Goal: Information Seeking & Learning: Learn about a topic

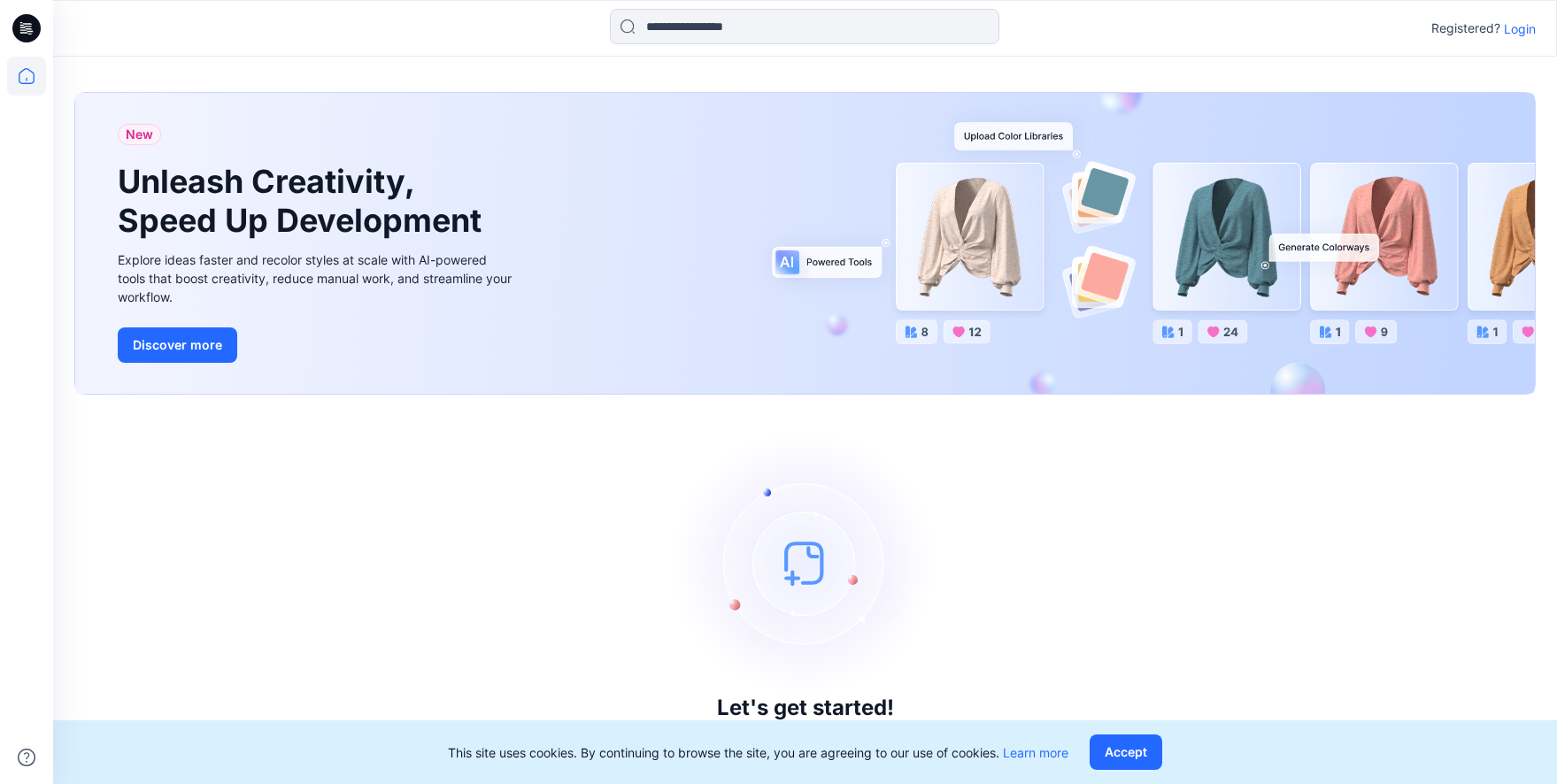
click at [1529, 30] on p "Login" at bounding box center [1519, 28] width 32 height 18
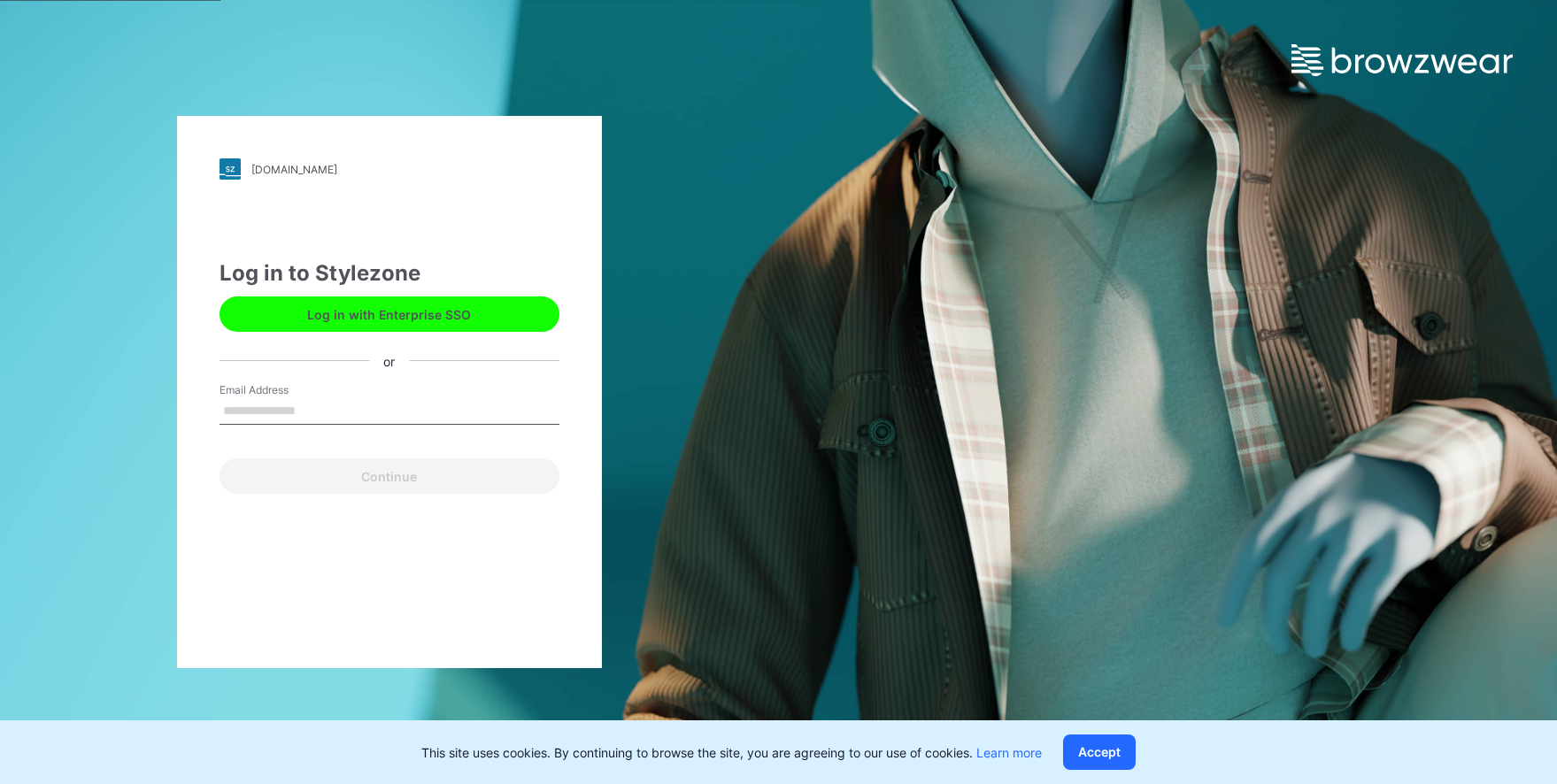
click at [443, 322] on button "Log in with Enterprise SSO" at bounding box center [389, 314] width 340 height 36
click at [450, 312] on button "Log in with Enterprise SSO" at bounding box center [389, 314] width 340 height 36
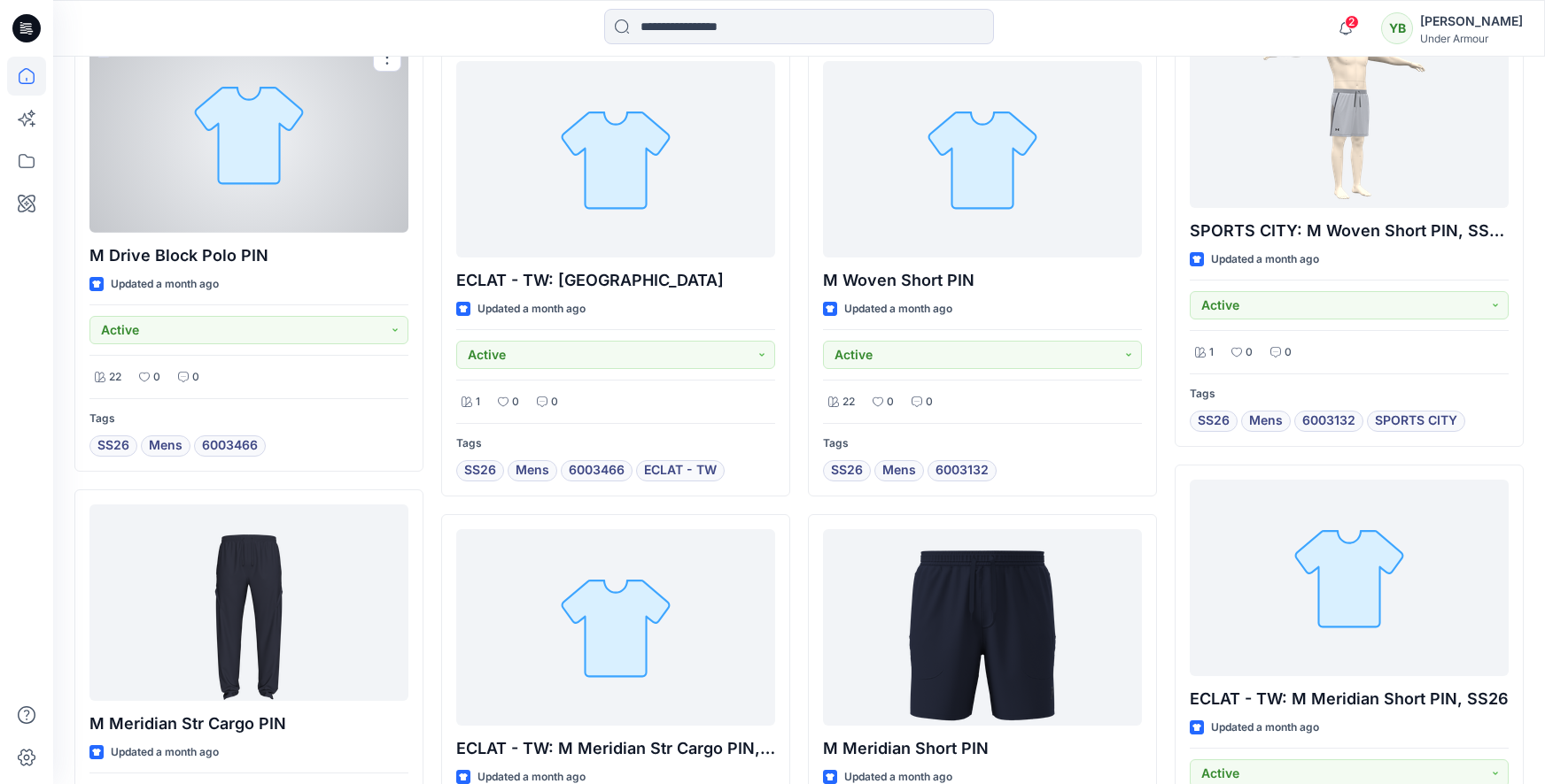
scroll to position [4135, 0]
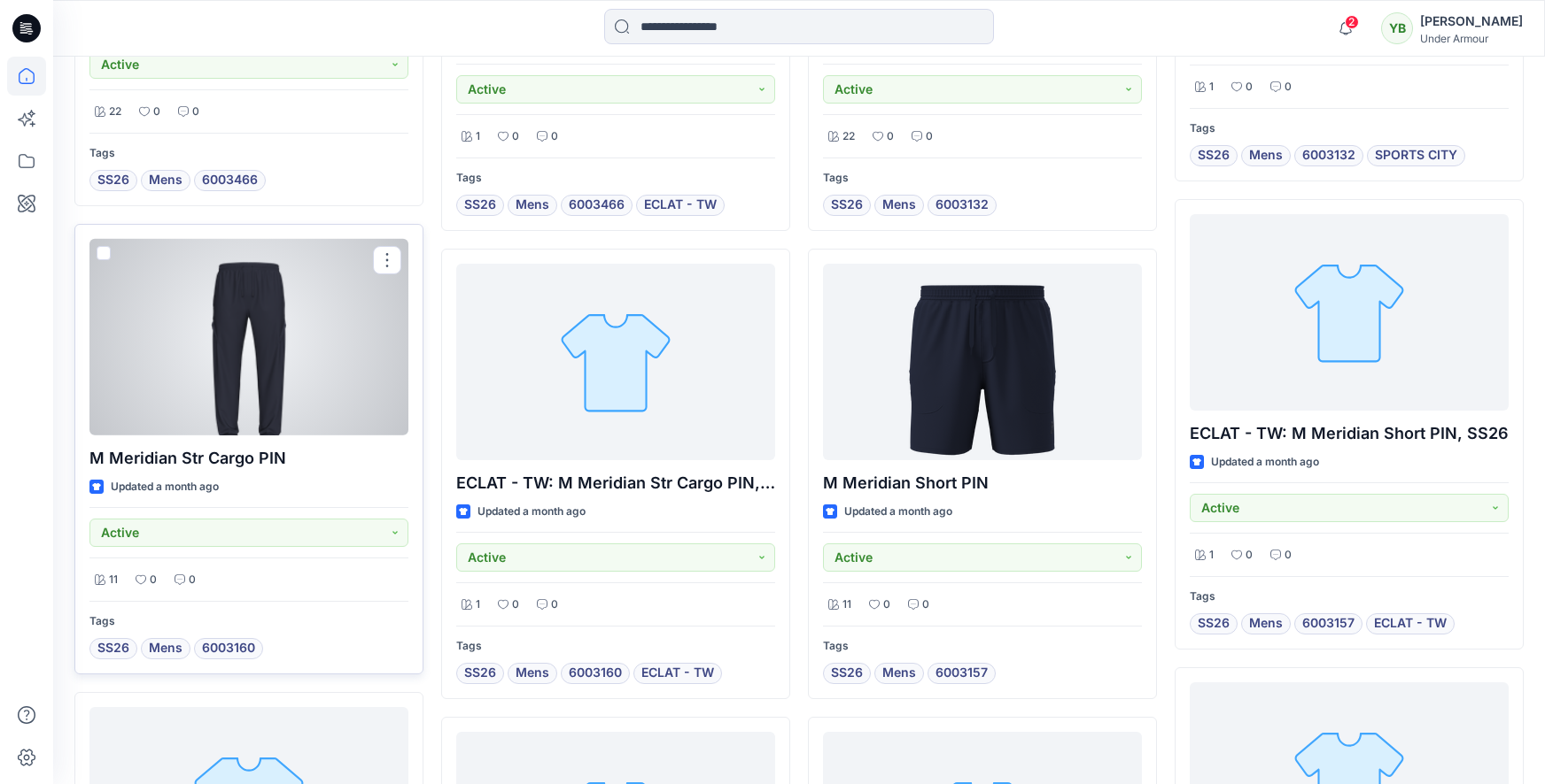
click at [337, 392] on div at bounding box center [248, 337] width 319 height 196
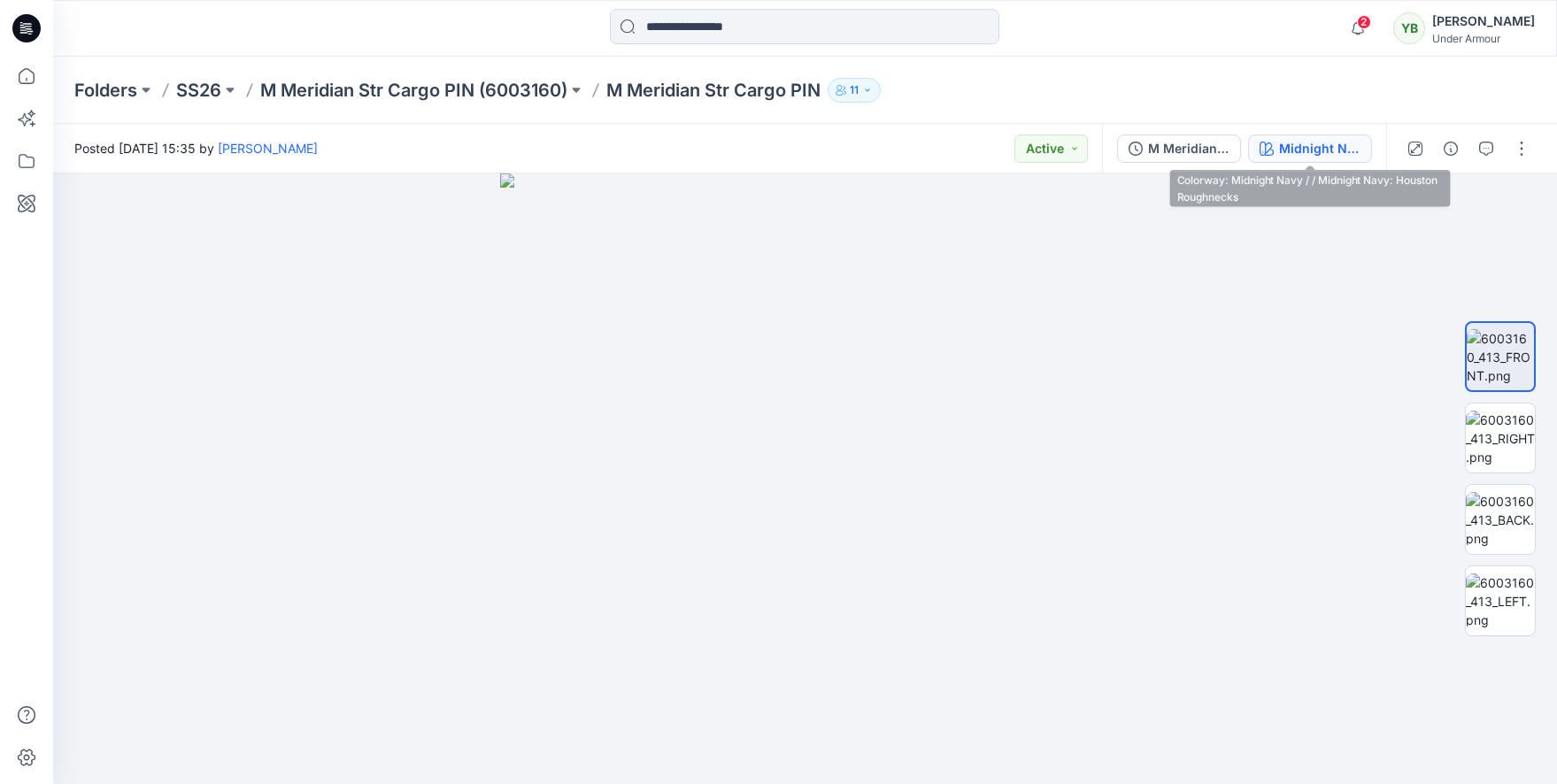
click at [1362, 140] on button "Midnight Navy / / Midnight Navy: Houston Roughnecks" at bounding box center [1310, 149] width 124 height 28
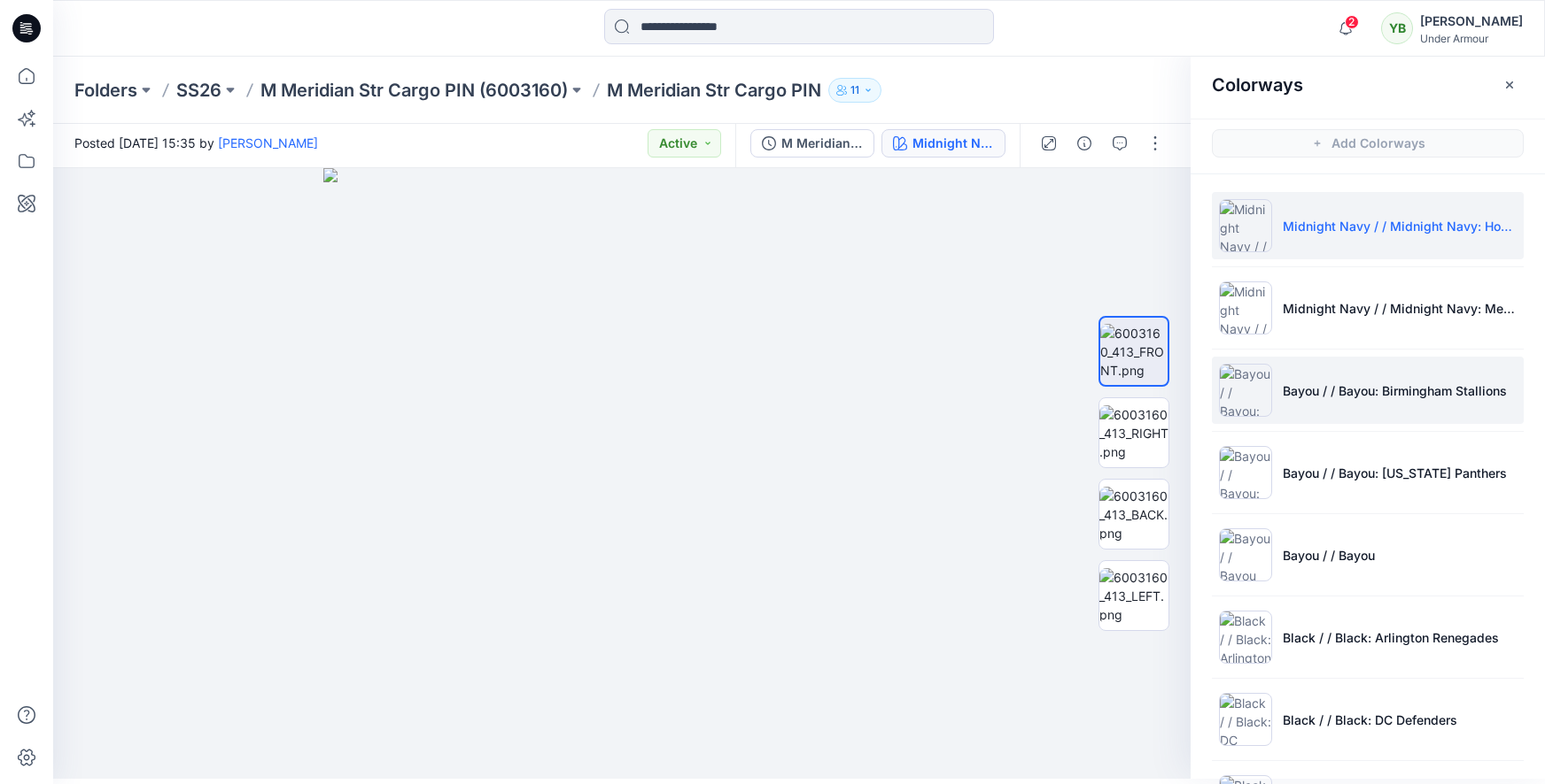
click at [1323, 387] on p "Bayou / / Bayou: Birmingham Stallions" at bounding box center [1394, 391] width 224 height 18
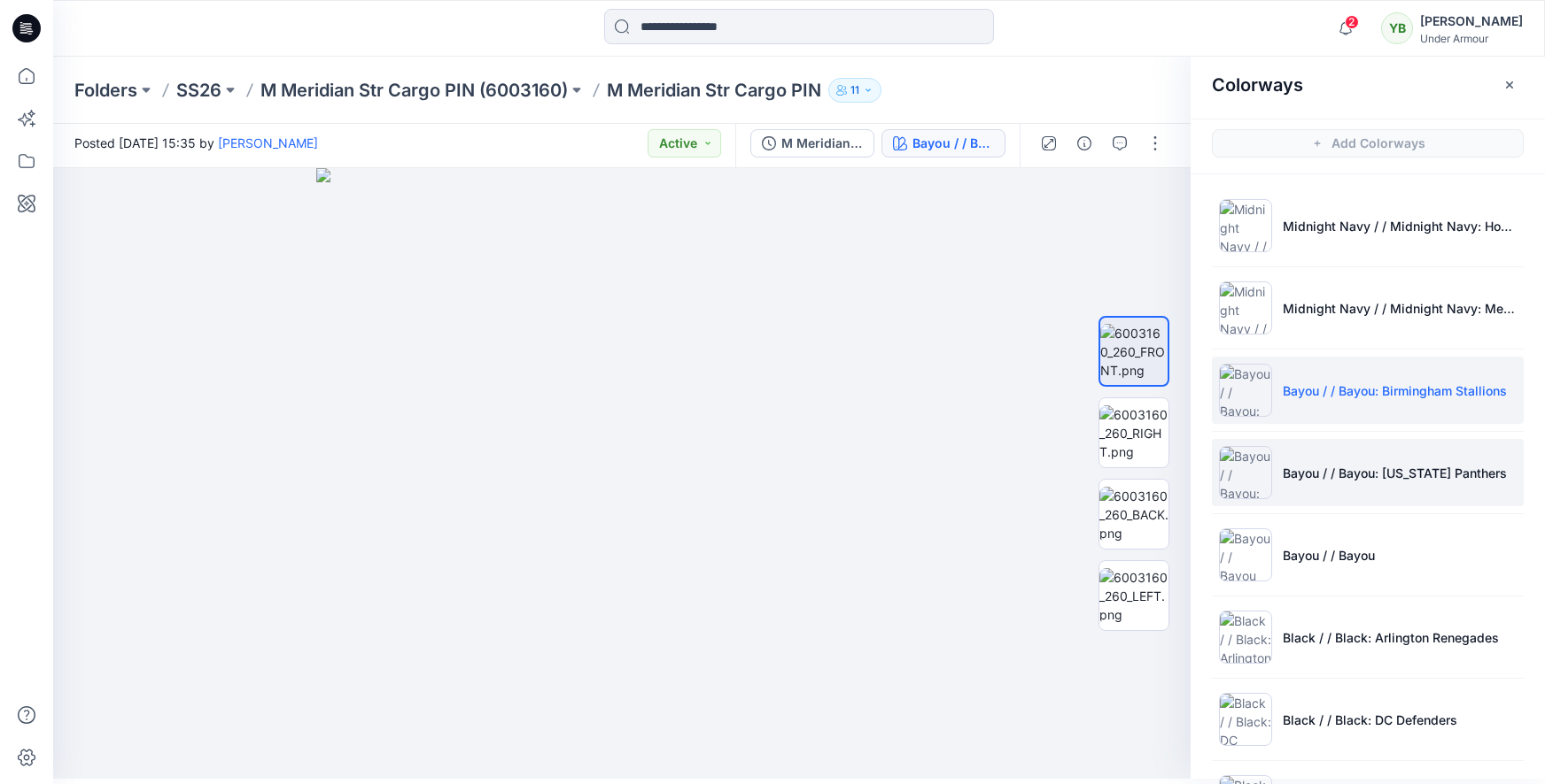
click at [1320, 469] on p "Bayou / / Bayou: Michigan Panthers" at bounding box center [1394, 473] width 224 height 18
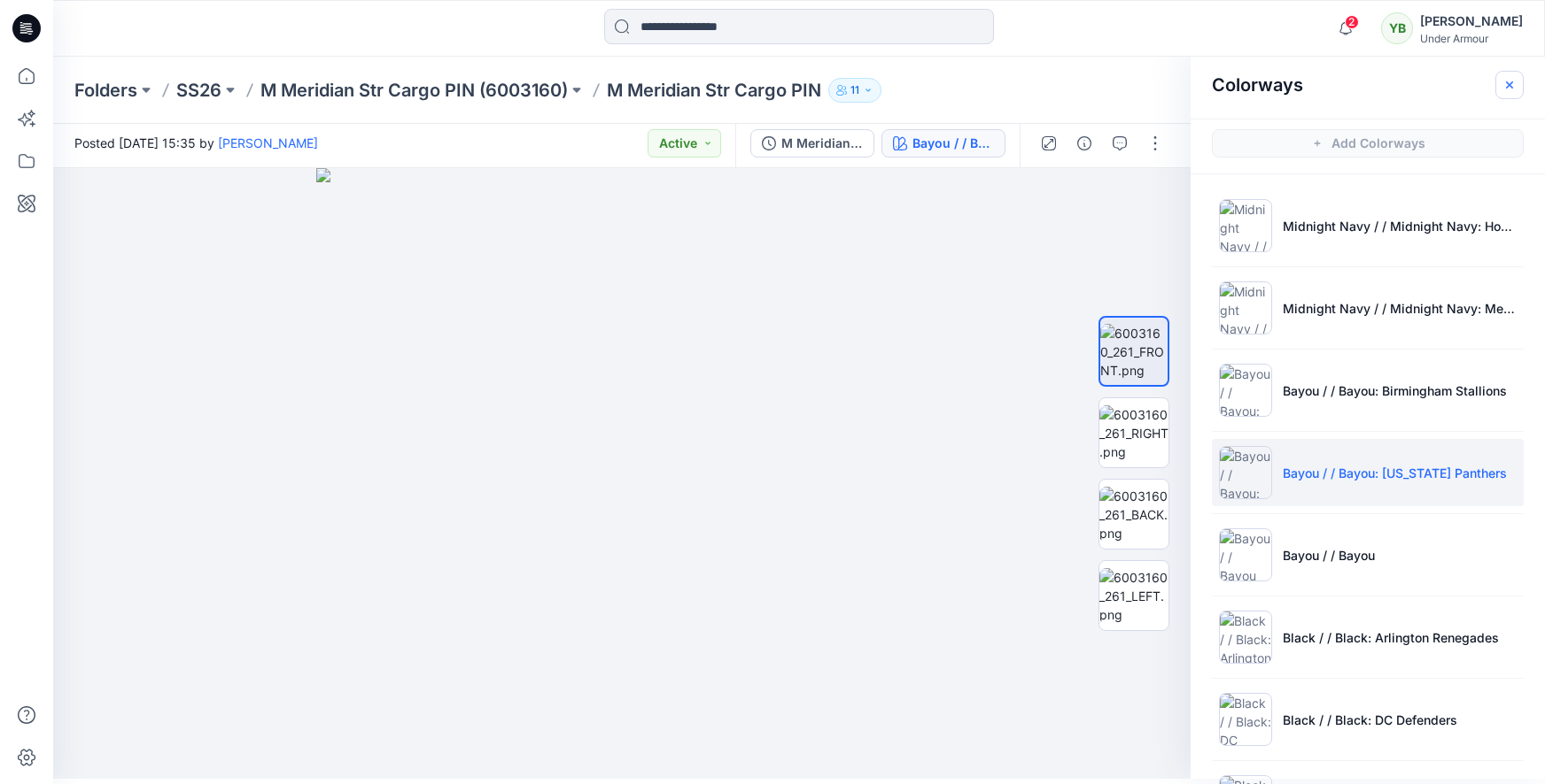
click at [1504, 83] on icon "button" at bounding box center [1508, 84] width 14 height 14
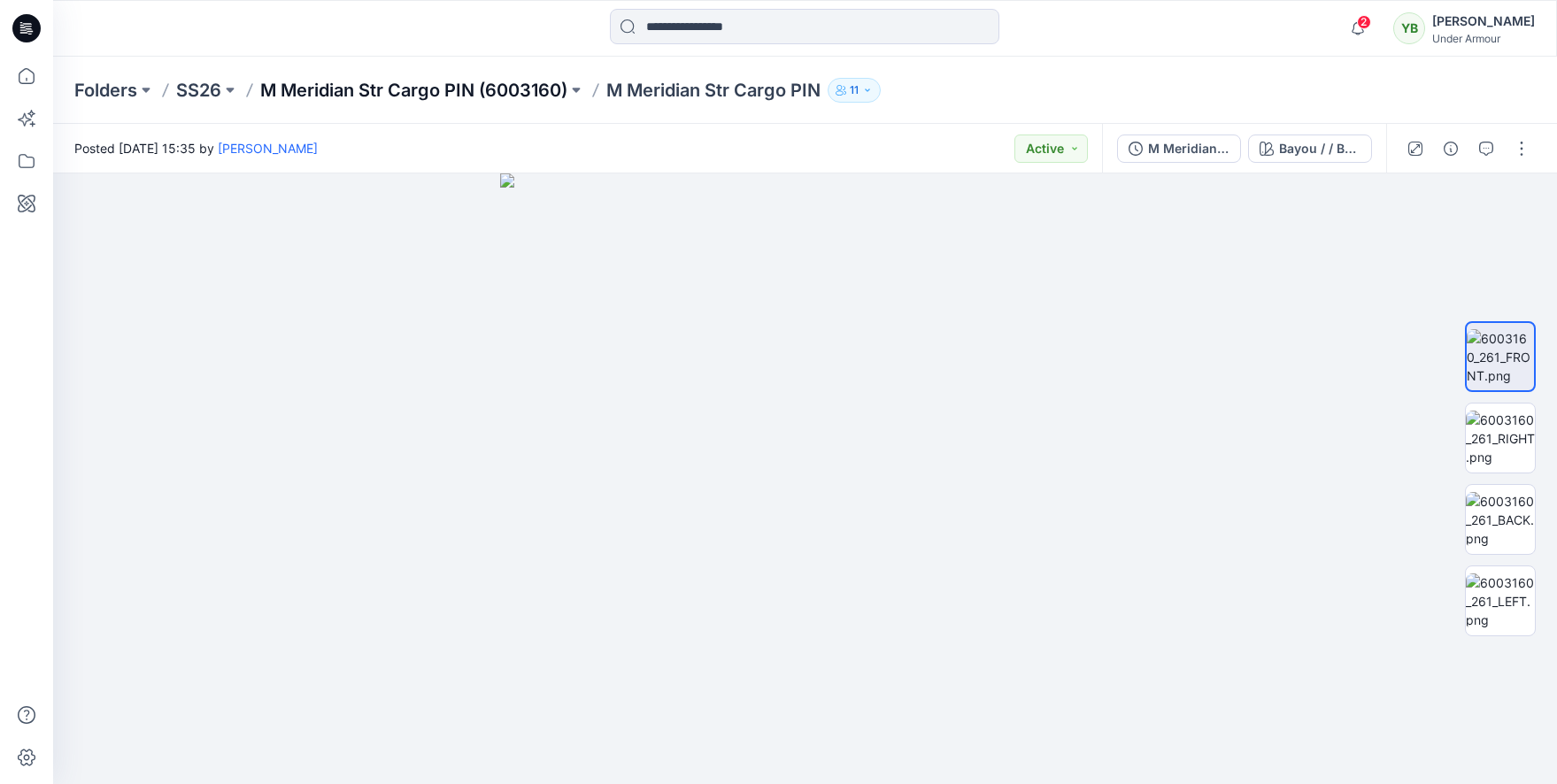
click at [489, 95] on p "M Meridian Str Cargo PIN (6003160)" at bounding box center [413, 90] width 308 height 25
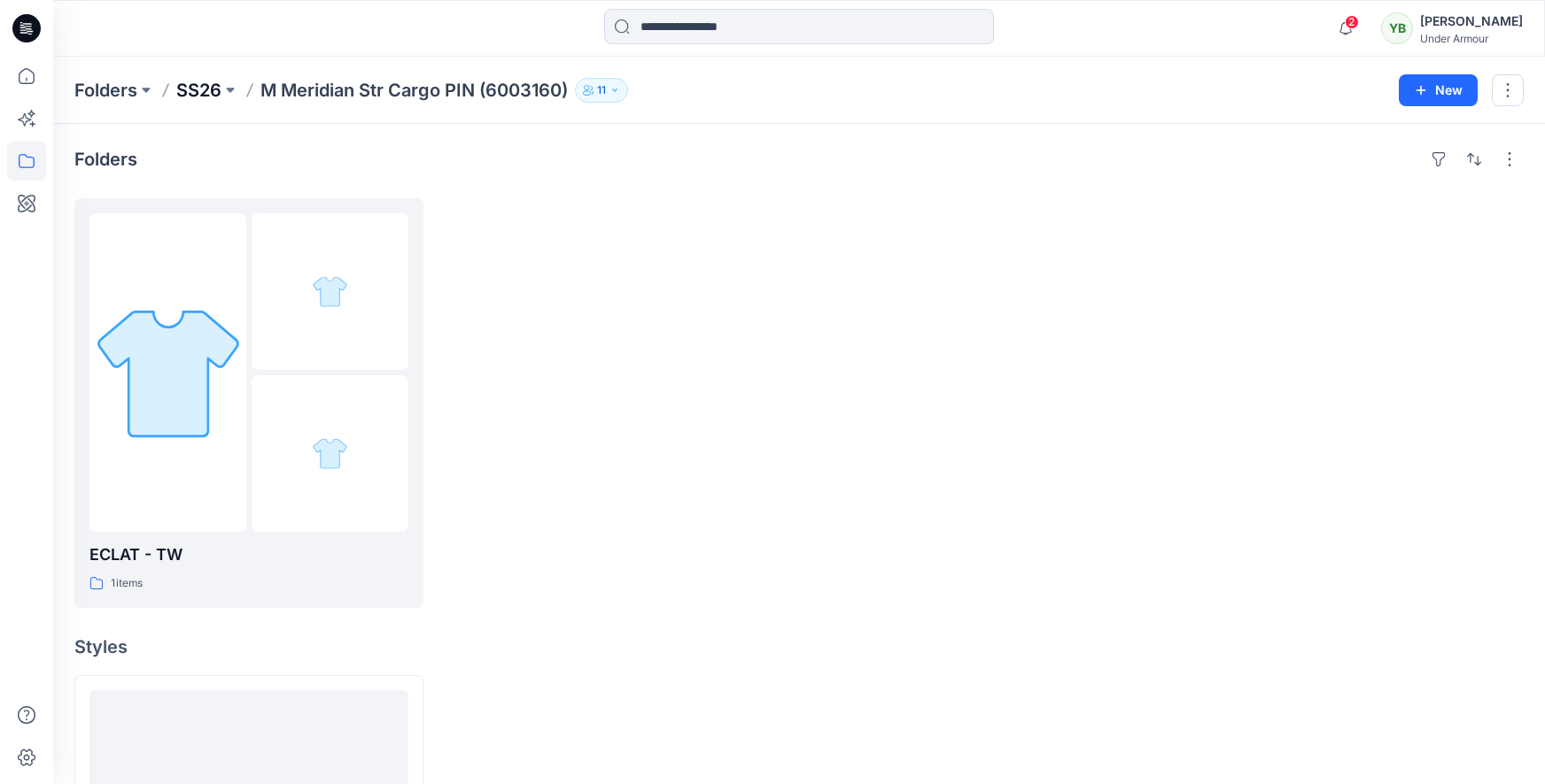
click at [202, 95] on p "SS26" at bounding box center [198, 90] width 45 height 25
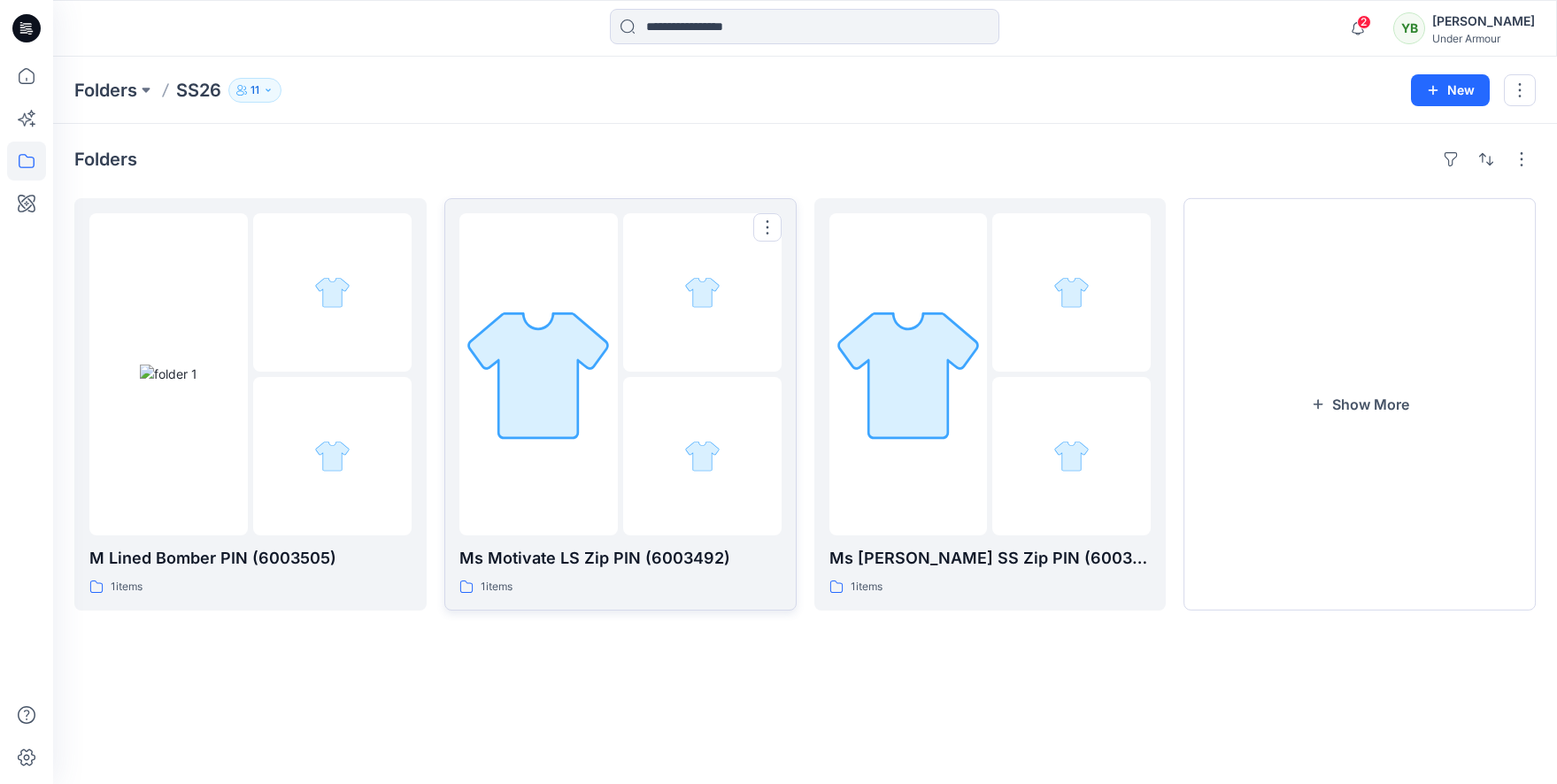
click at [633, 369] on div at bounding box center [702, 292] width 159 height 159
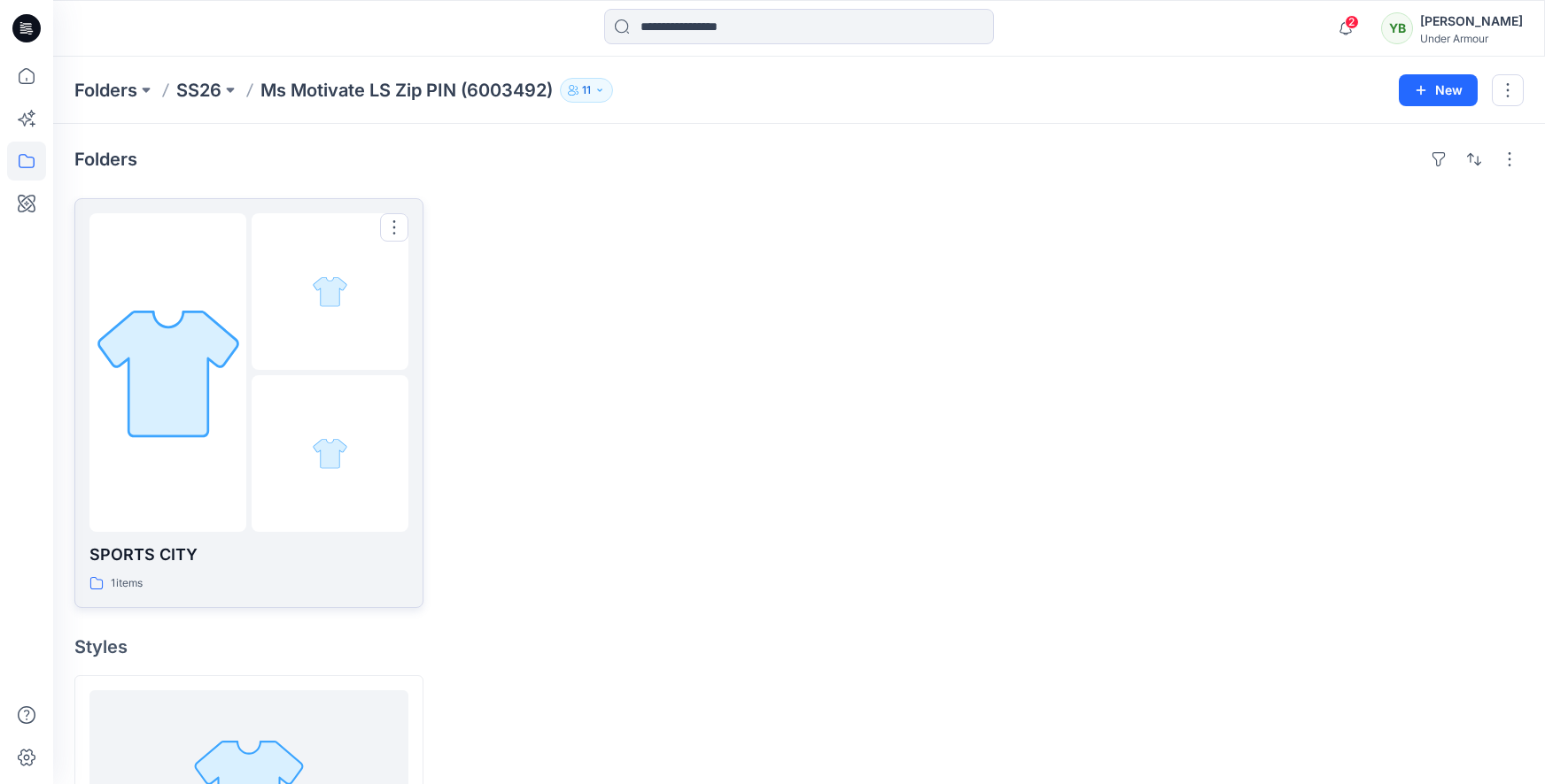
click at [260, 369] on div at bounding box center [330, 291] width 157 height 157
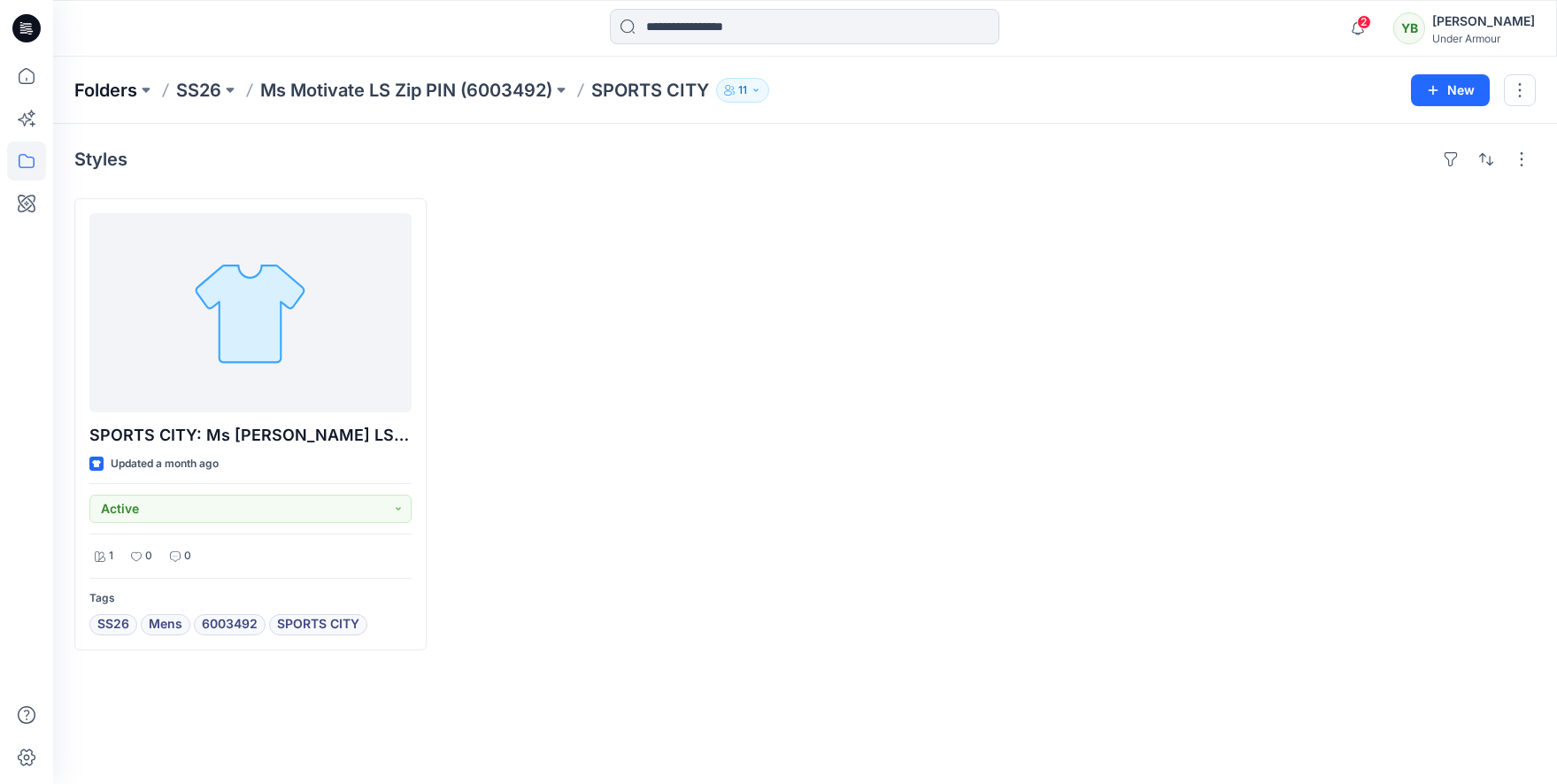
click at [83, 94] on p "Folders" at bounding box center [106, 90] width 62 height 25
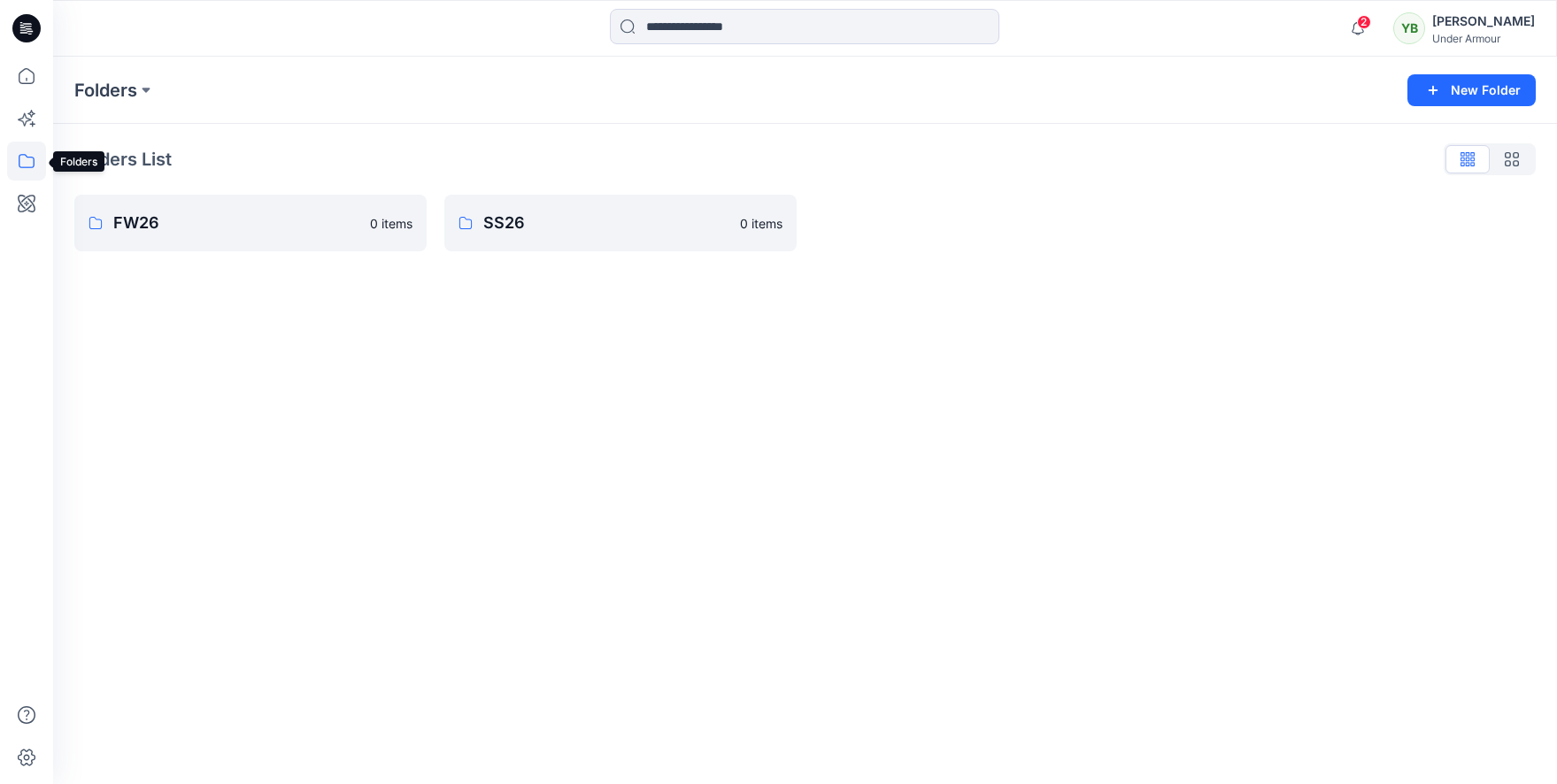
click at [29, 161] on icon at bounding box center [27, 161] width 39 height 39
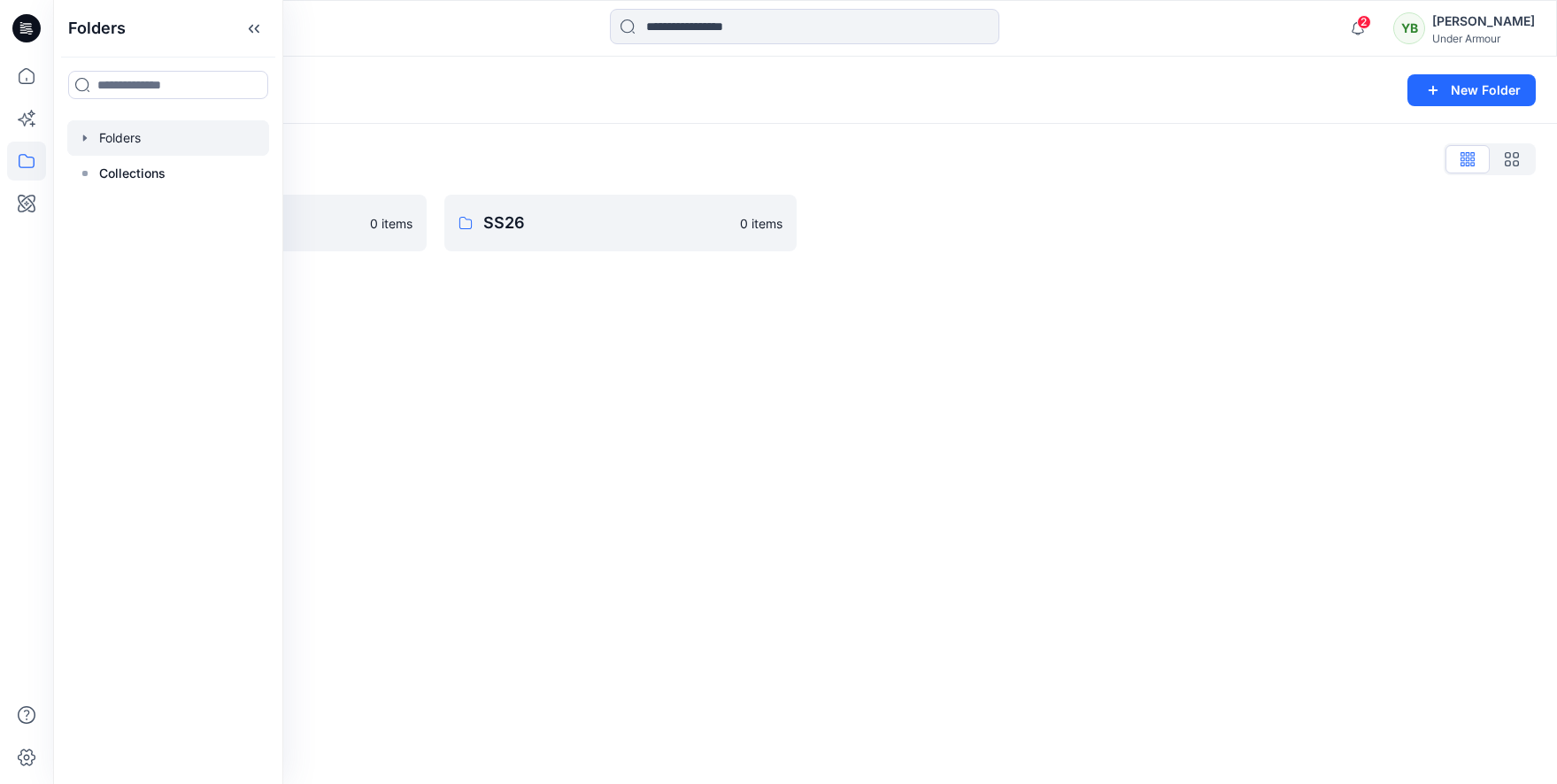
click at [158, 144] on div at bounding box center [168, 138] width 202 height 36
click at [401, 150] on div "Folders List" at bounding box center [805, 159] width 1462 height 28
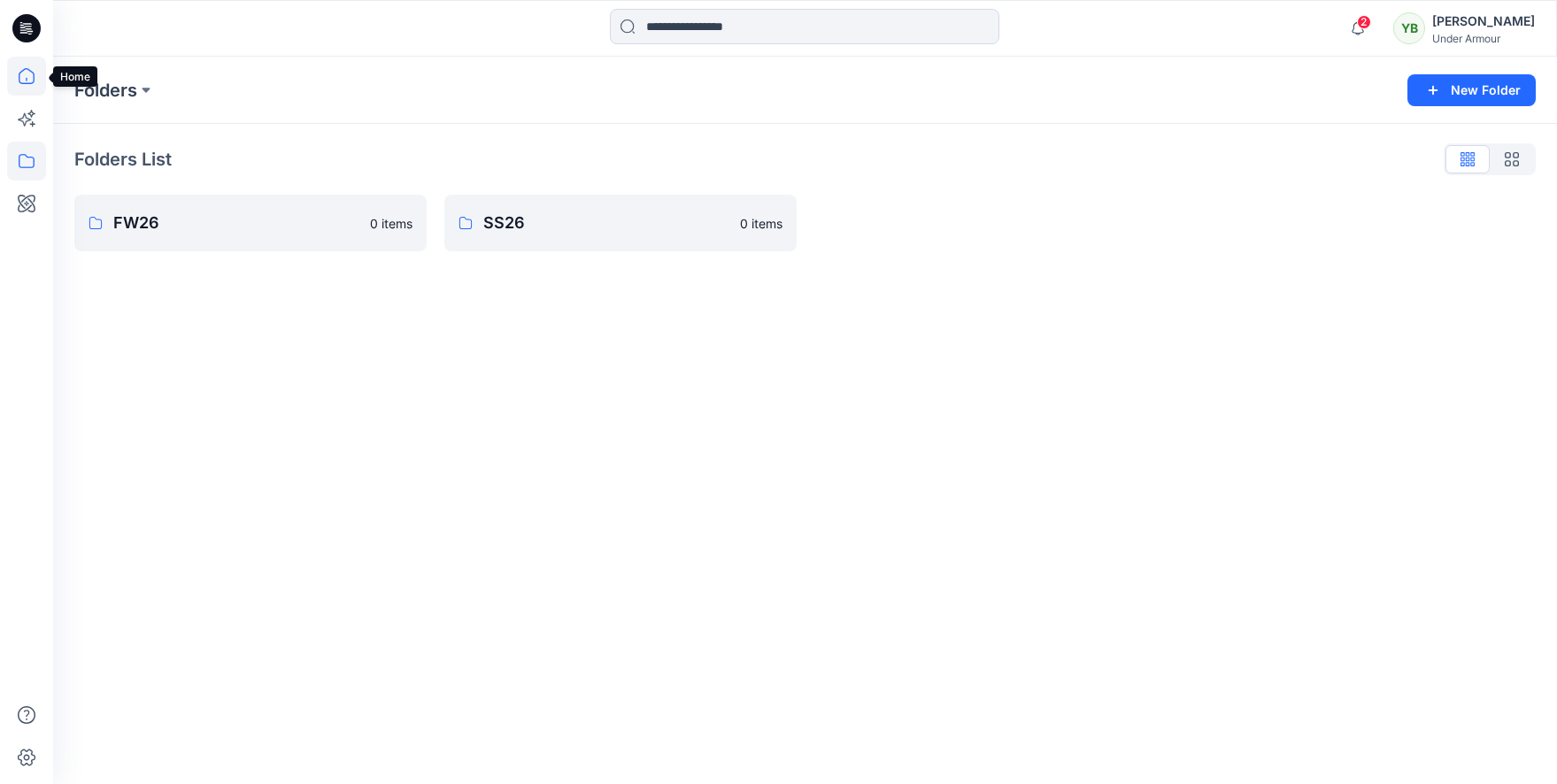
click at [33, 84] on icon at bounding box center [27, 76] width 39 height 39
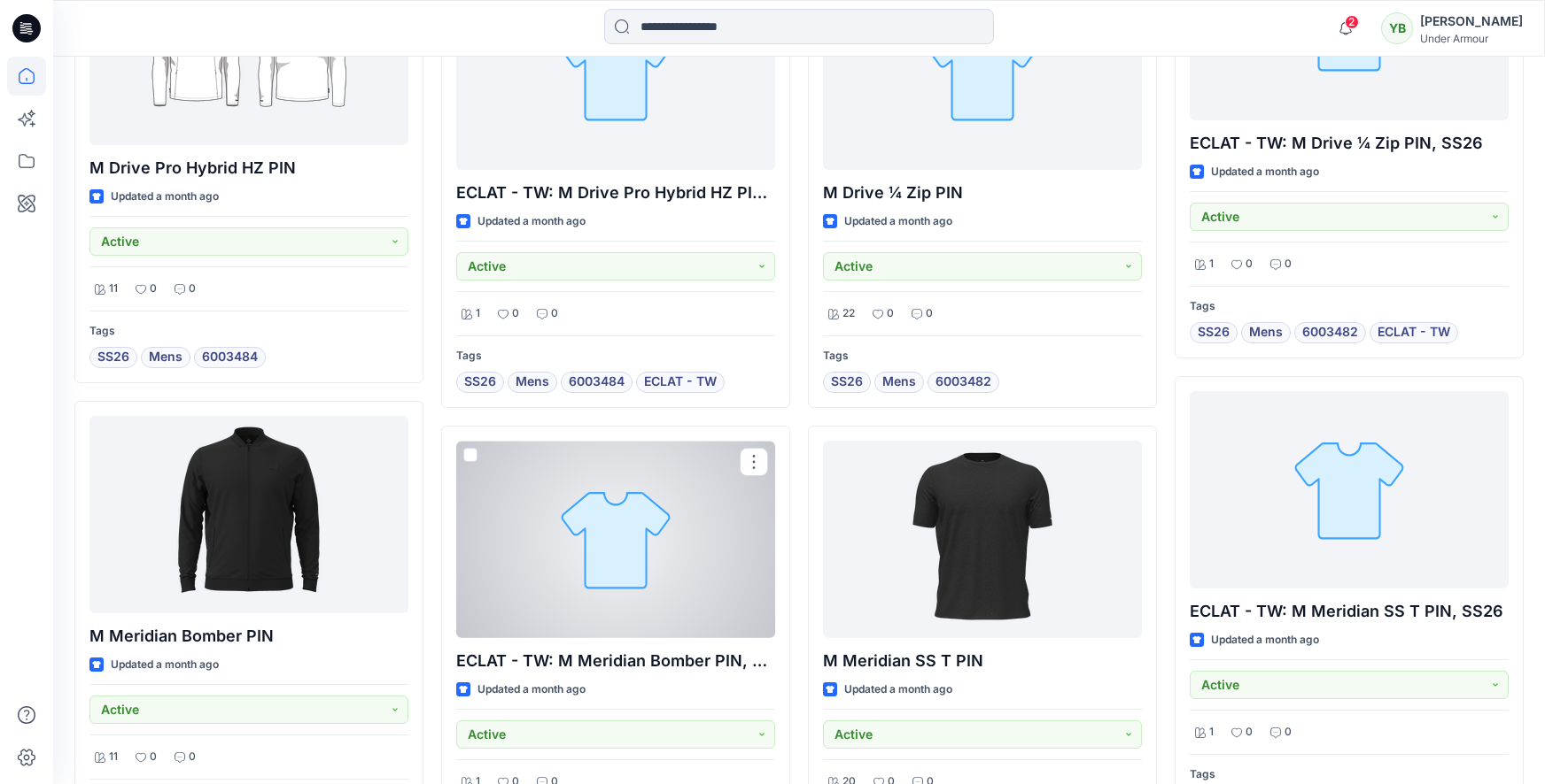
scroll to position [2998, 0]
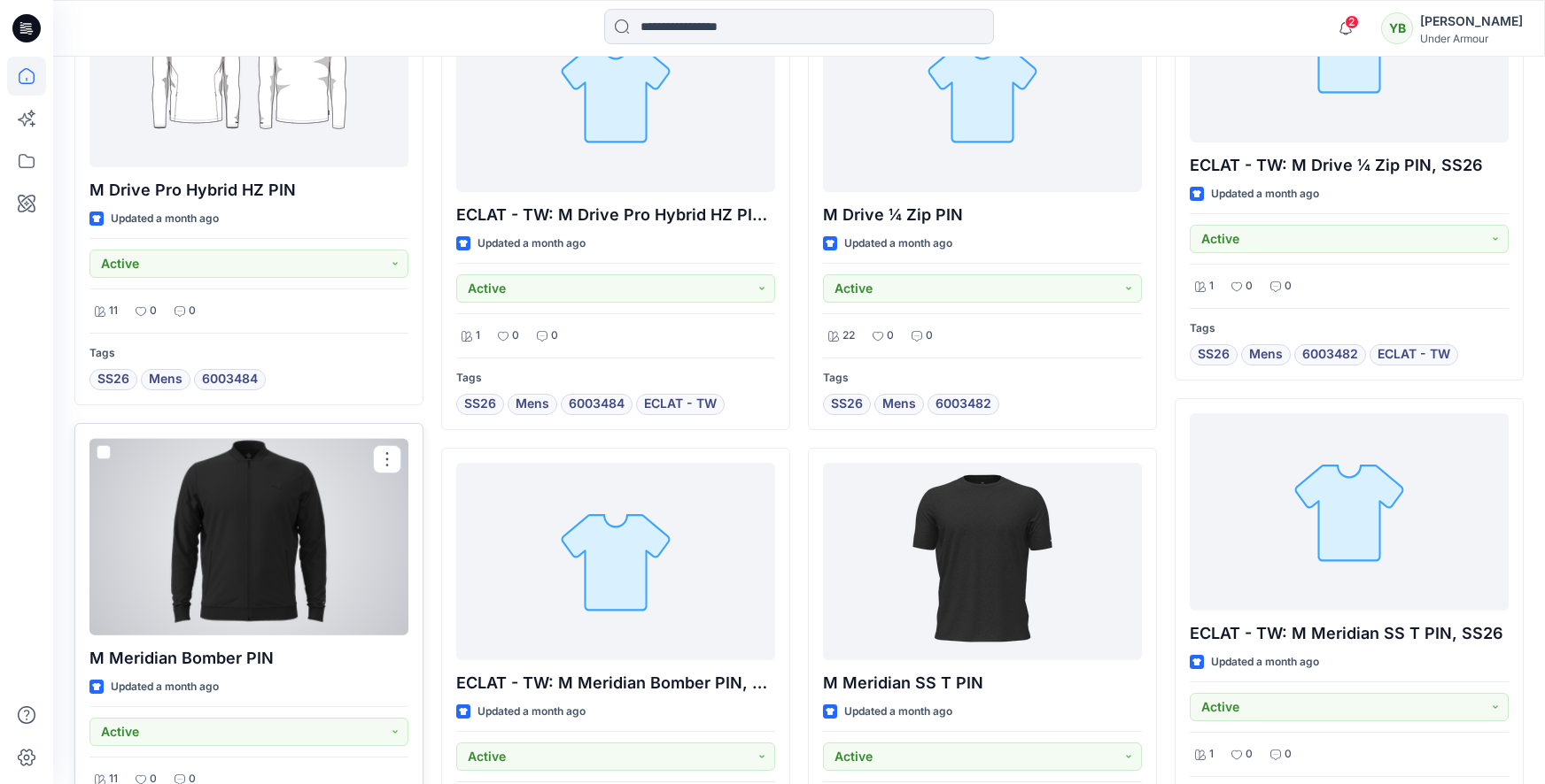
click at [239, 481] on div at bounding box center [248, 536] width 319 height 196
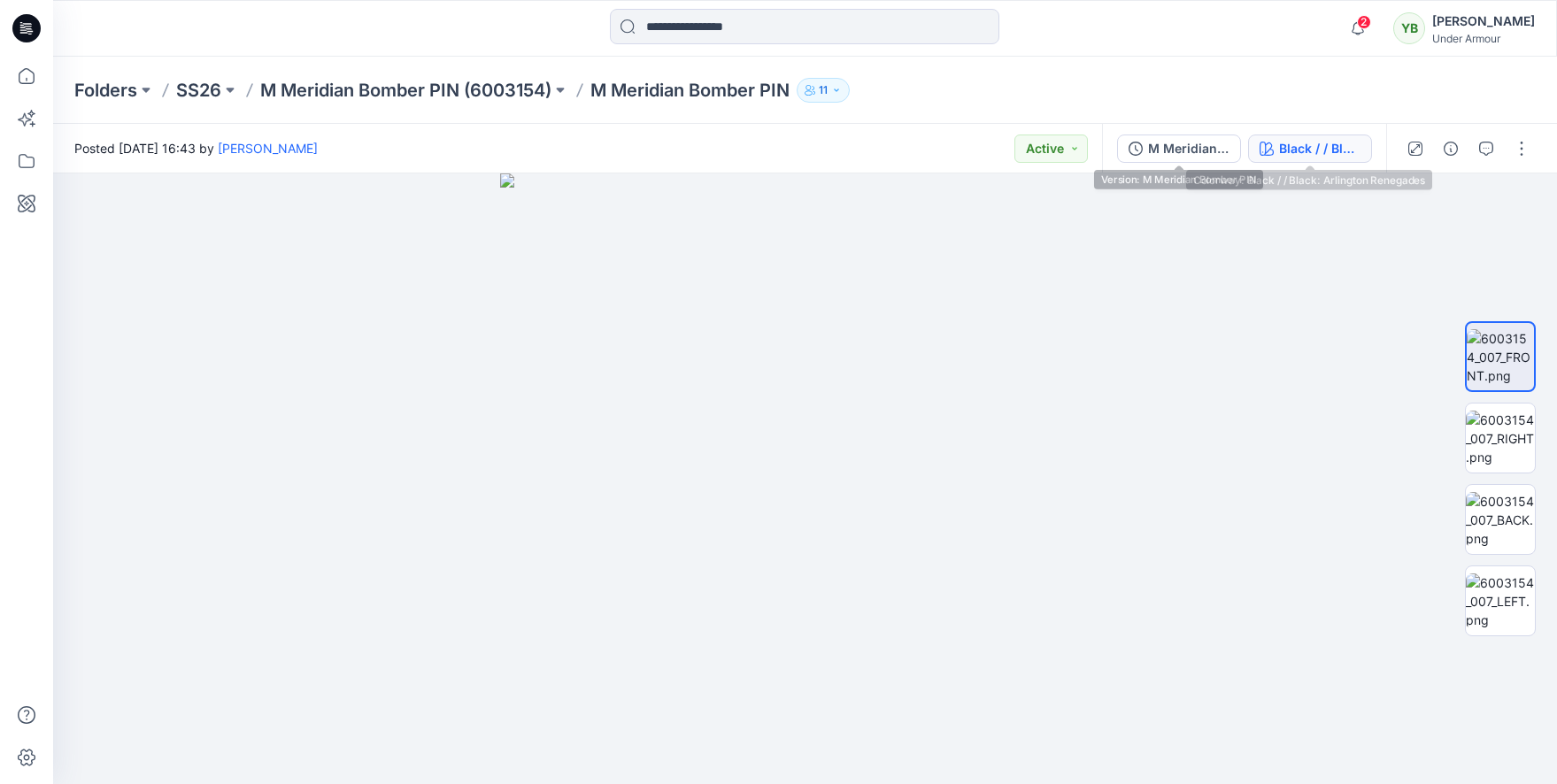
click at [1307, 150] on div "Black / / Black: Arlington Renegades" at bounding box center [1319, 148] width 82 height 19
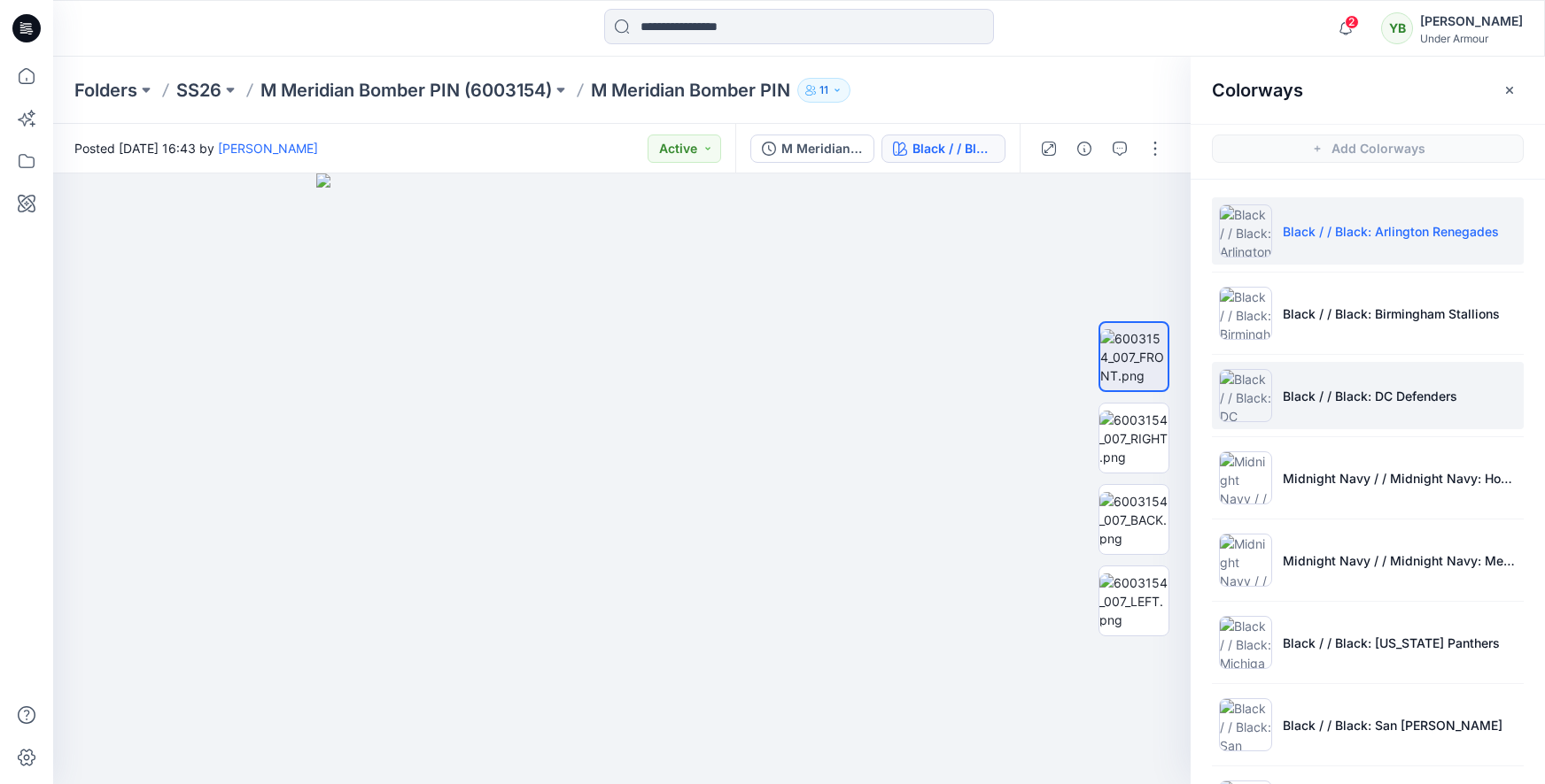
click at [1372, 408] on li "Black / / Black: DC Defenders" at bounding box center [1367, 395] width 311 height 67
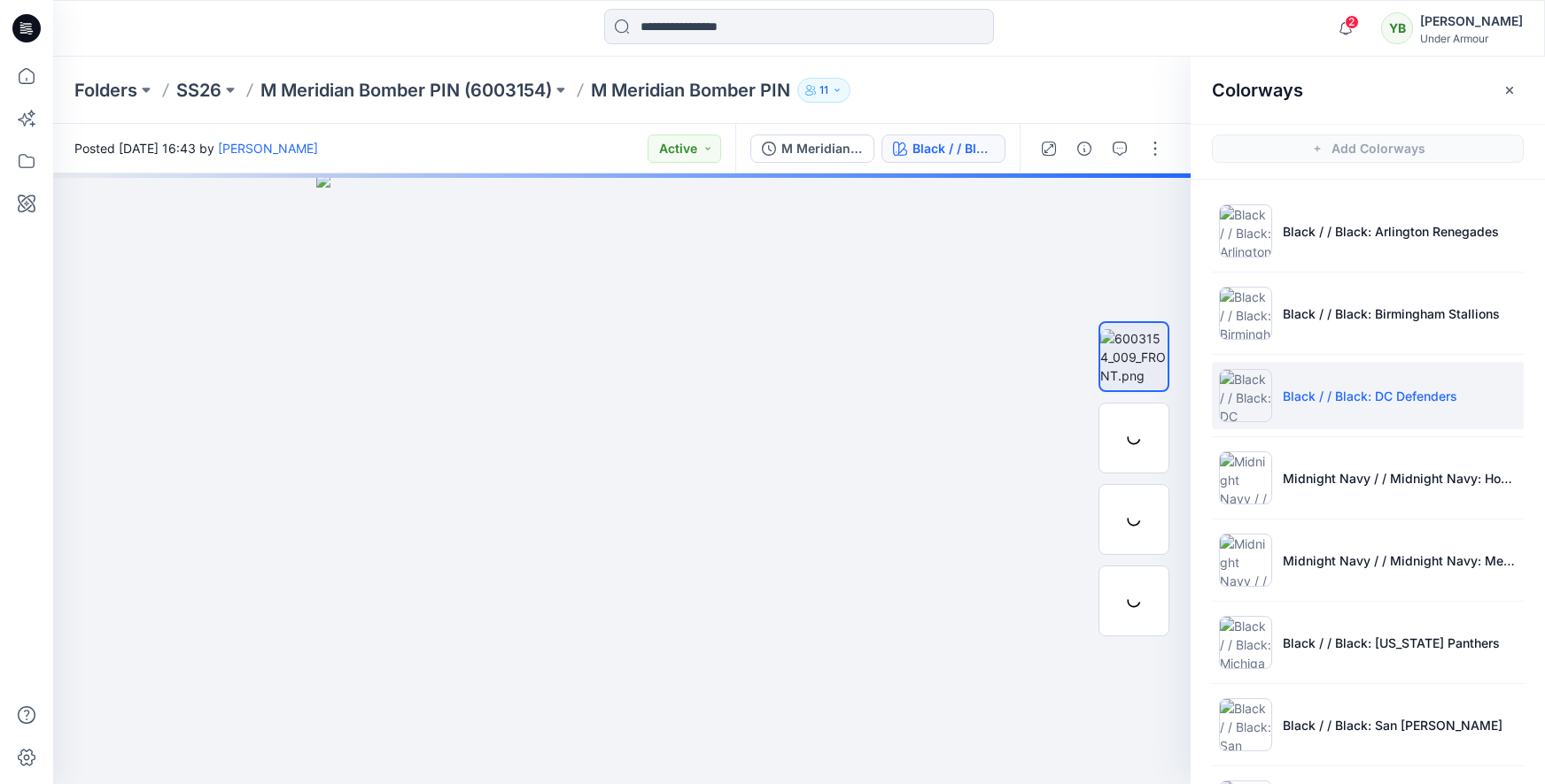
click at [1372, 389] on p "Black / / Black: DC Defenders" at bounding box center [1370, 396] width 175 height 18
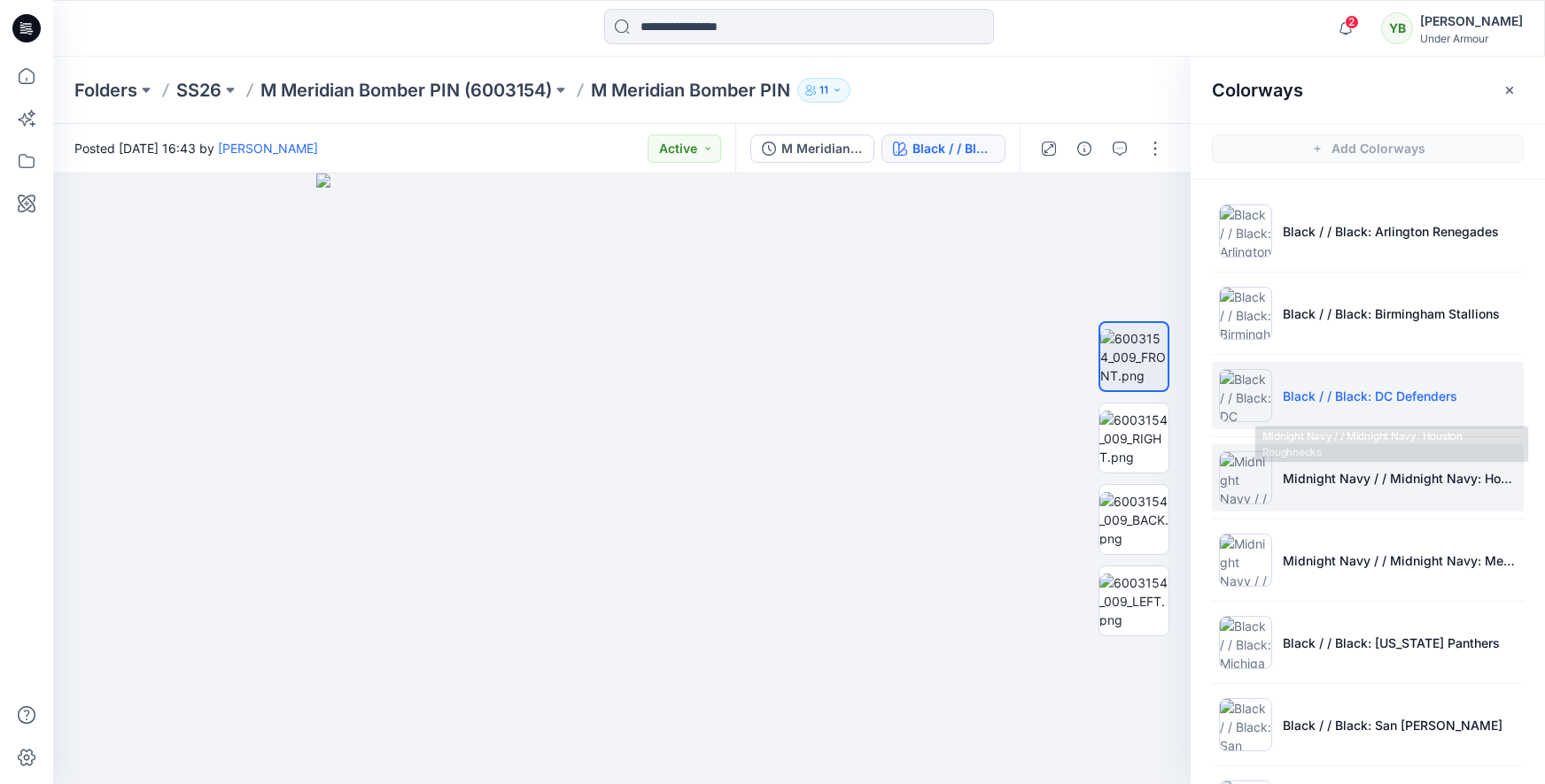
click at [1373, 473] on p "Midnight Navy / / Midnight Navy: Houston Roughnecks" at bounding box center [1399, 478] width 234 height 18
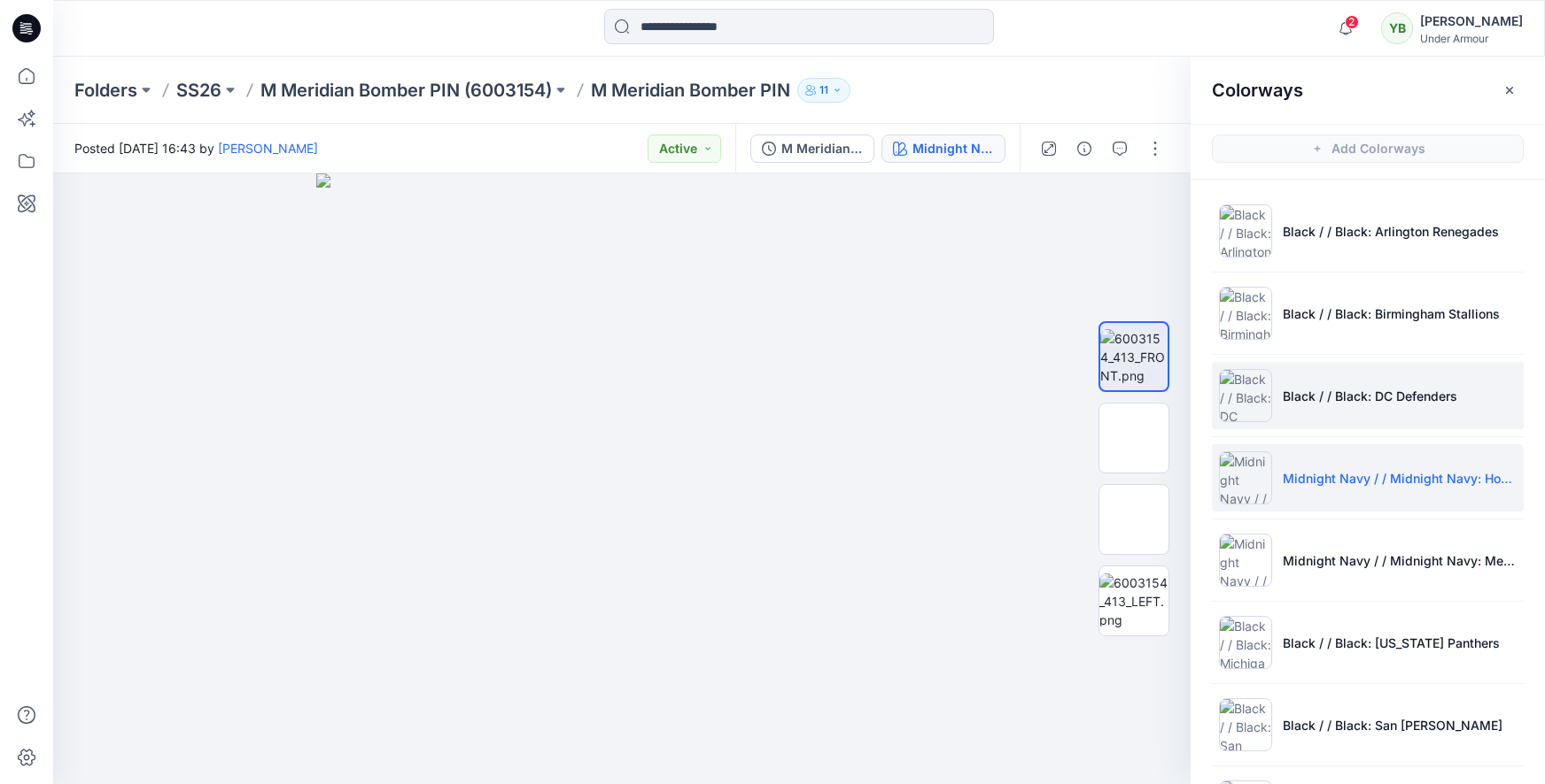
click at [1362, 405] on p "Black / / Black: DC Defenders" at bounding box center [1370, 396] width 175 height 18
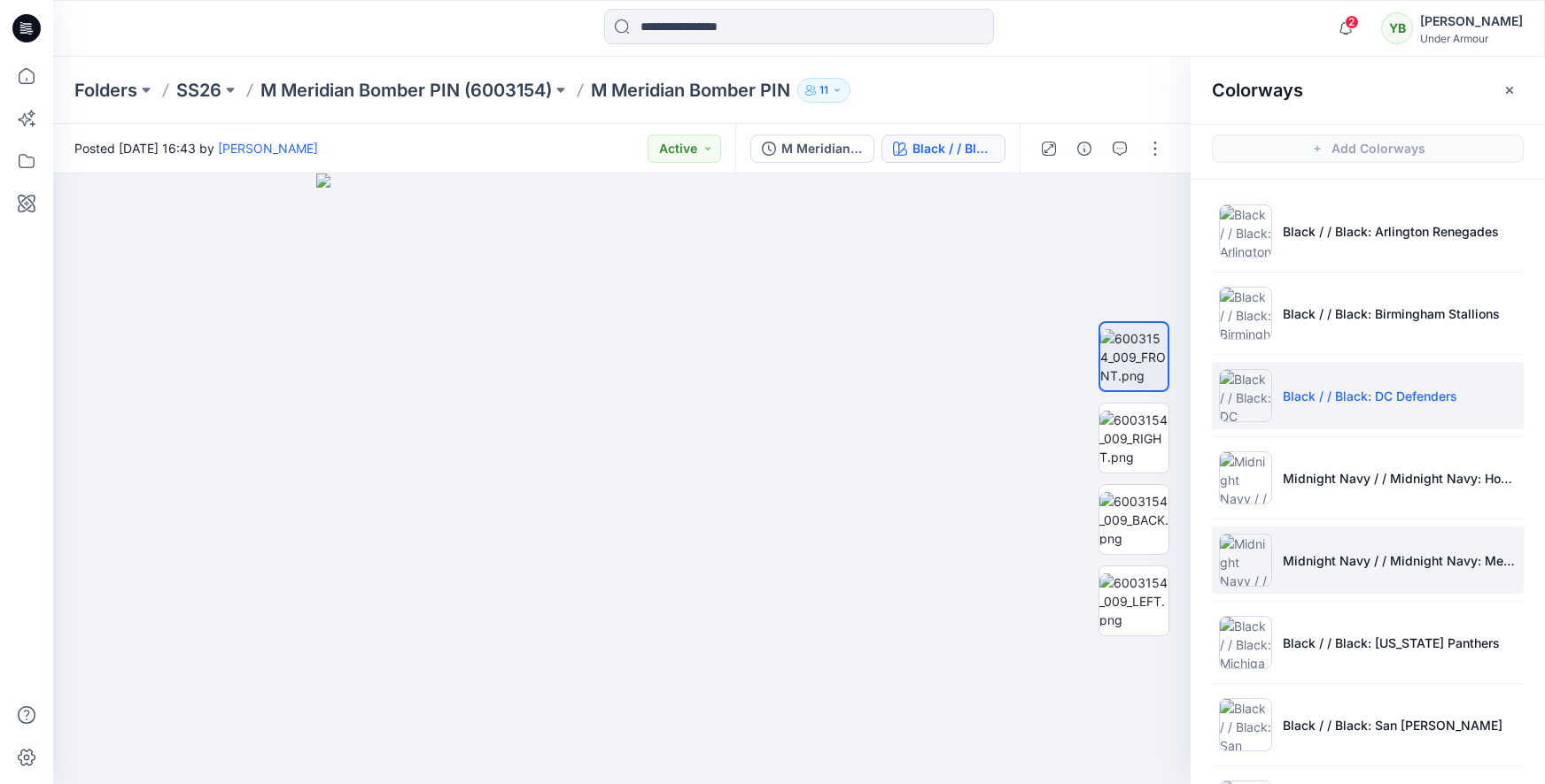
click at [1357, 543] on li "Midnight Navy / / Midnight Navy: Memphis Showboats" at bounding box center [1367, 560] width 311 height 67
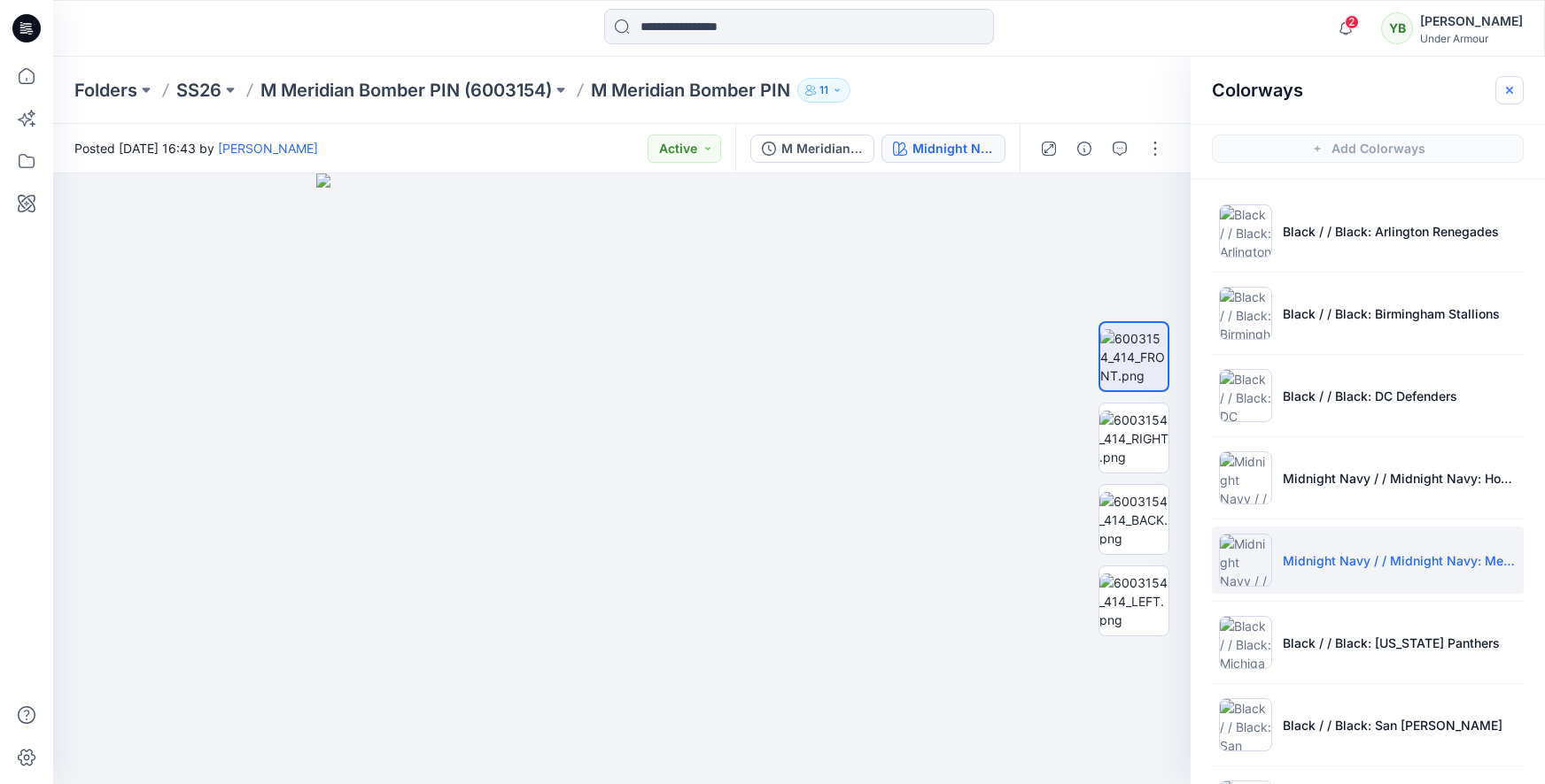
click at [1502, 87] on icon "button" at bounding box center [1508, 90] width 14 height 14
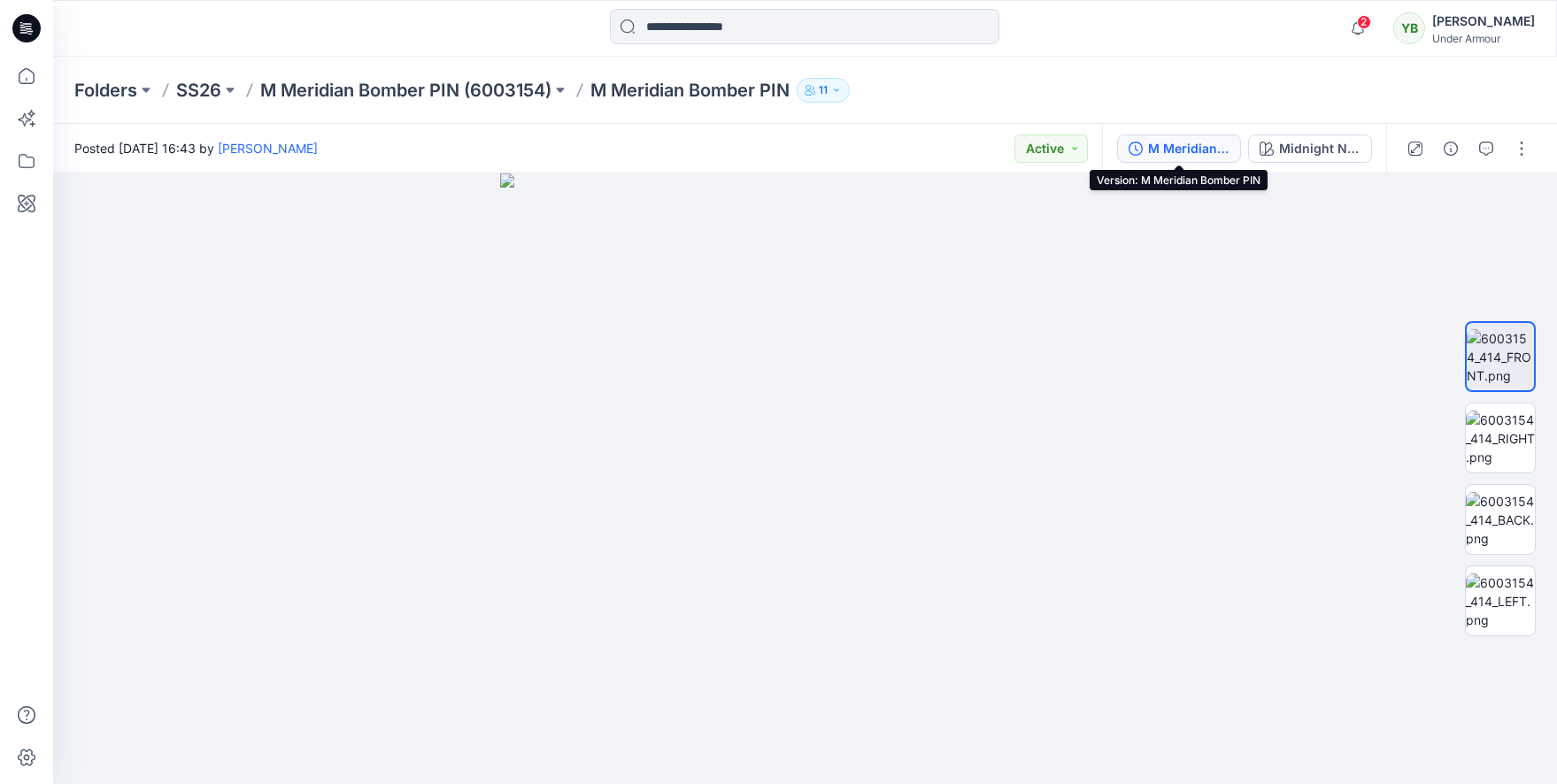
click at [1165, 148] on div "M Meridian Bomber PIN" at bounding box center [1189, 148] width 82 height 19
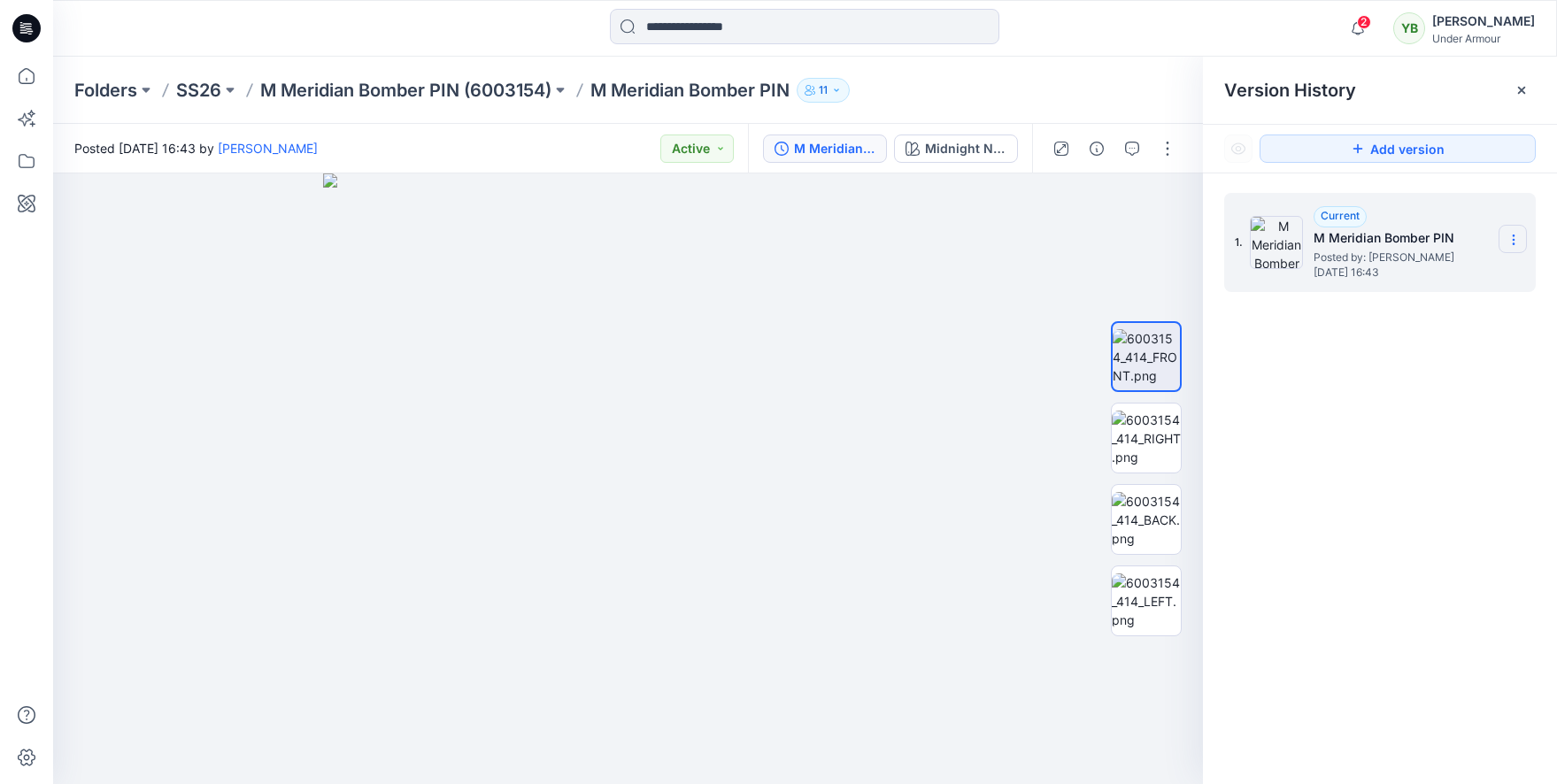
click at [1515, 242] on icon at bounding box center [1513, 240] width 14 height 14
click at [1527, 95] on icon at bounding box center [1521, 90] width 14 height 14
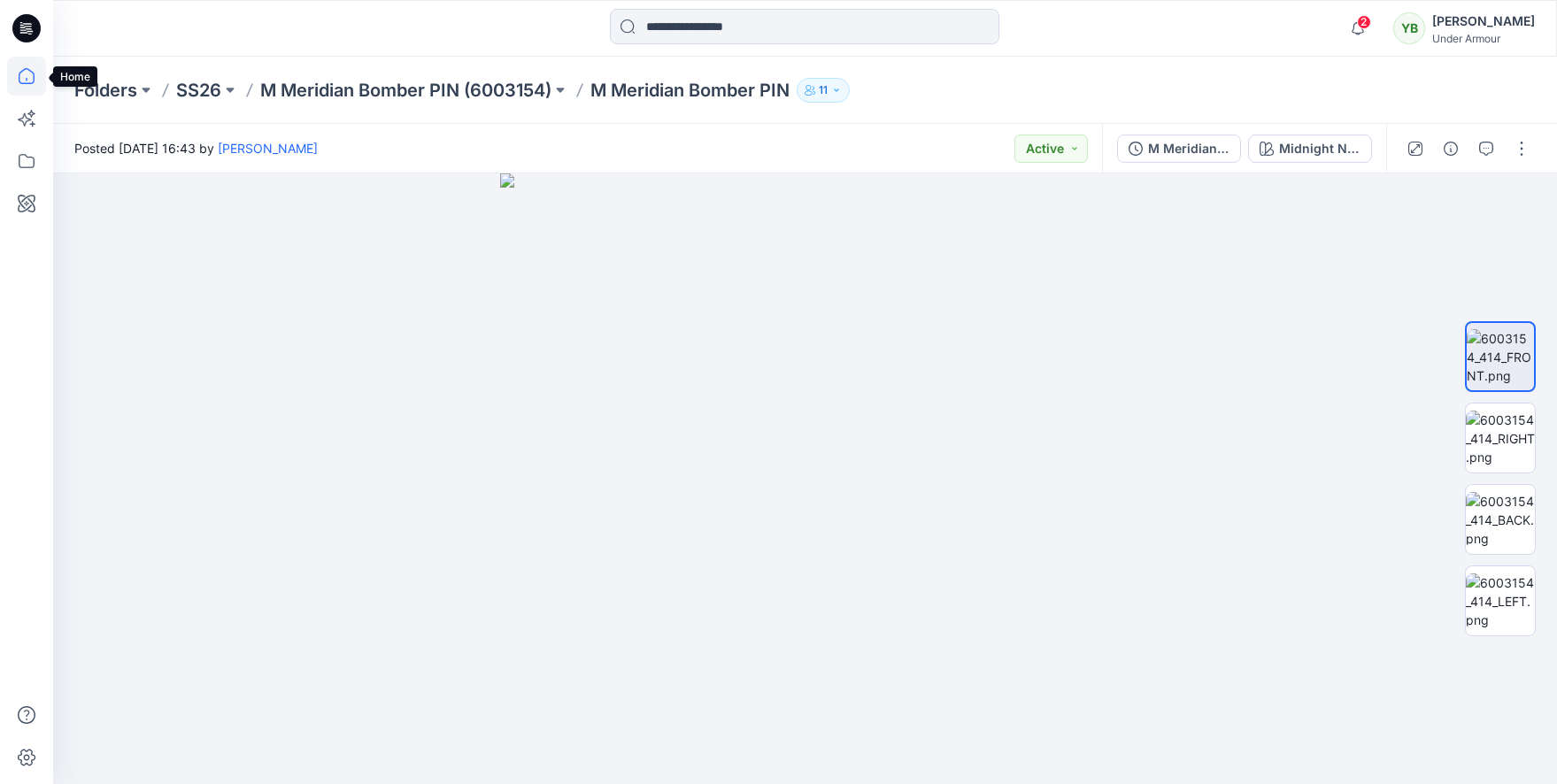
click at [36, 86] on icon at bounding box center [27, 76] width 39 height 39
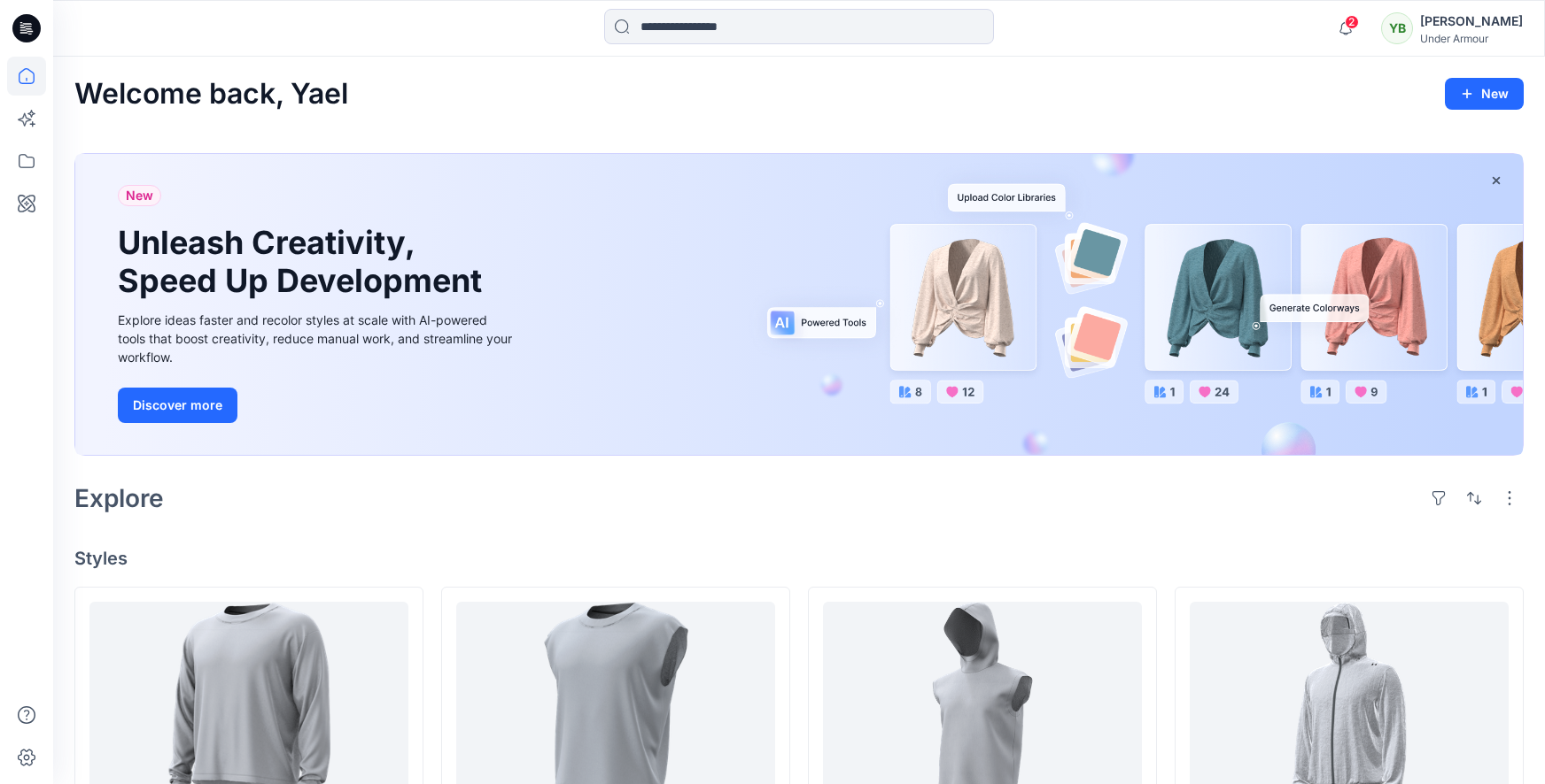
scroll to position [4, 0]
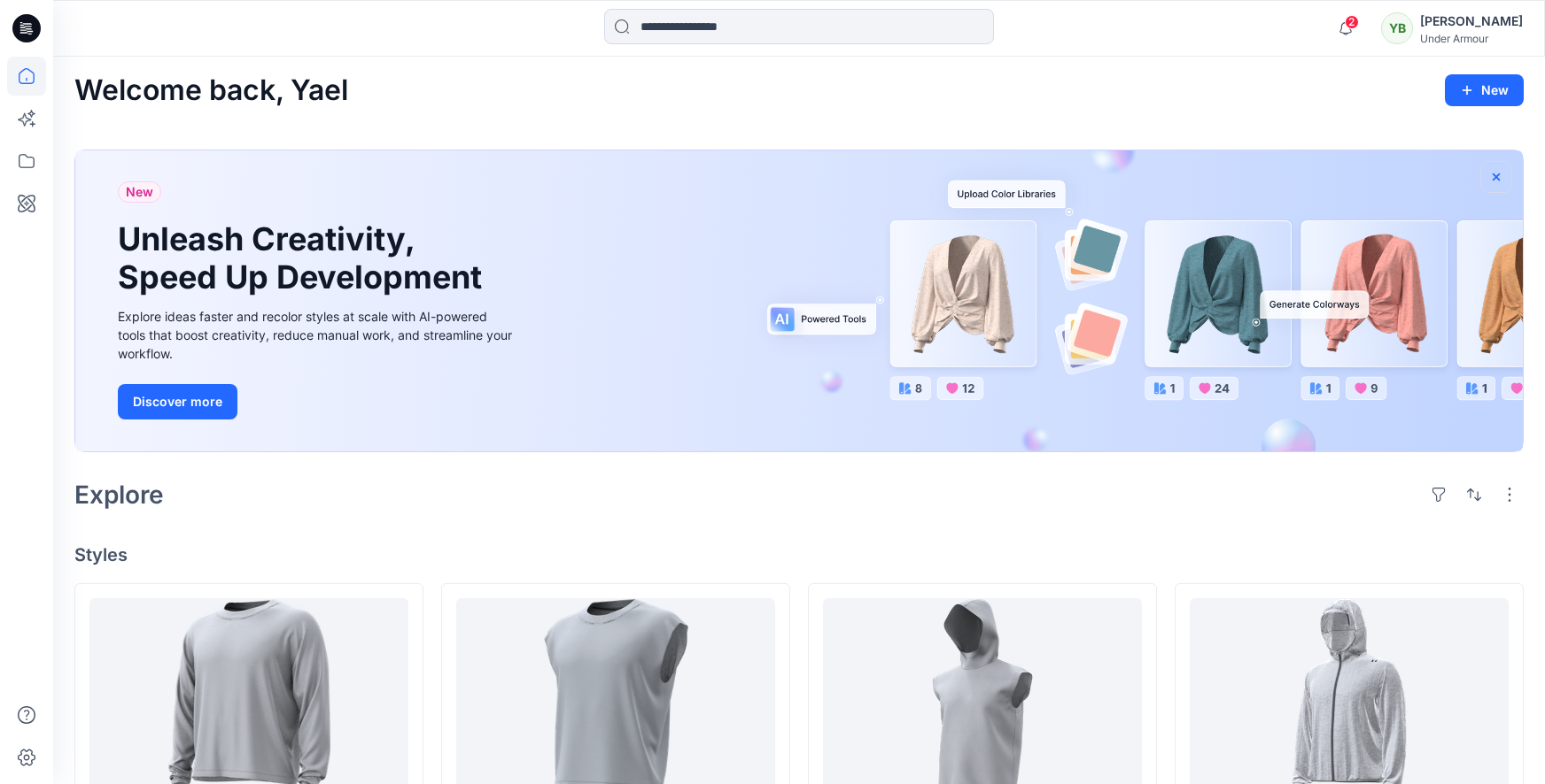
click at [1494, 170] on icon "button" at bounding box center [1495, 176] width 14 height 14
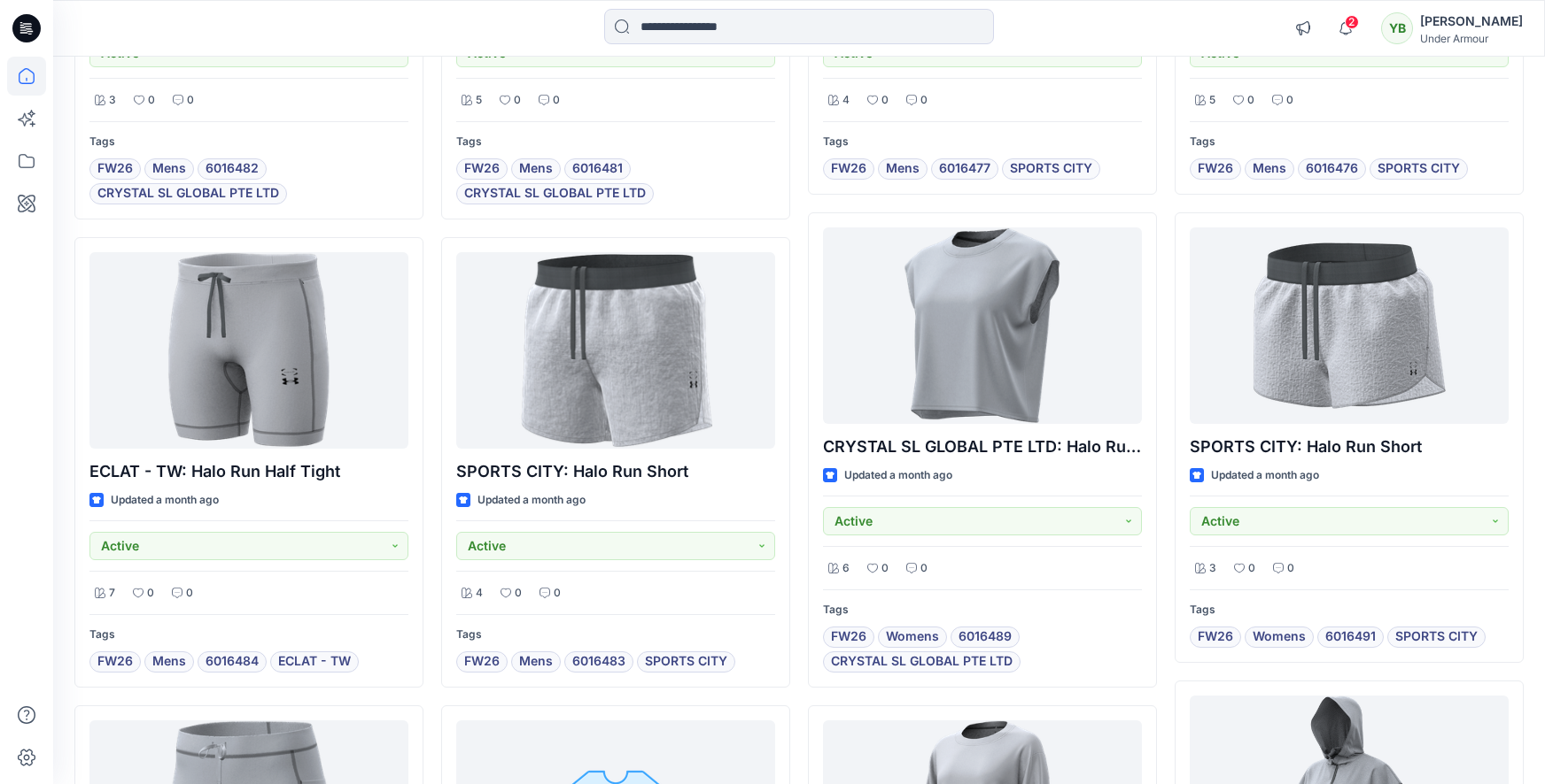
scroll to position [584, 0]
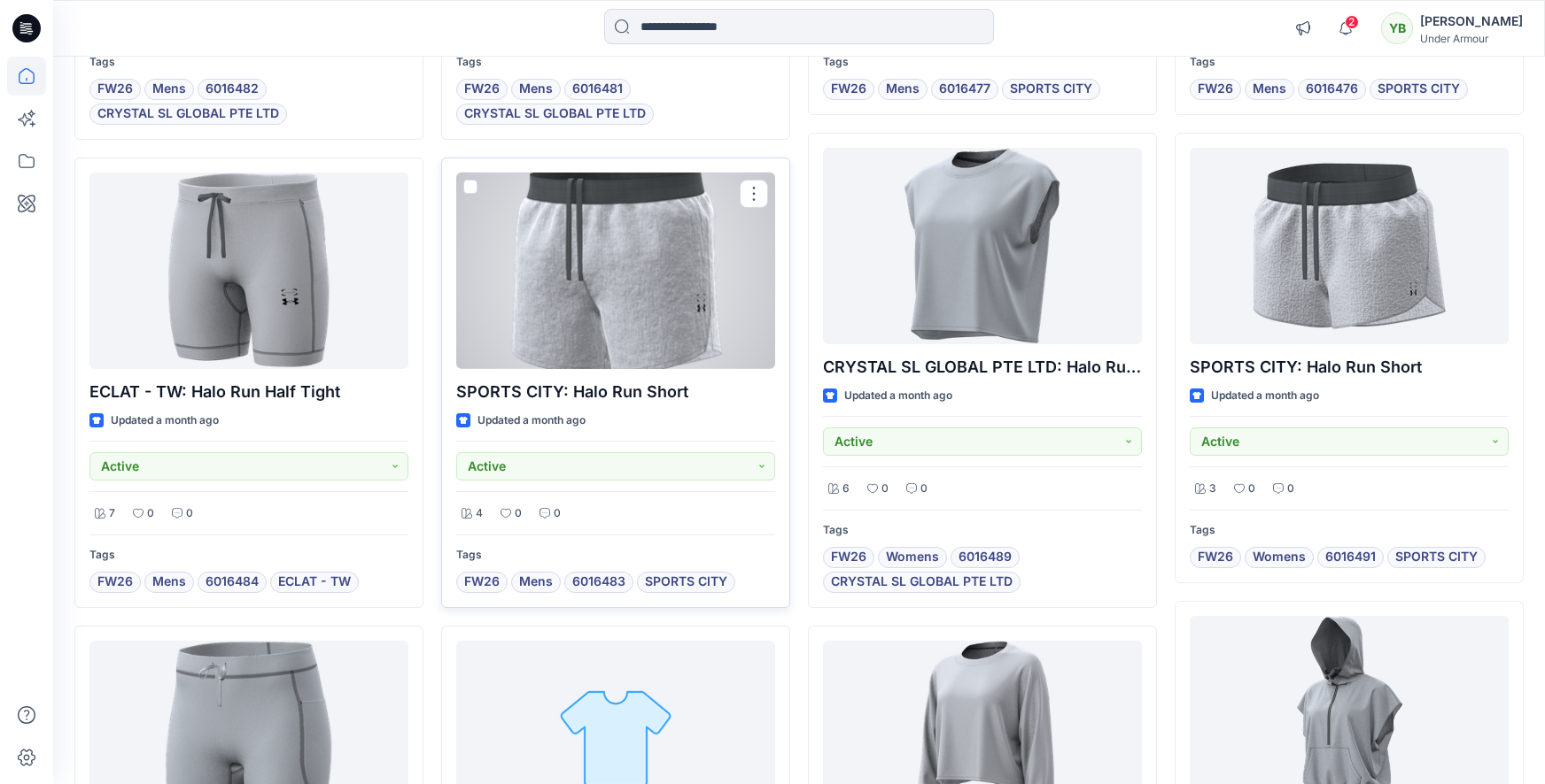
click at [643, 198] on div at bounding box center [615, 271] width 319 height 196
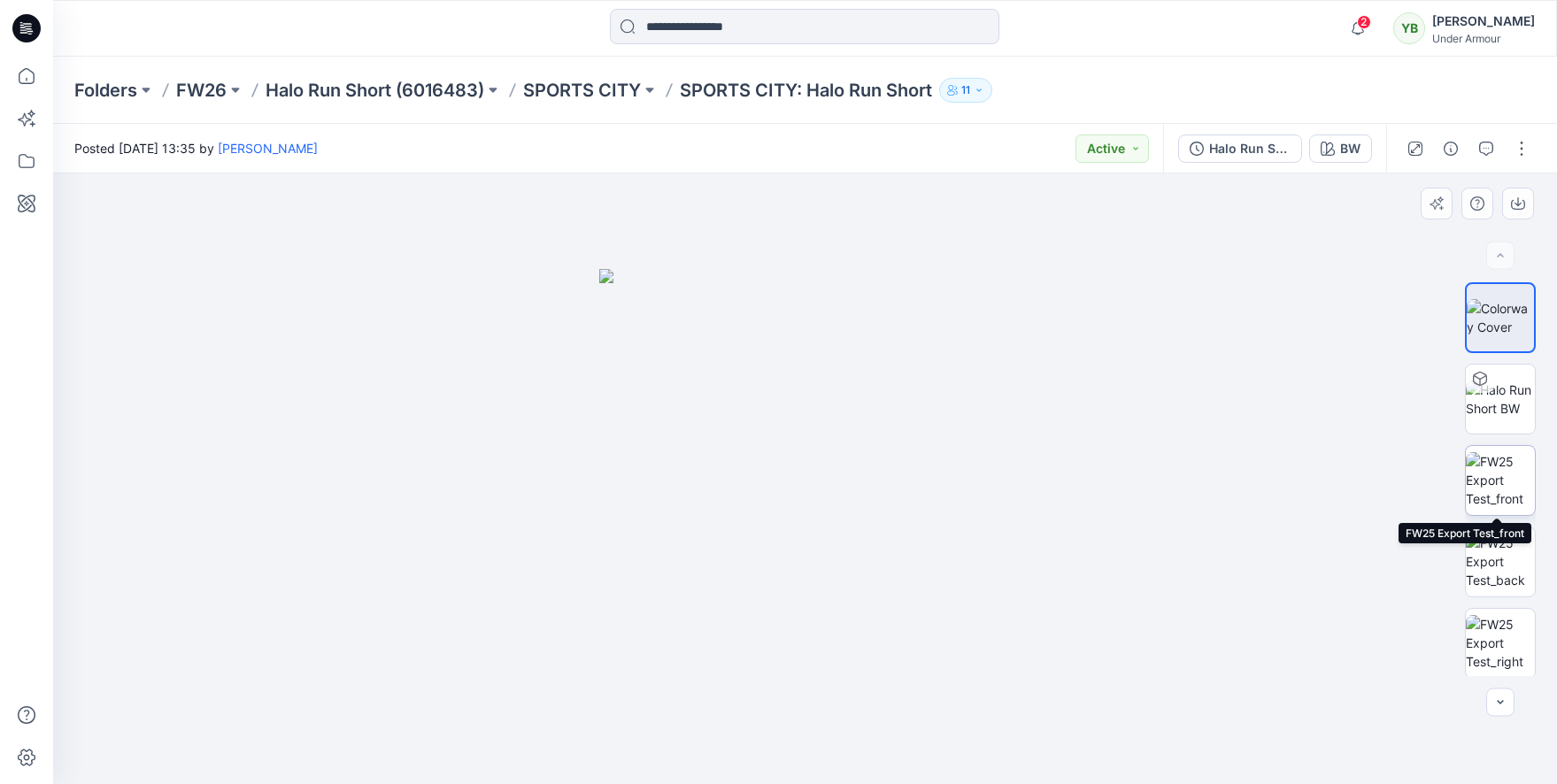
click at [1484, 471] on img at bounding box center [1500, 480] width 69 height 56
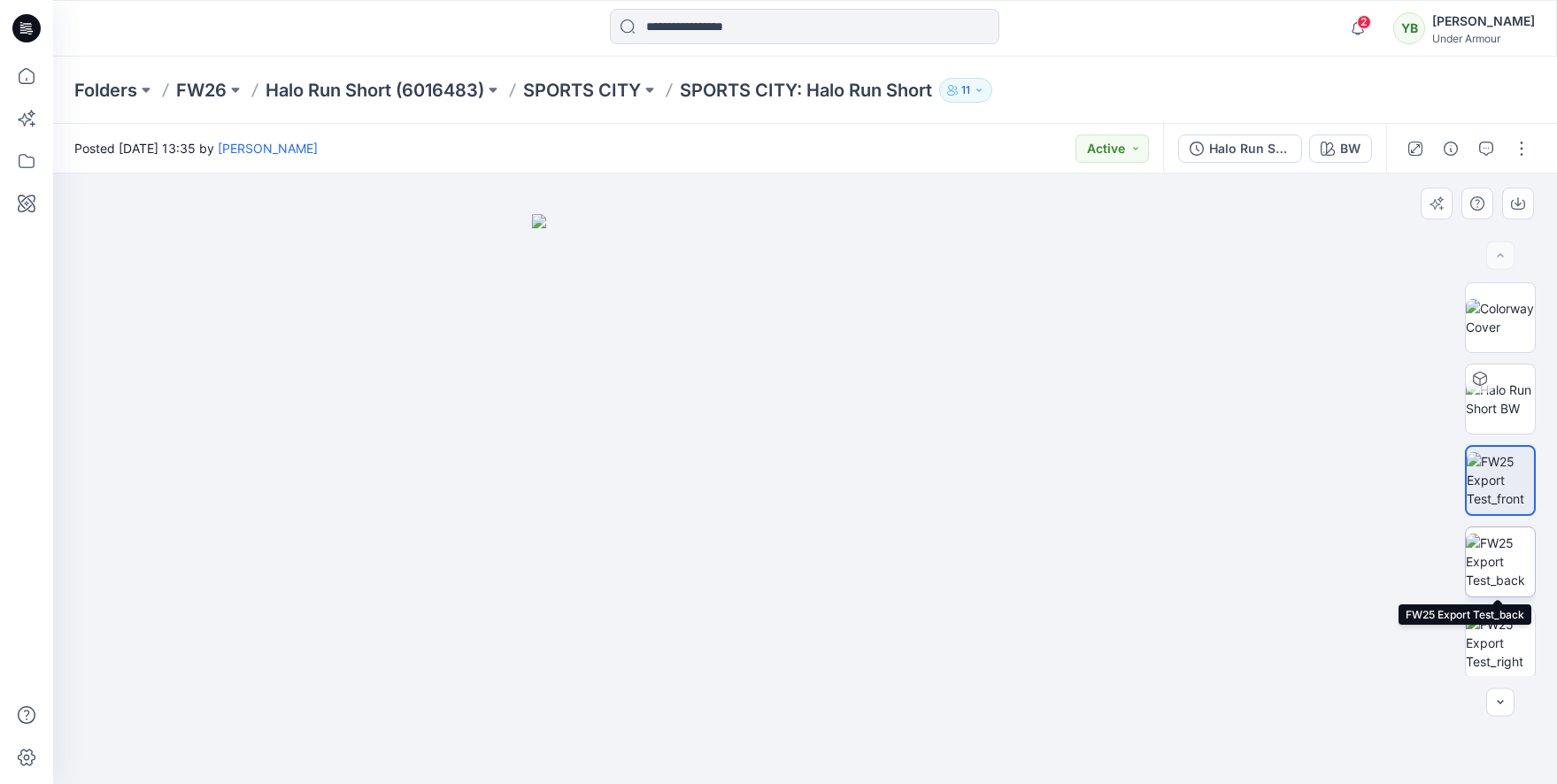
click at [1490, 554] on img at bounding box center [1500, 561] width 69 height 56
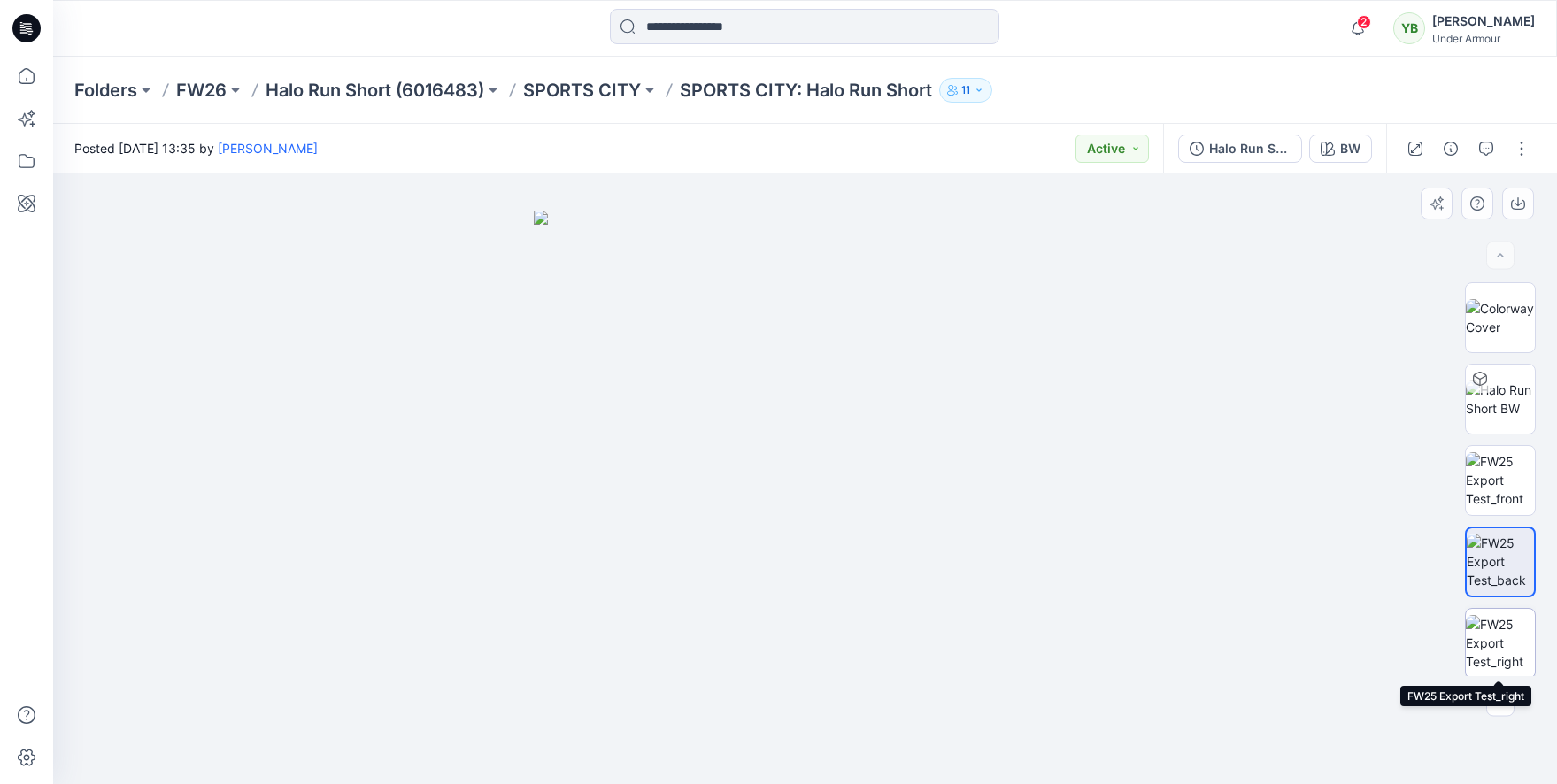
click at [1491, 619] on img at bounding box center [1500, 643] width 69 height 56
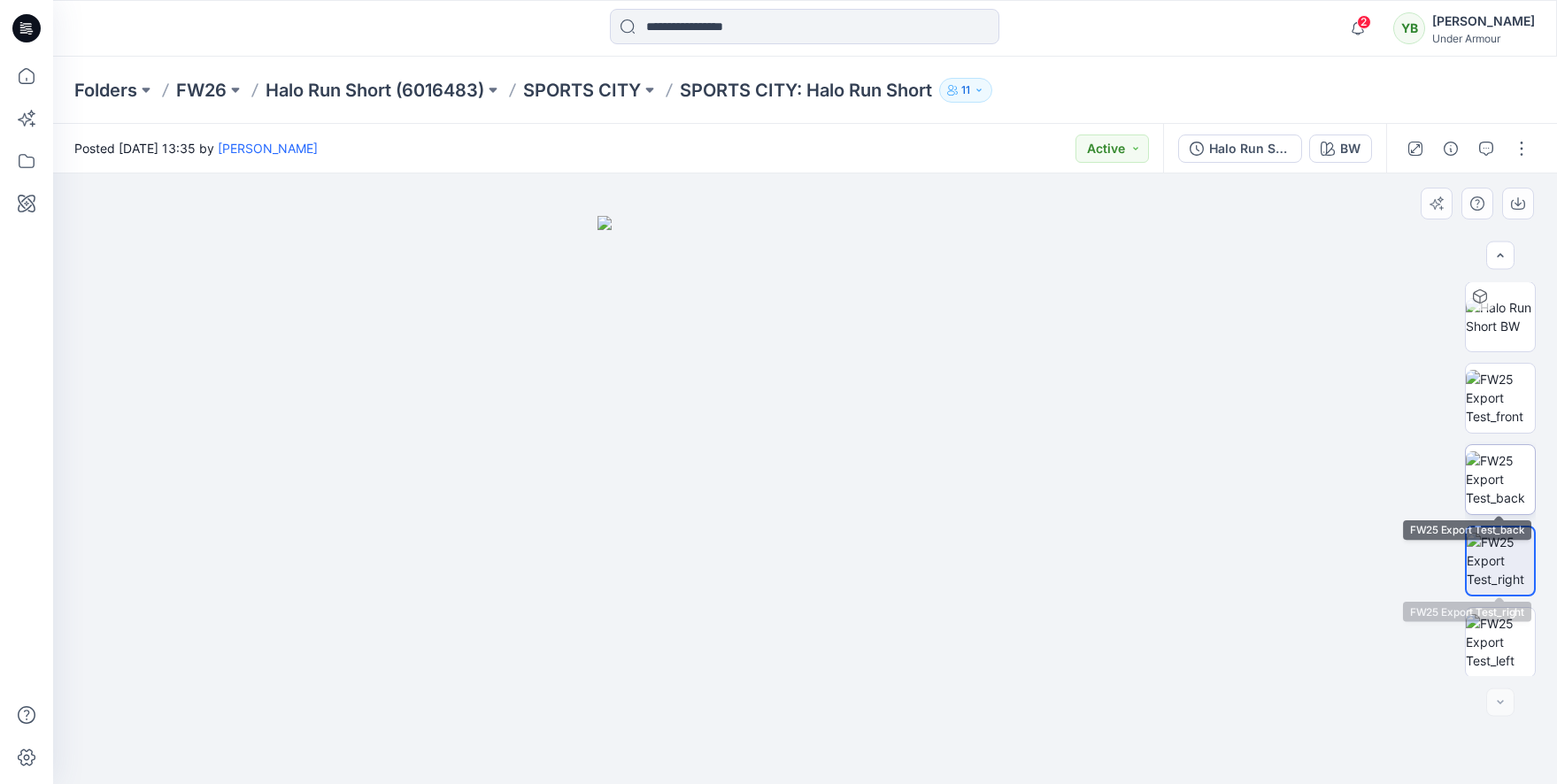
scroll to position [84, 0]
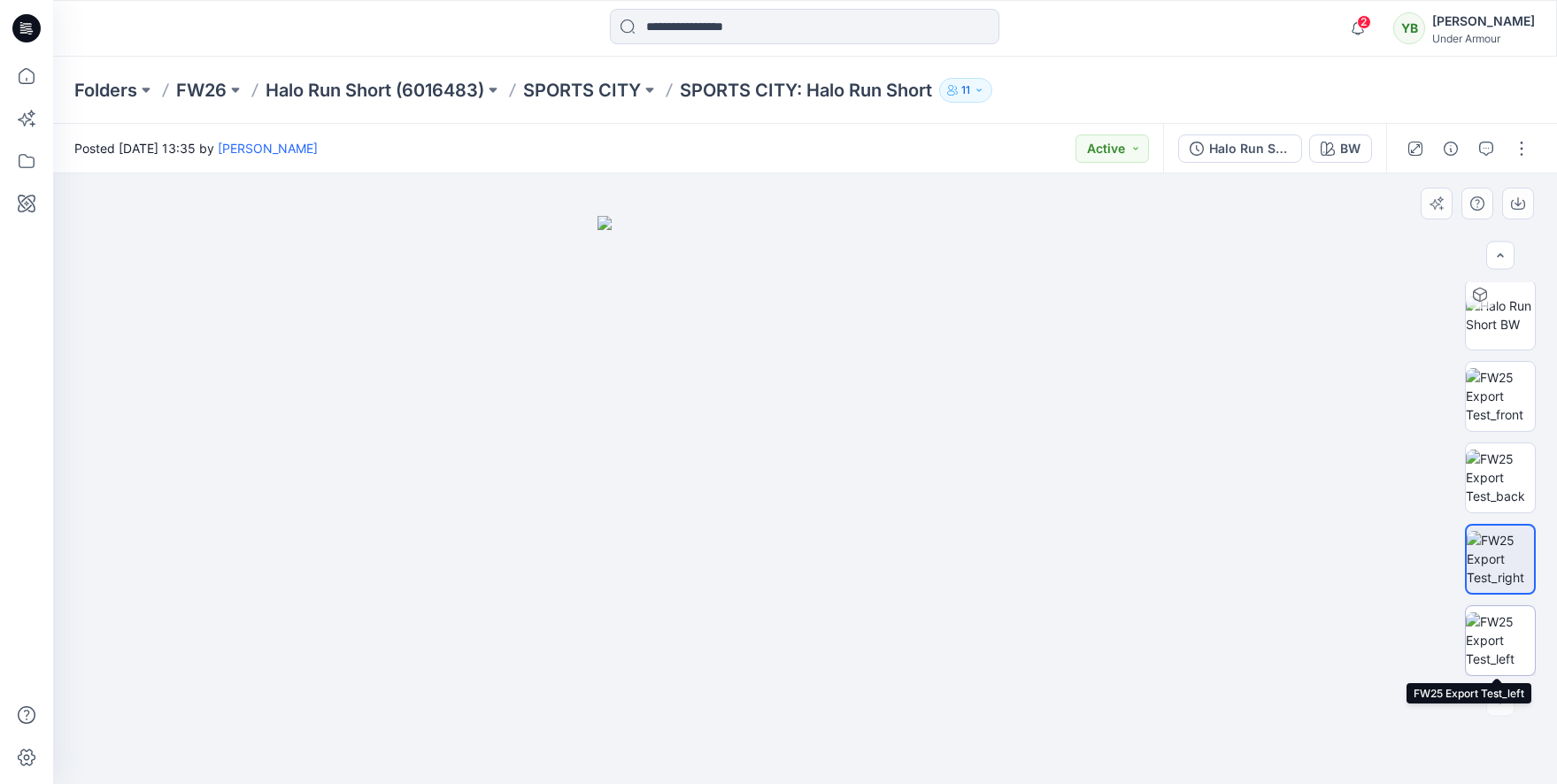
click at [1485, 623] on img at bounding box center [1500, 640] width 69 height 56
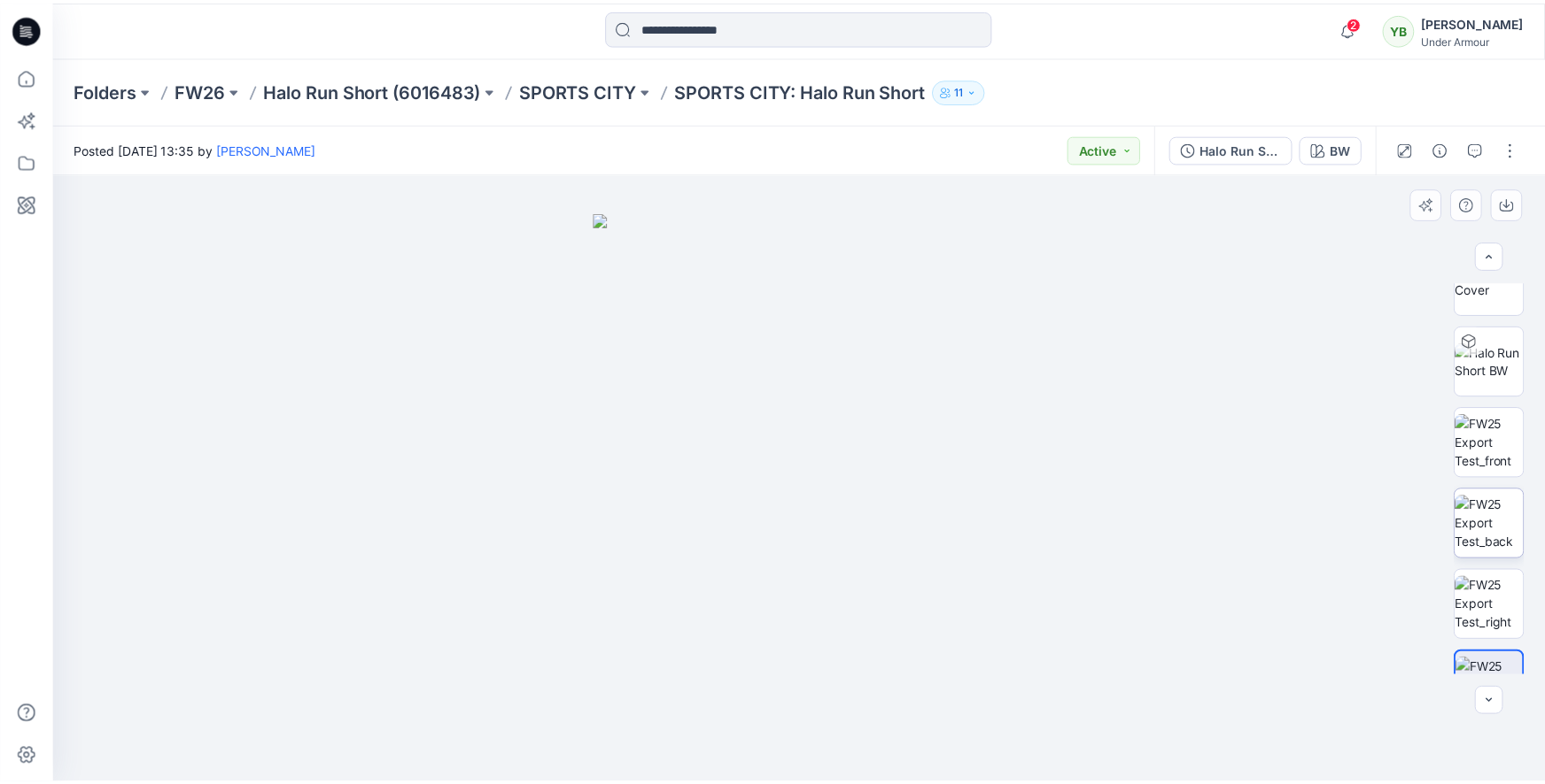
scroll to position [0, 0]
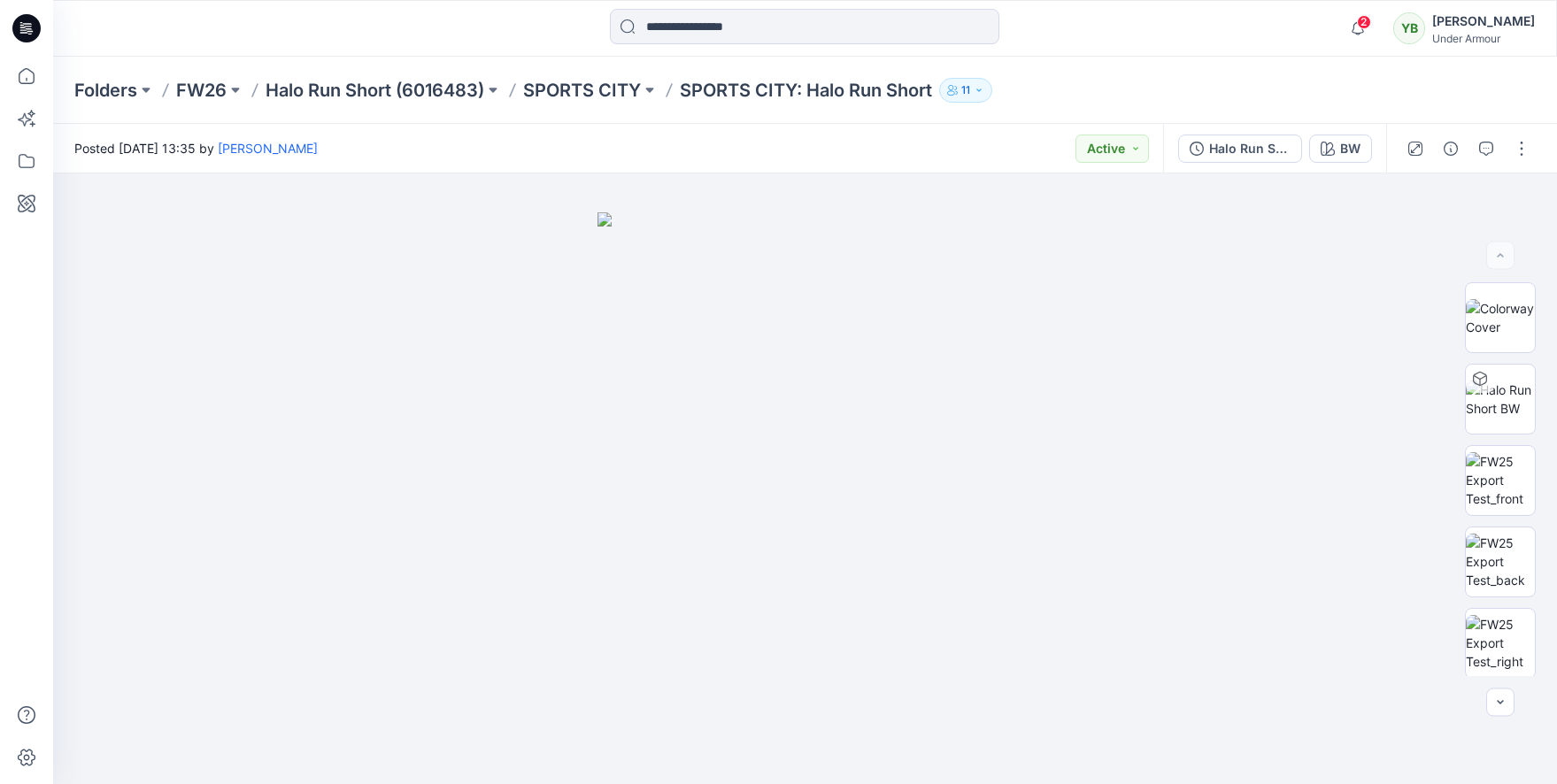
click at [1261, 148] on div "Halo Run Short" at bounding box center [1249, 148] width 82 height 19
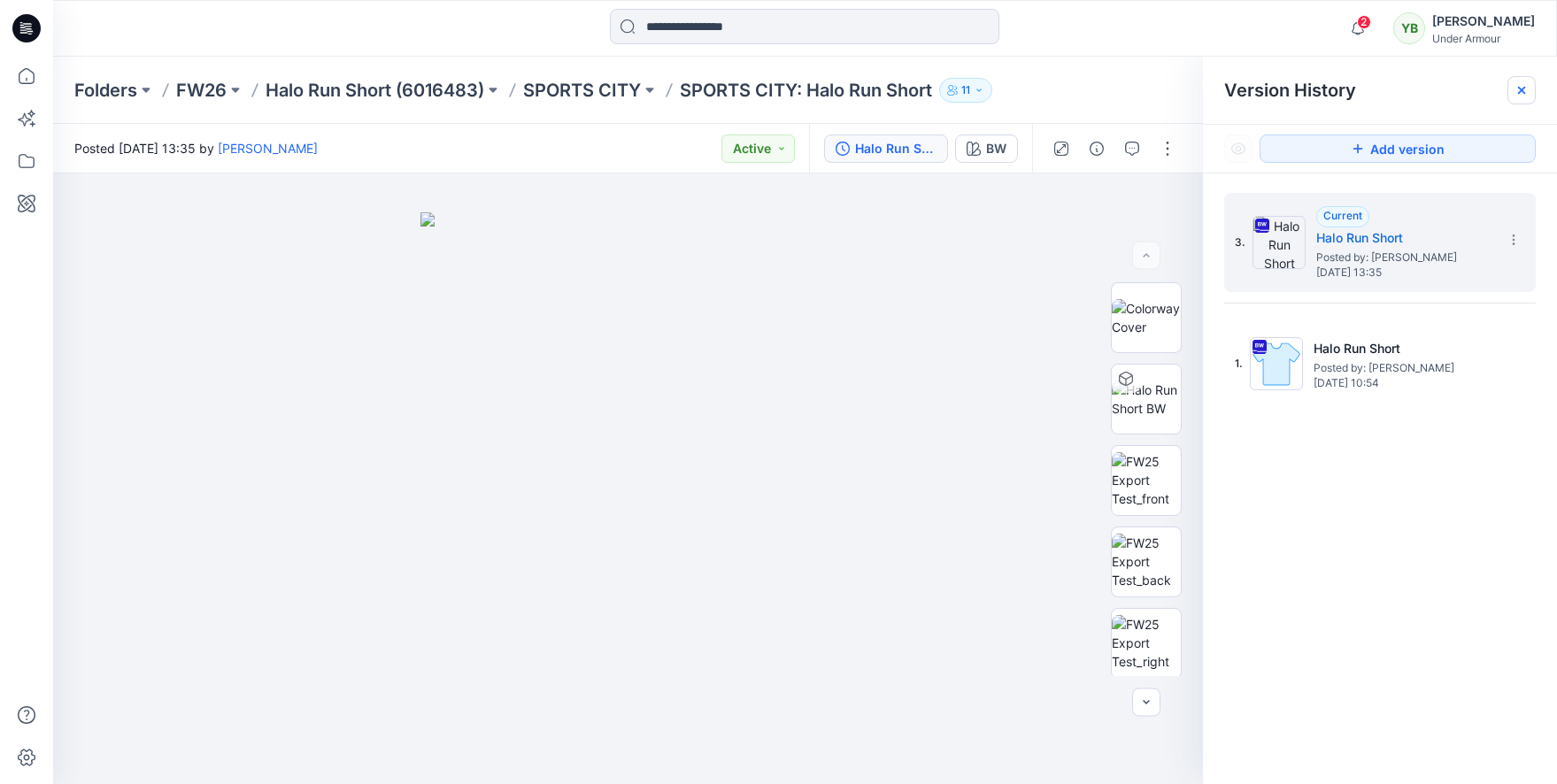
click at [1530, 92] on div at bounding box center [1521, 90] width 28 height 28
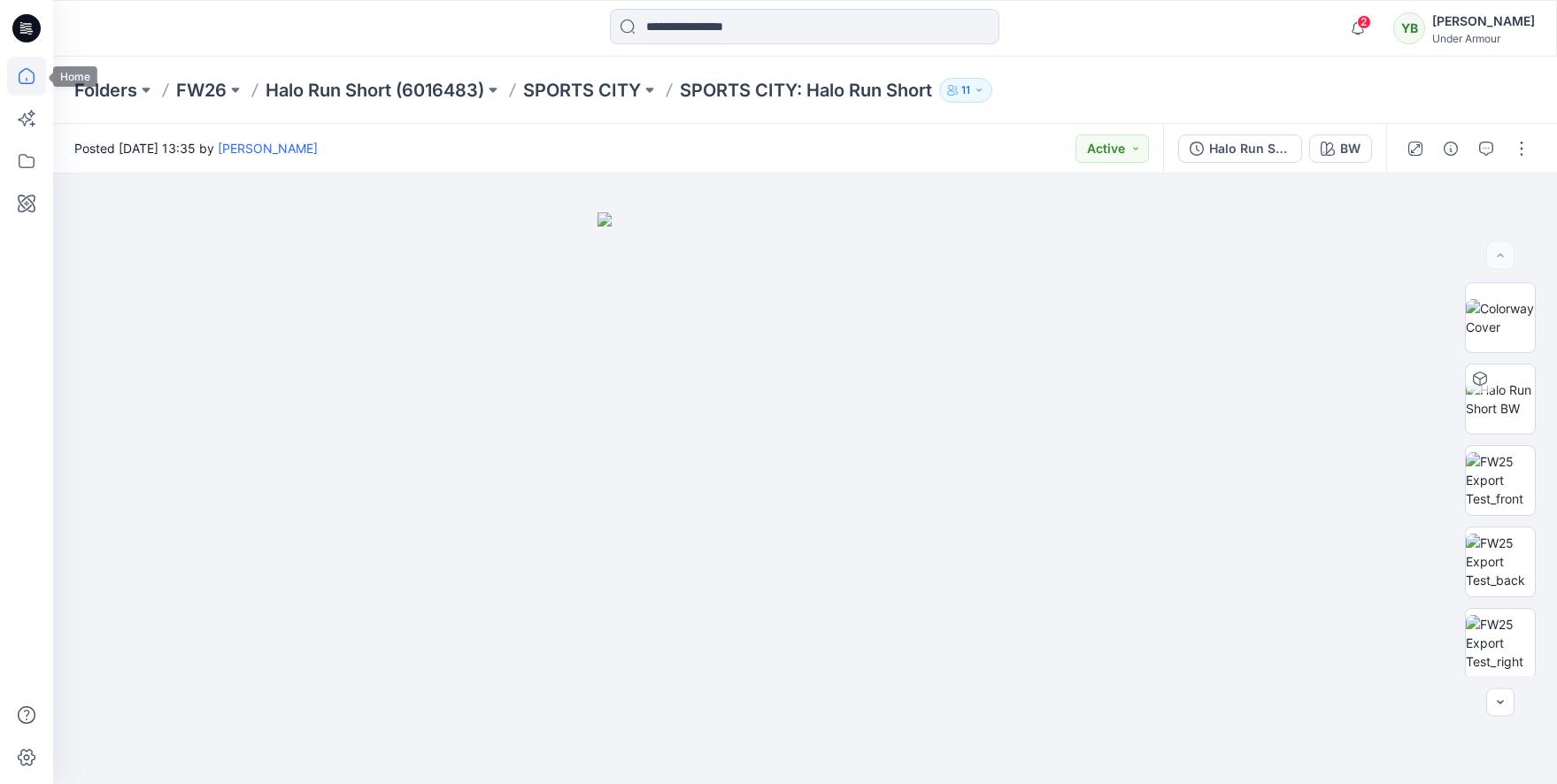
click at [30, 84] on icon at bounding box center [27, 76] width 39 height 39
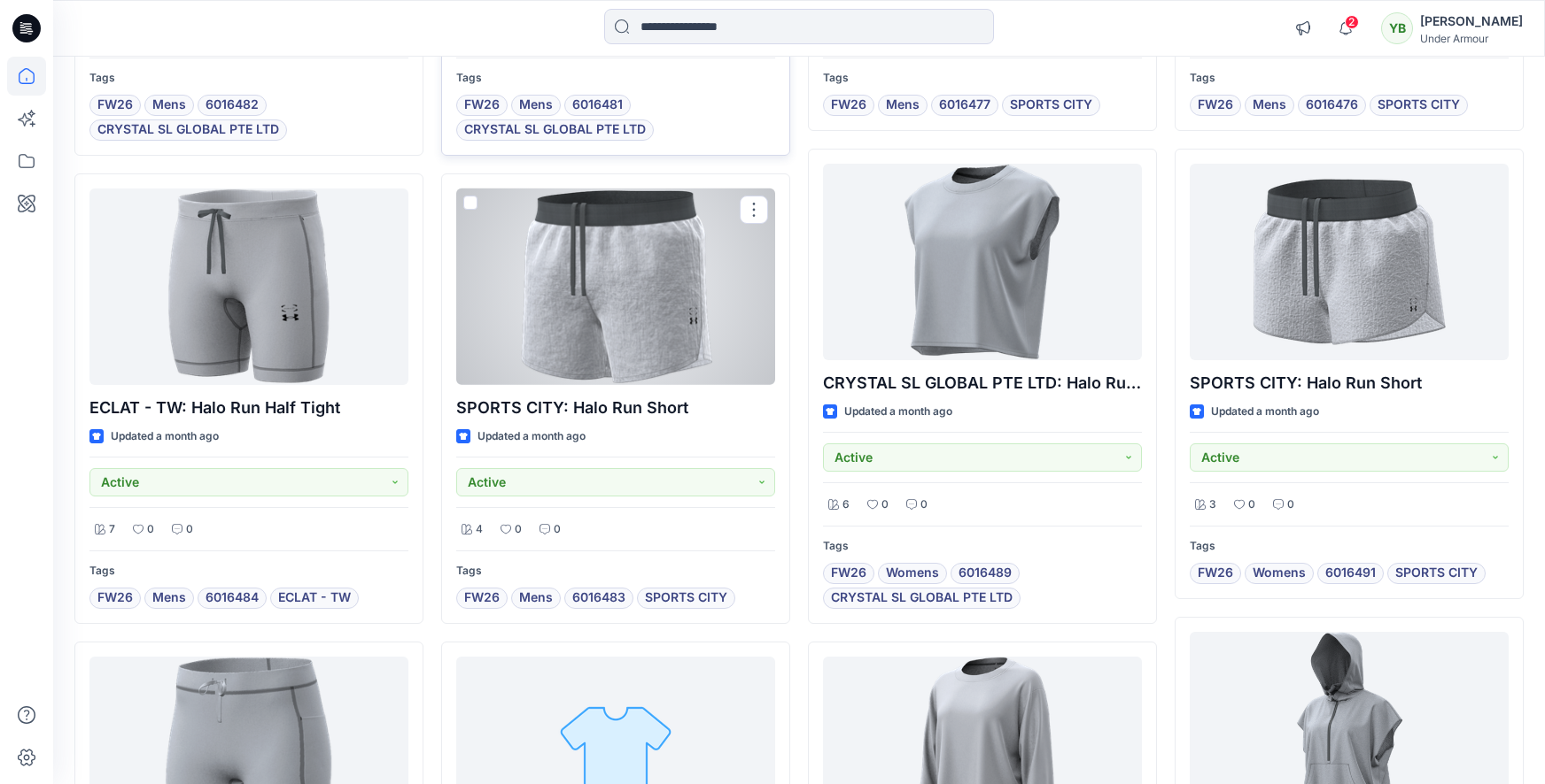
scroll to position [569, 0]
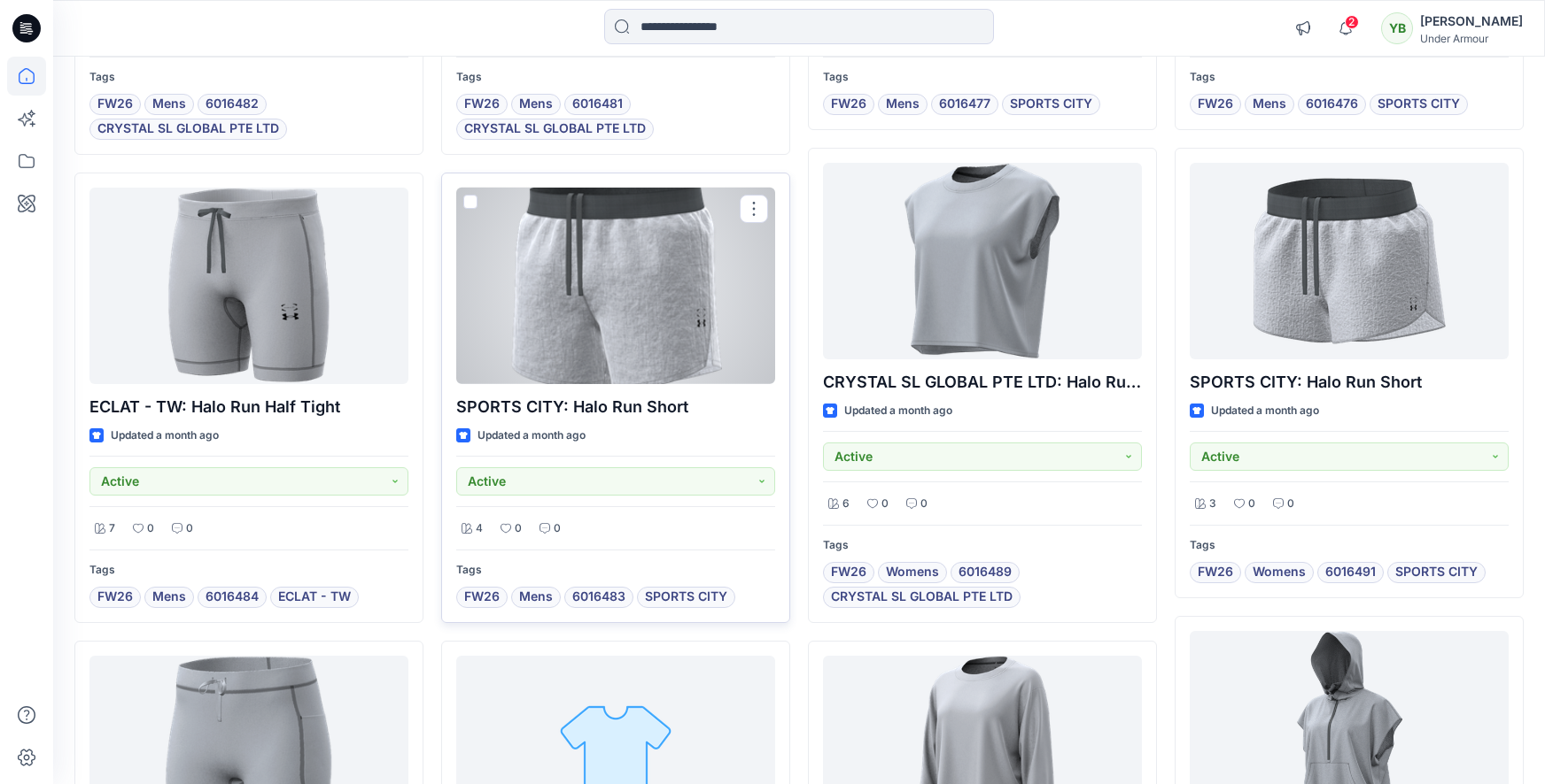
click at [598, 329] on div at bounding box center [615, 286] width 319 height 196
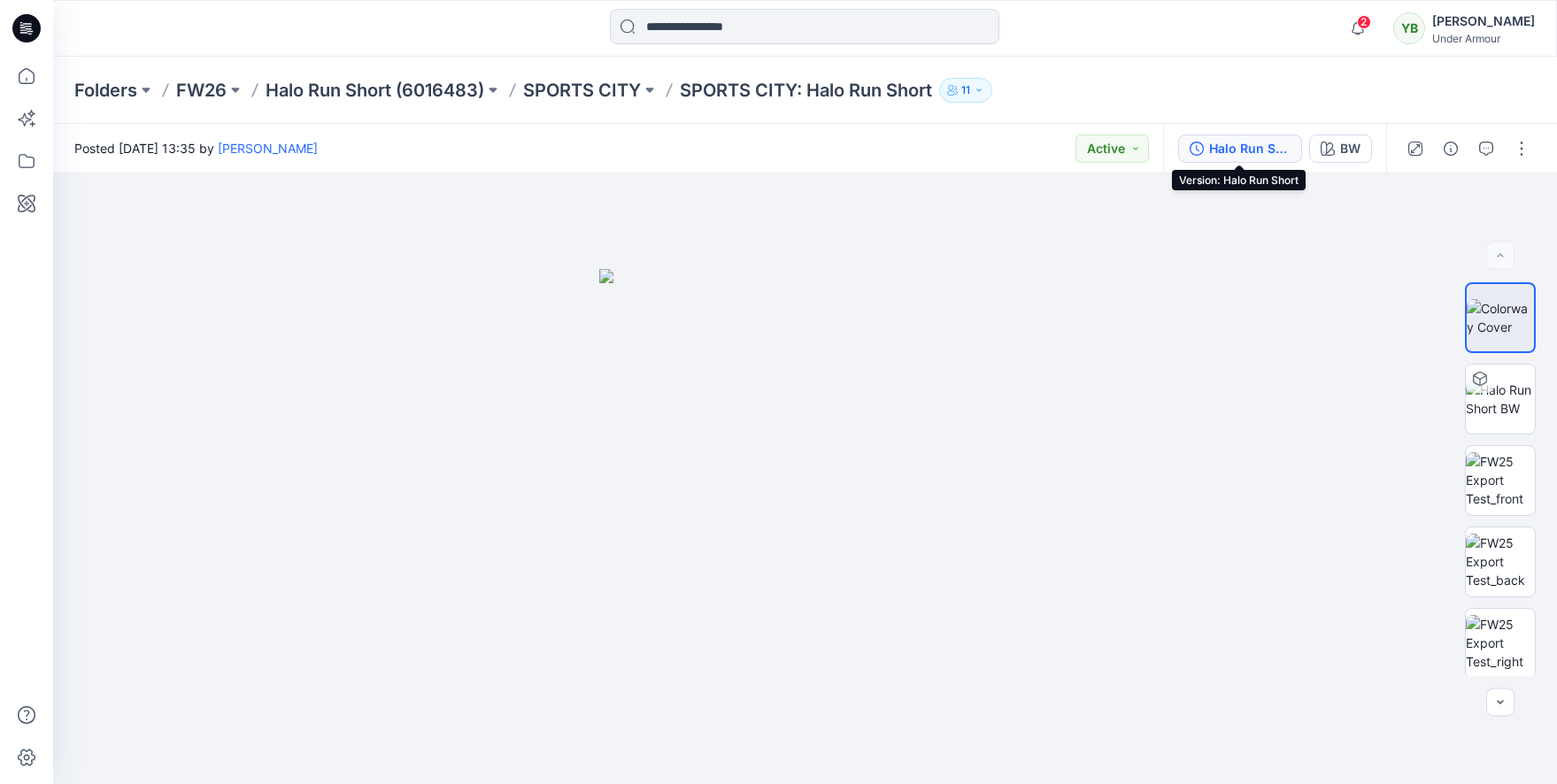
click at [1263, 151] on div "Halo Run Short" at bounding box center [1249, 148] width 82 height 19
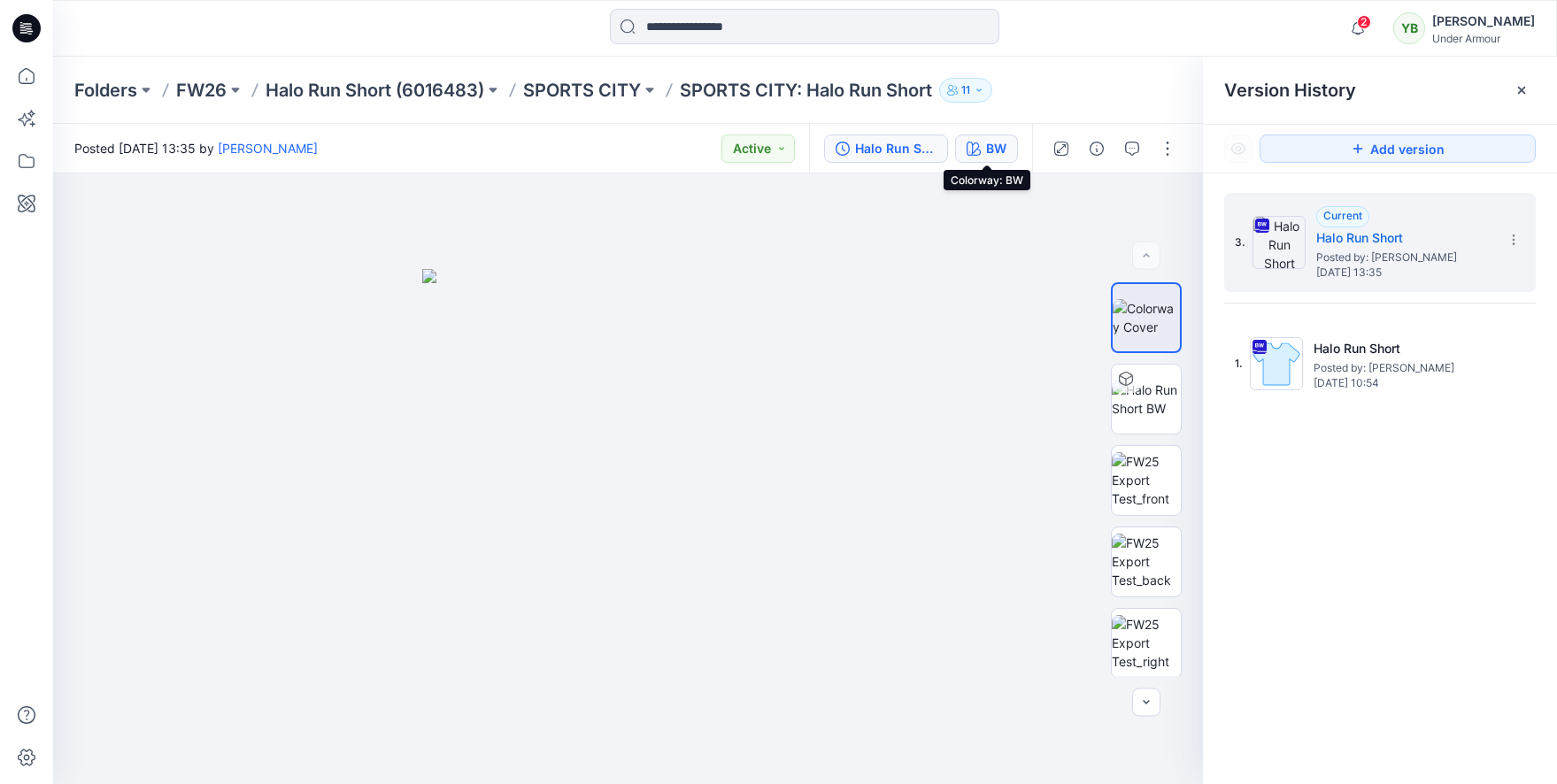
click at [980, 158] on button "BW" at bounding box center [986, 149] width 62 height 28
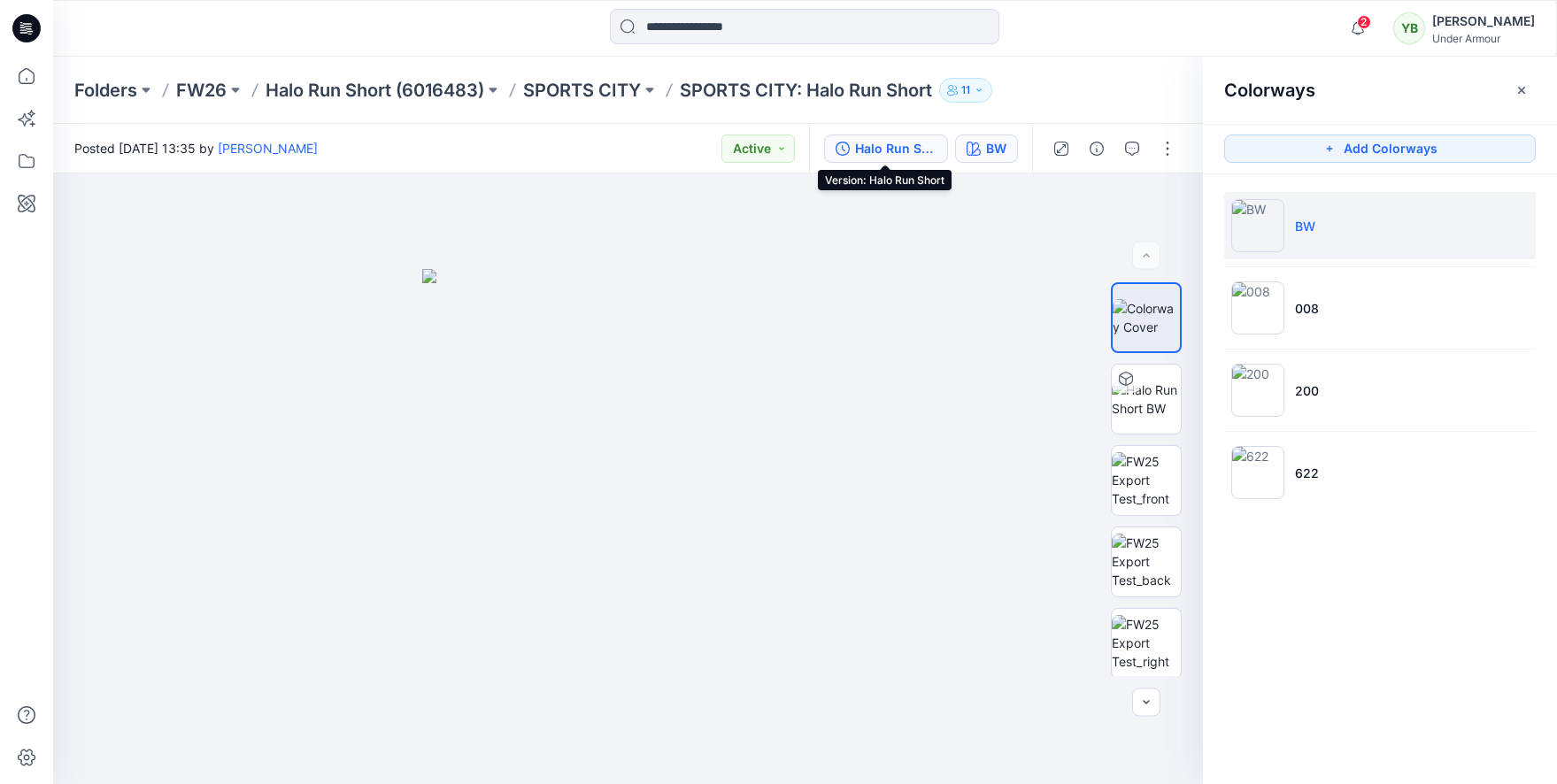
click at [902, 144] on div "Halo Run Short" at bounding box center [895, 148] width 82 height 19
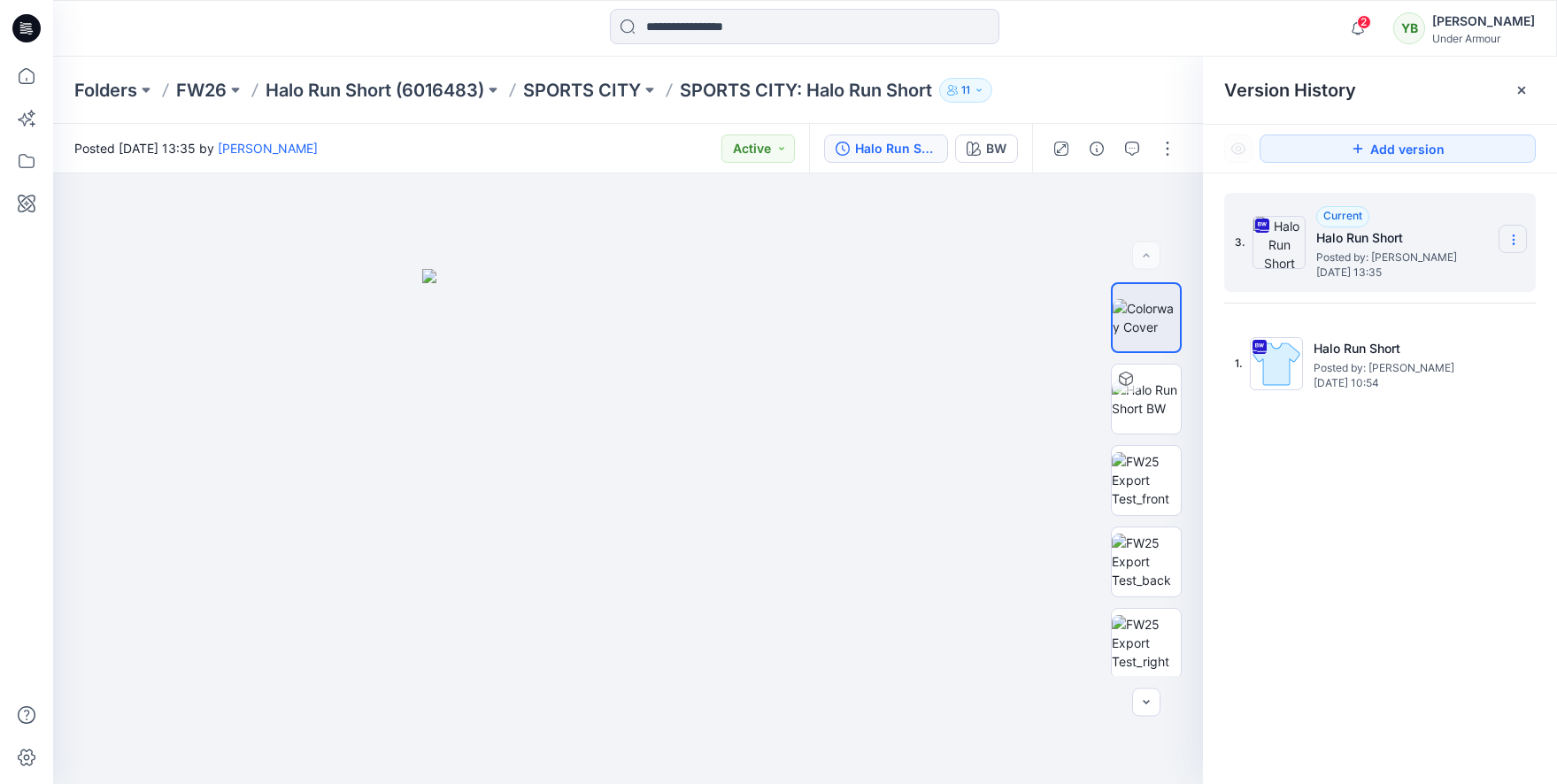
click at [1518, 240] on icon at bounding box center [1513, 240] width 14 height 14
click at [1467, 268] on span "Download Source BW File" at bounding box center [1423, 274] width 148 height 21
click at [986, 151] on div "BW" at bounding box center [996, 148] width 20 height 19
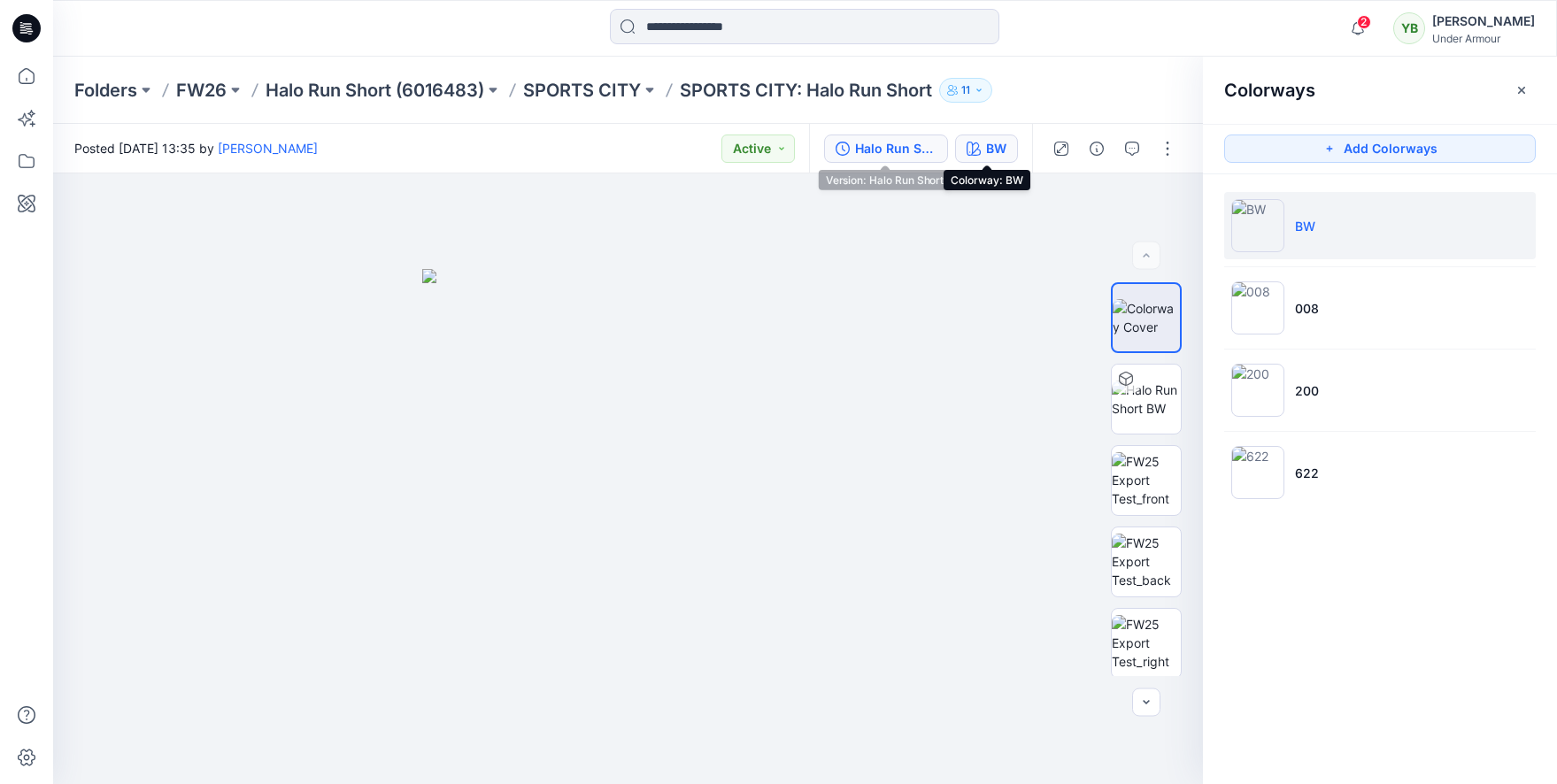
click at [889, 153] on div "Halo Run Short" at bounding box center [895, 148] width 82 height 19
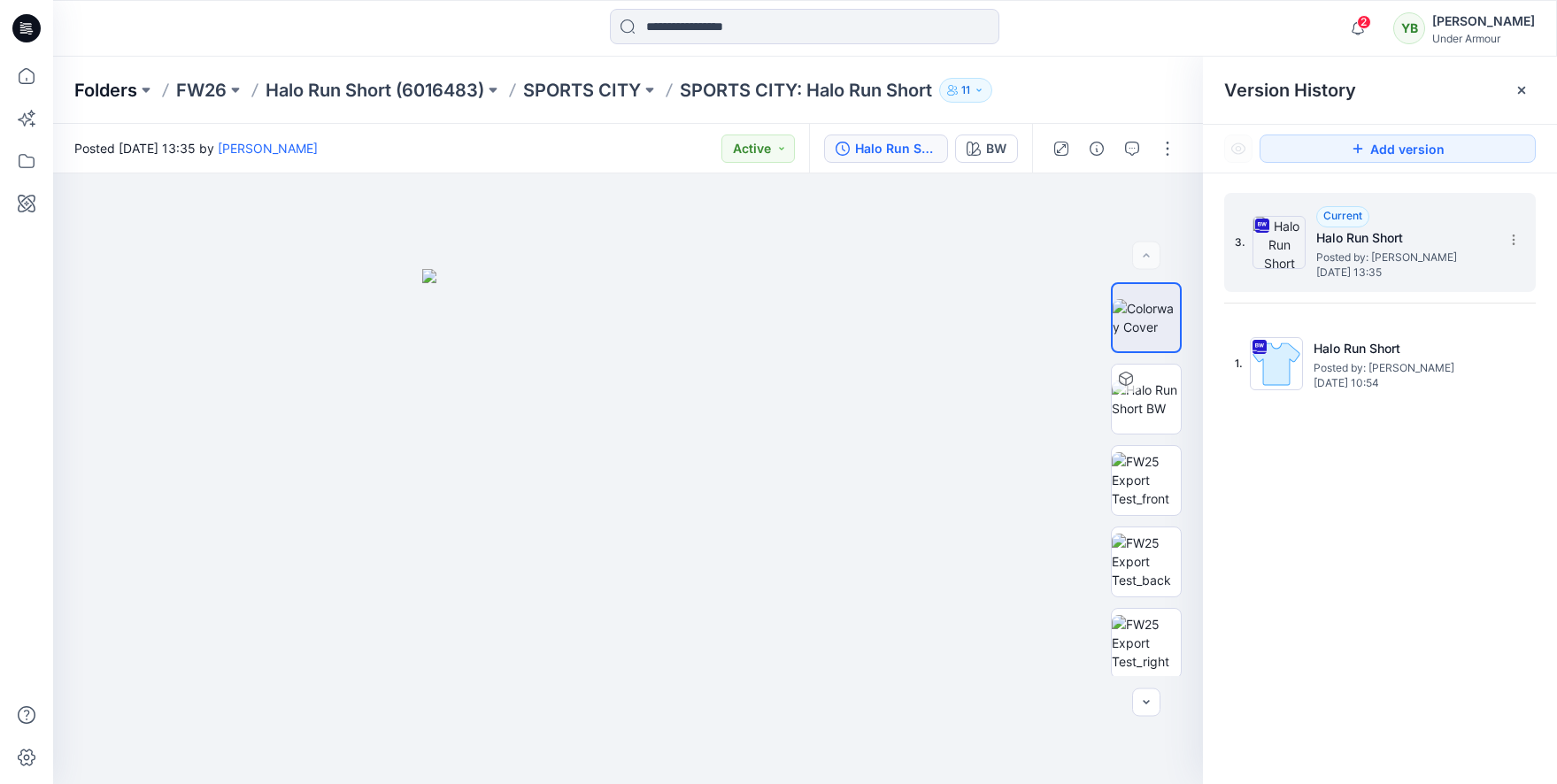
click at [113, 93] on p "Folders" at bounding box center [106, 90] width 62 height 25
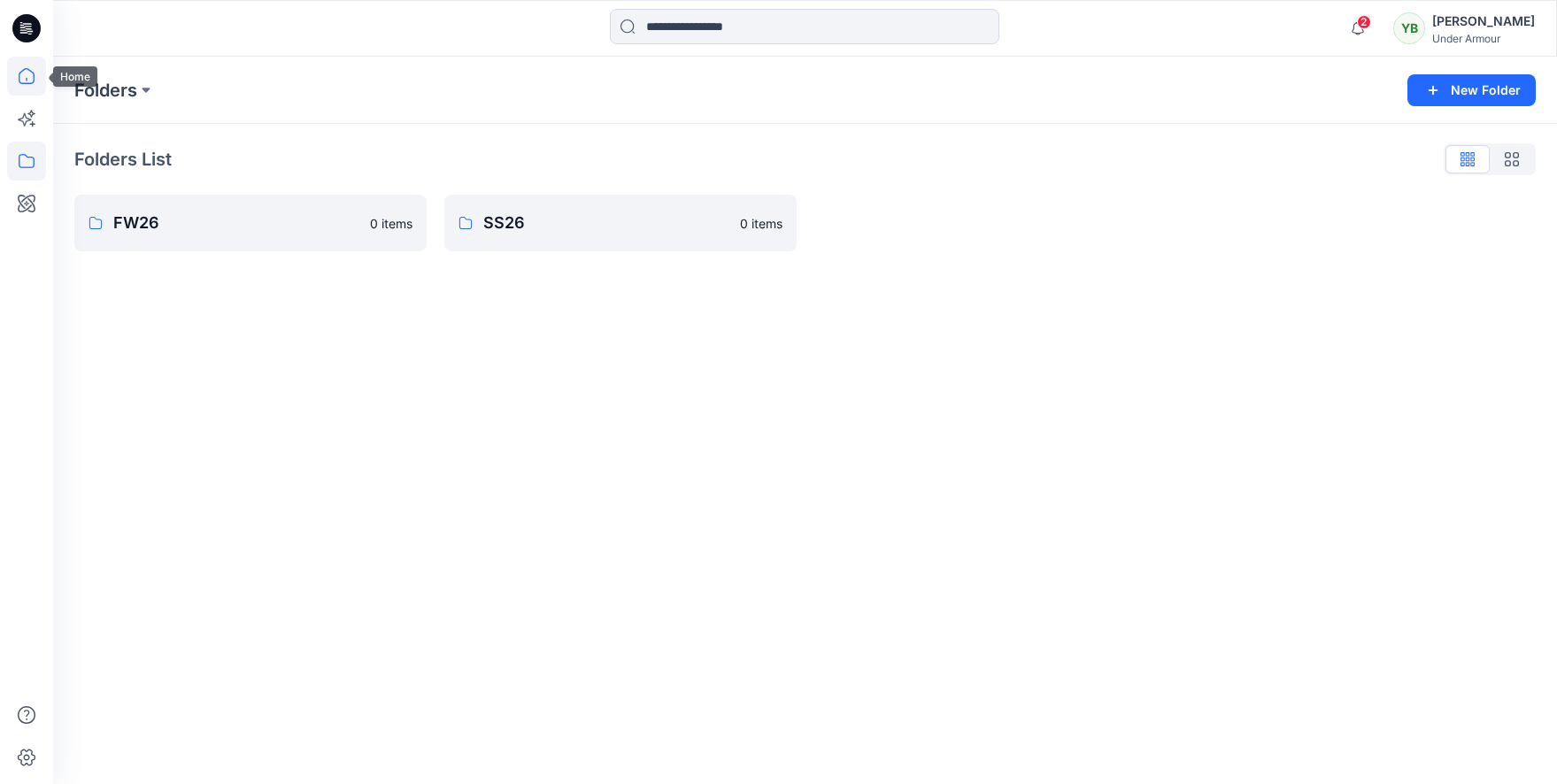
click at [18, 64] on icon at bounding box center [27, 76] width 39 height 39
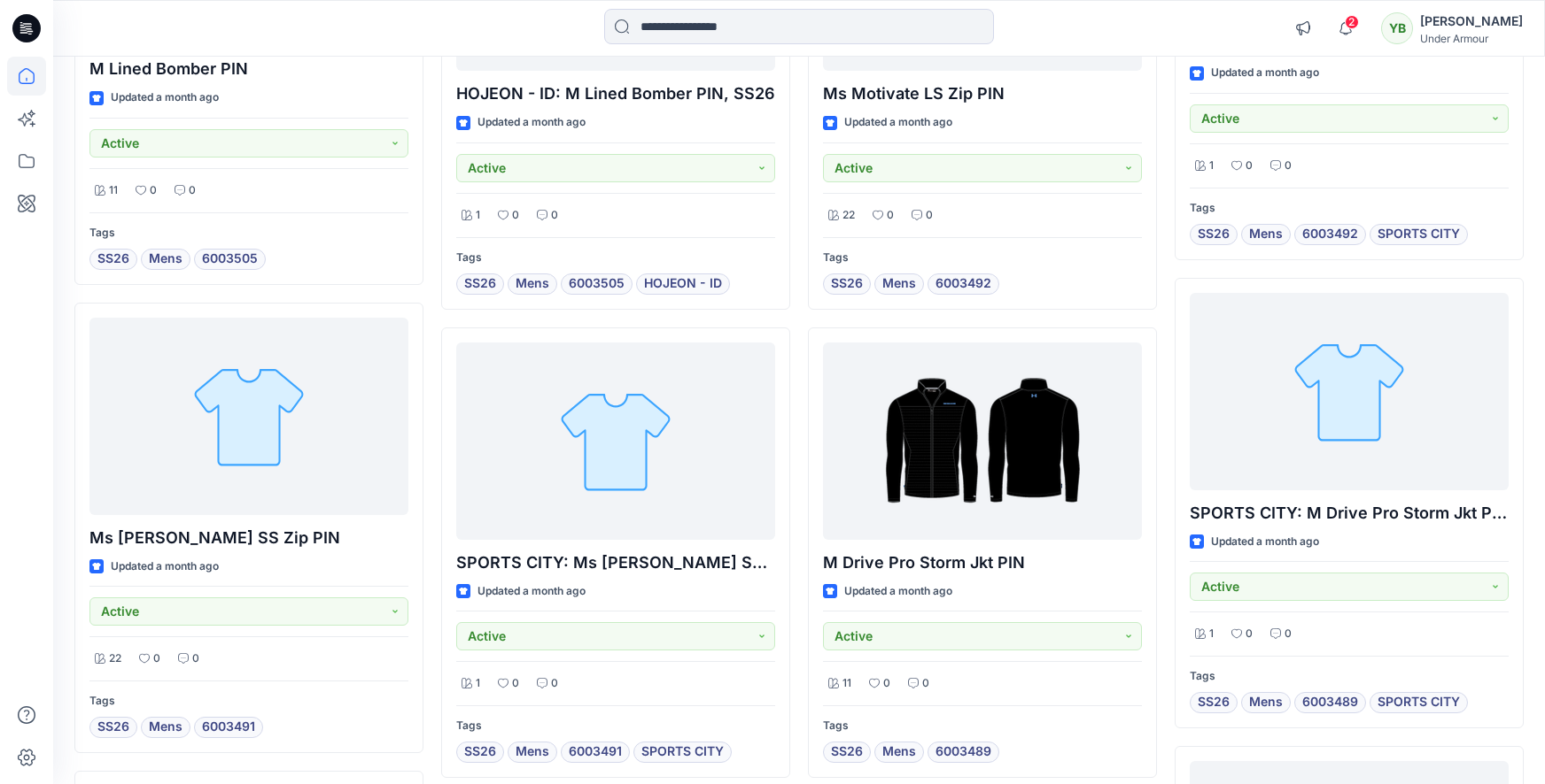
scroll to position [1988, 0]
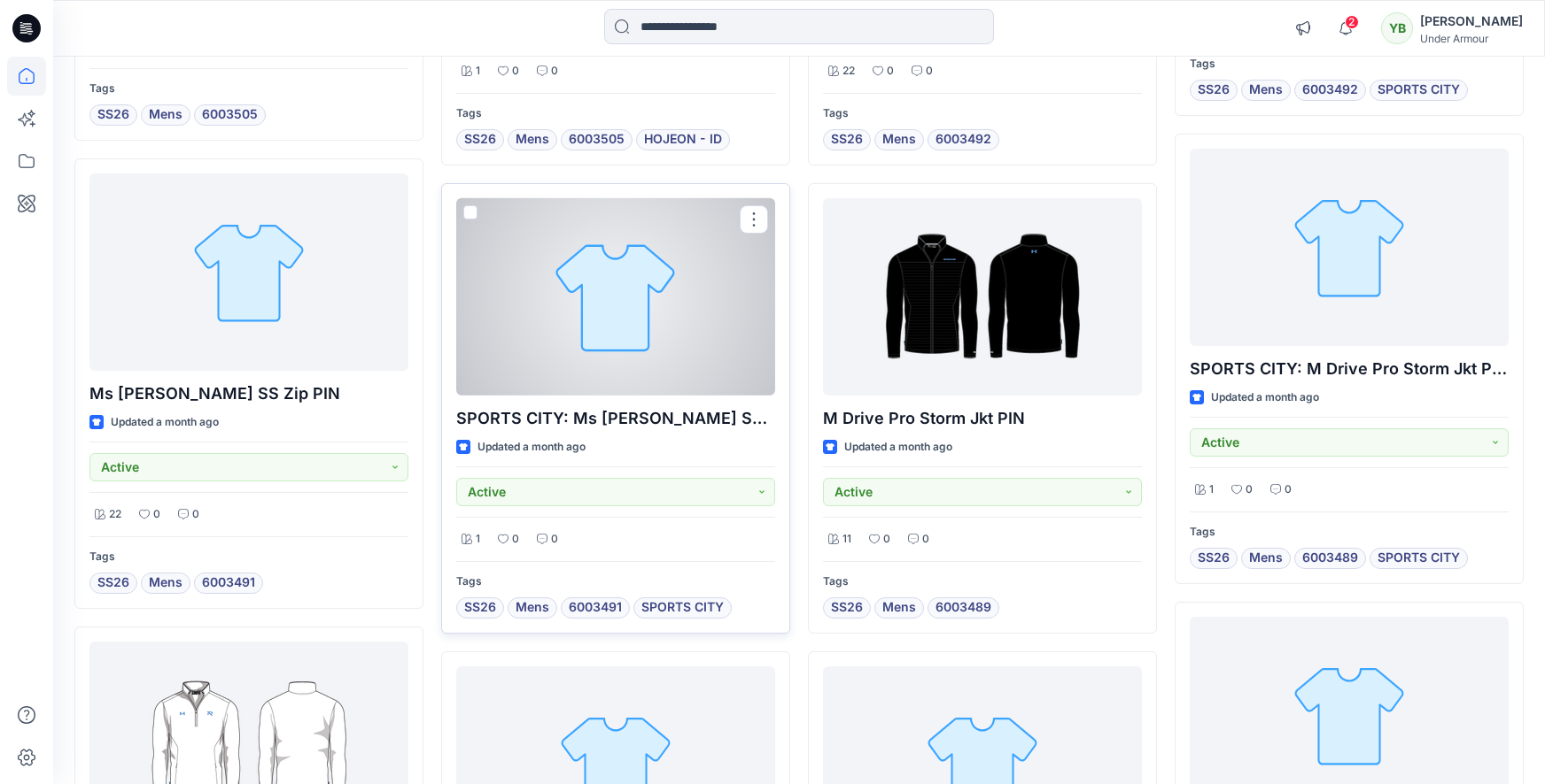
click at [633, 330] on div at bounding box center [615, 297] width 319 height 196
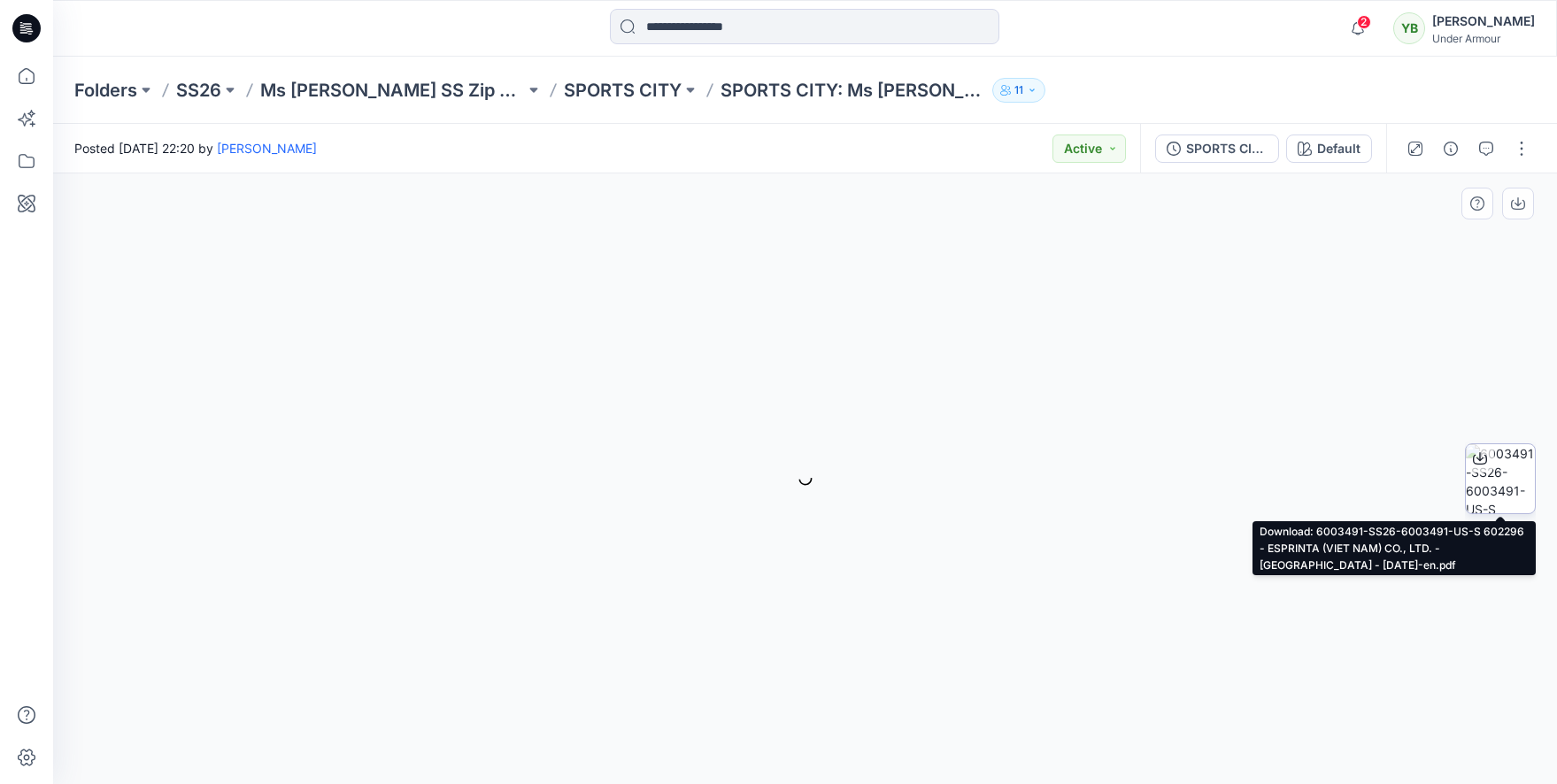
click at [1517, 477] on img at bounding box center [1500, 478] width 69 height 69
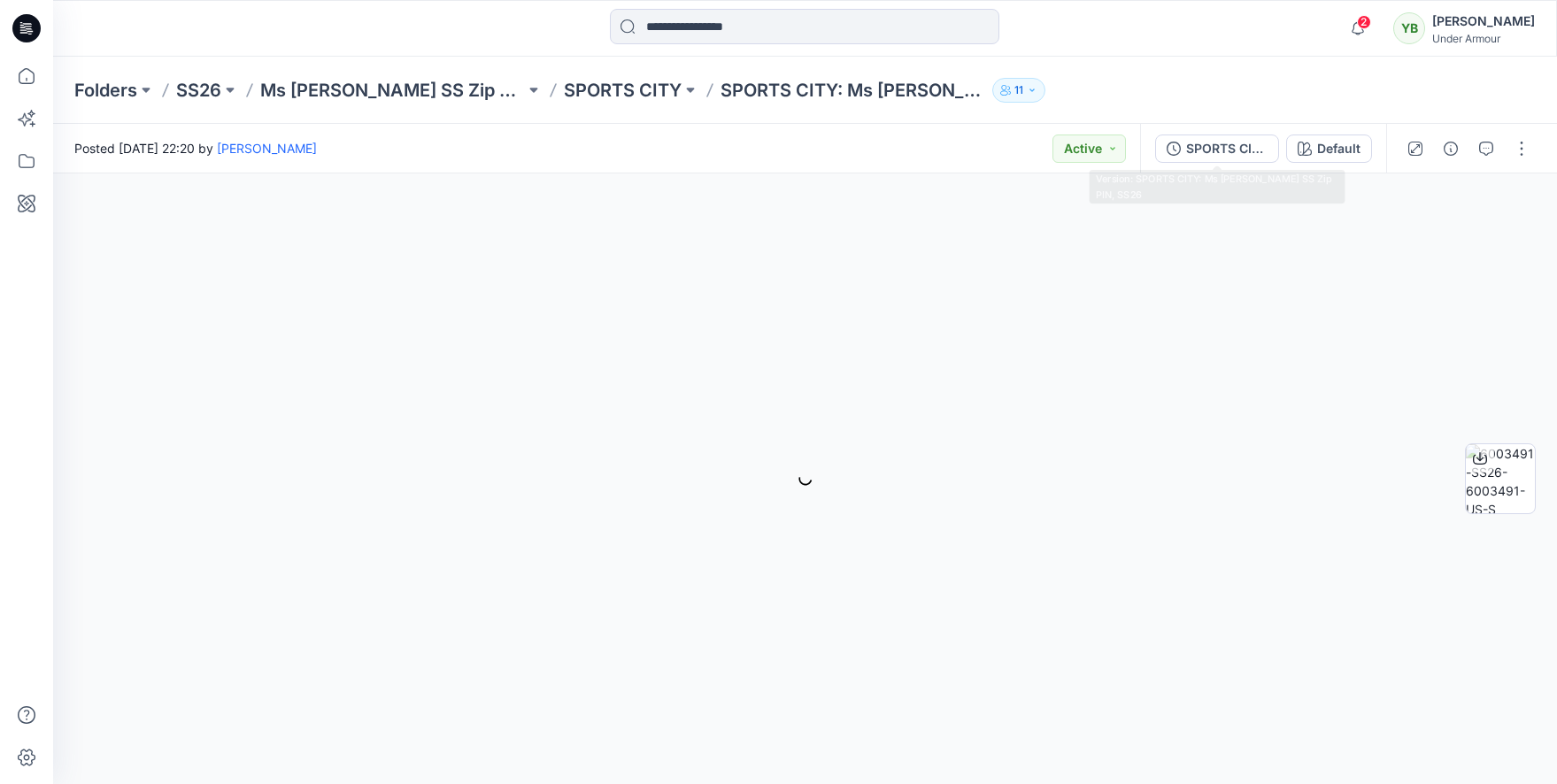
click at [1210, 162] on div "SPORTS CITY: Ms Motivate SS Zip PIN, SS26 Default" at bounding box center [1263, 149] width 246 height 50
click at [1209, 151] on div "SPORTS CITY: Ms Motivate SS Zip PIN, SS26" at bounding box center [1227, 148] width 82 height 19
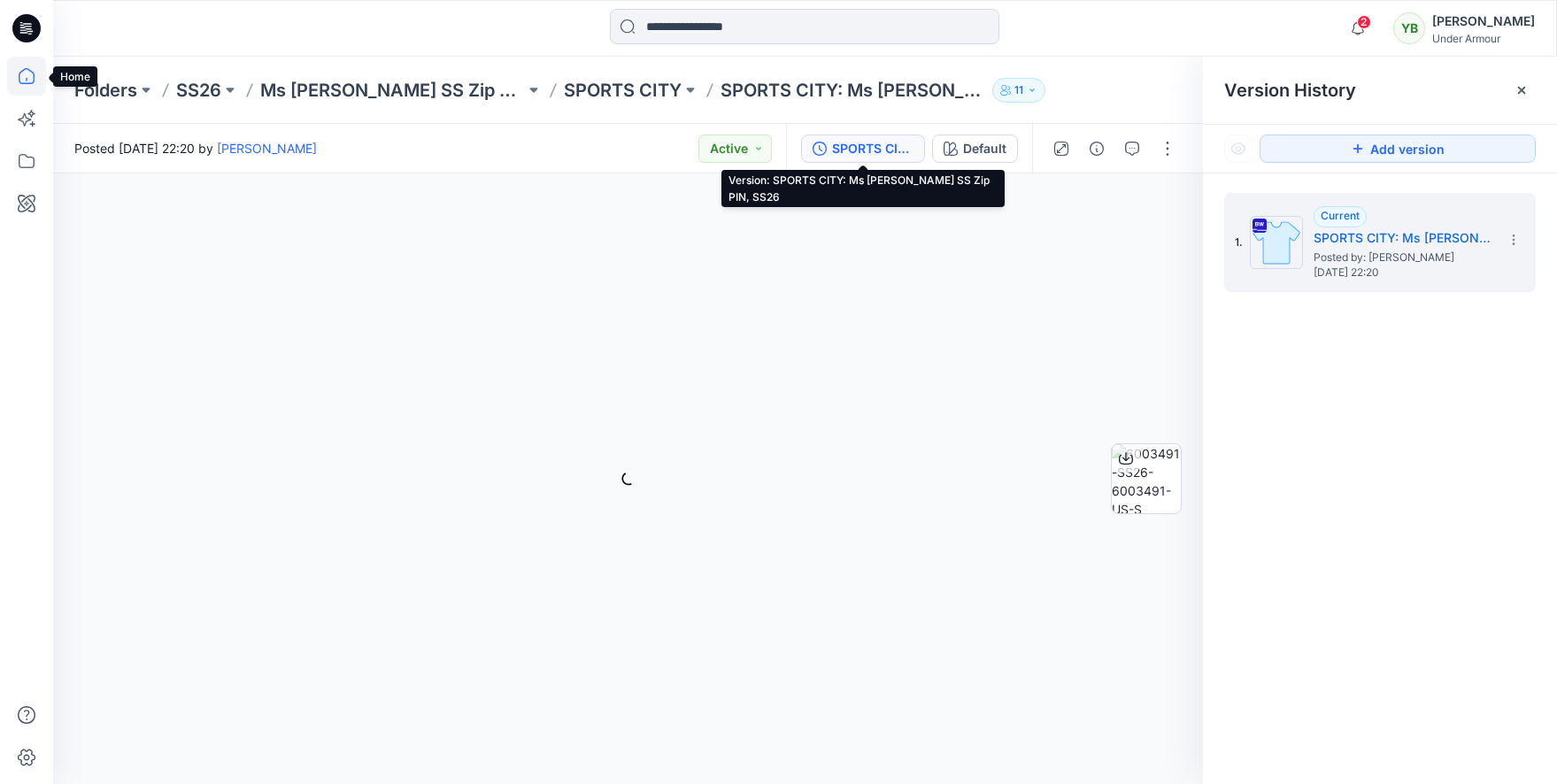
click at [23, 78] on icon at bounding box center [27, 76] width 39 height 39
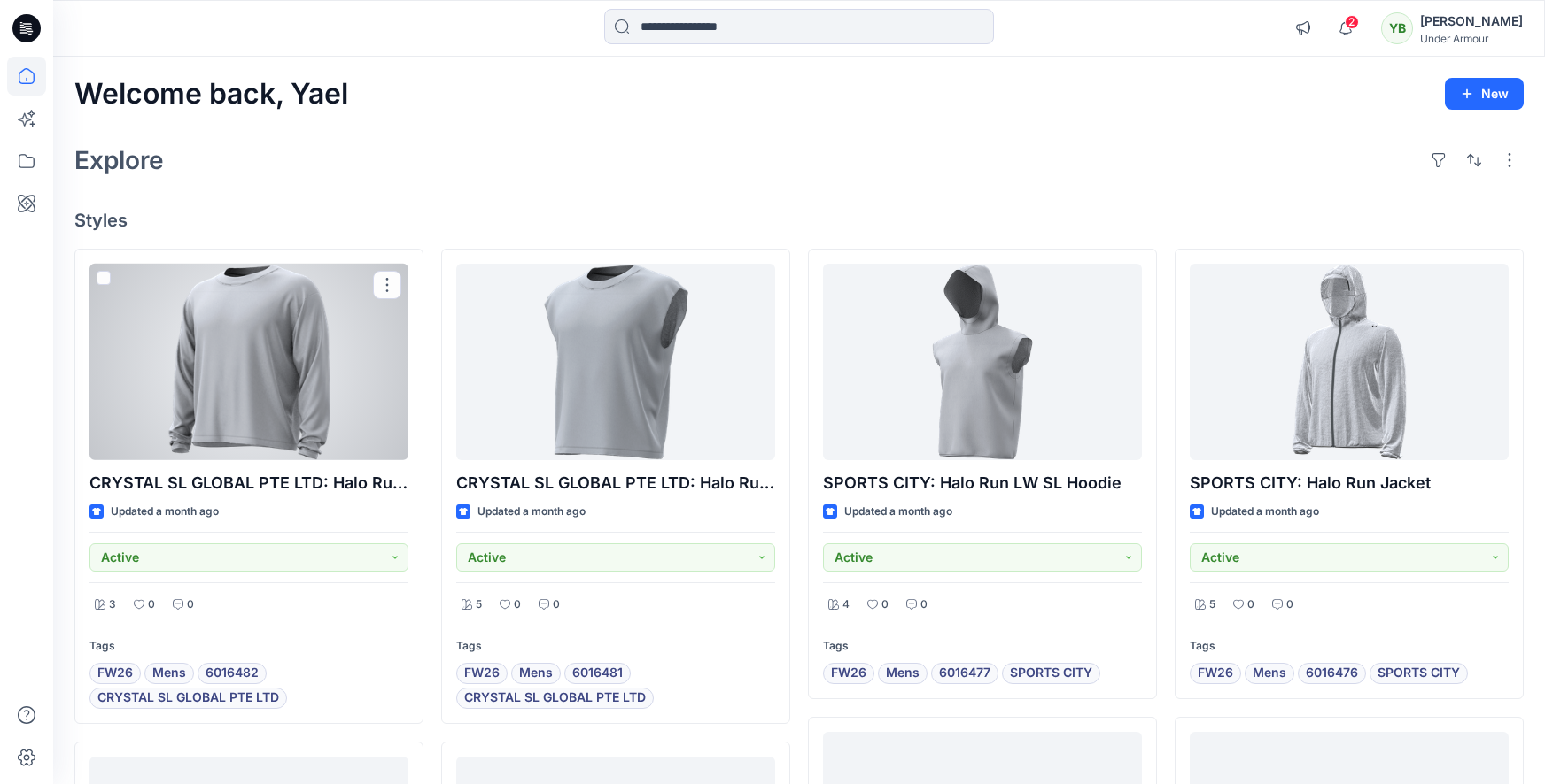
click at [222, 332] on div at bounding box center [248, 362] width 319 height 196
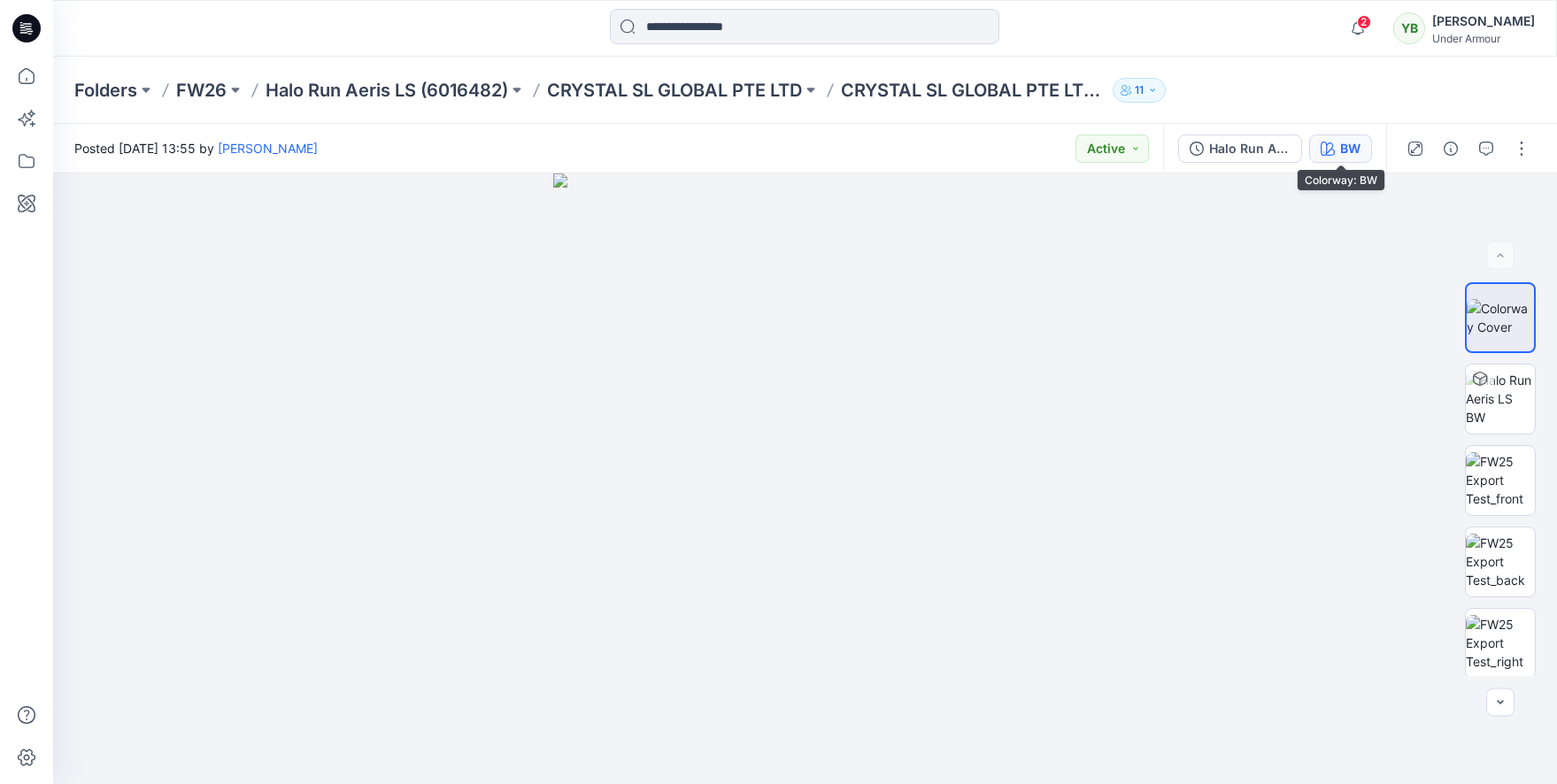
click at [1333, 143] on icon "button" at bounding box center [1327, 148] width 14 height 14
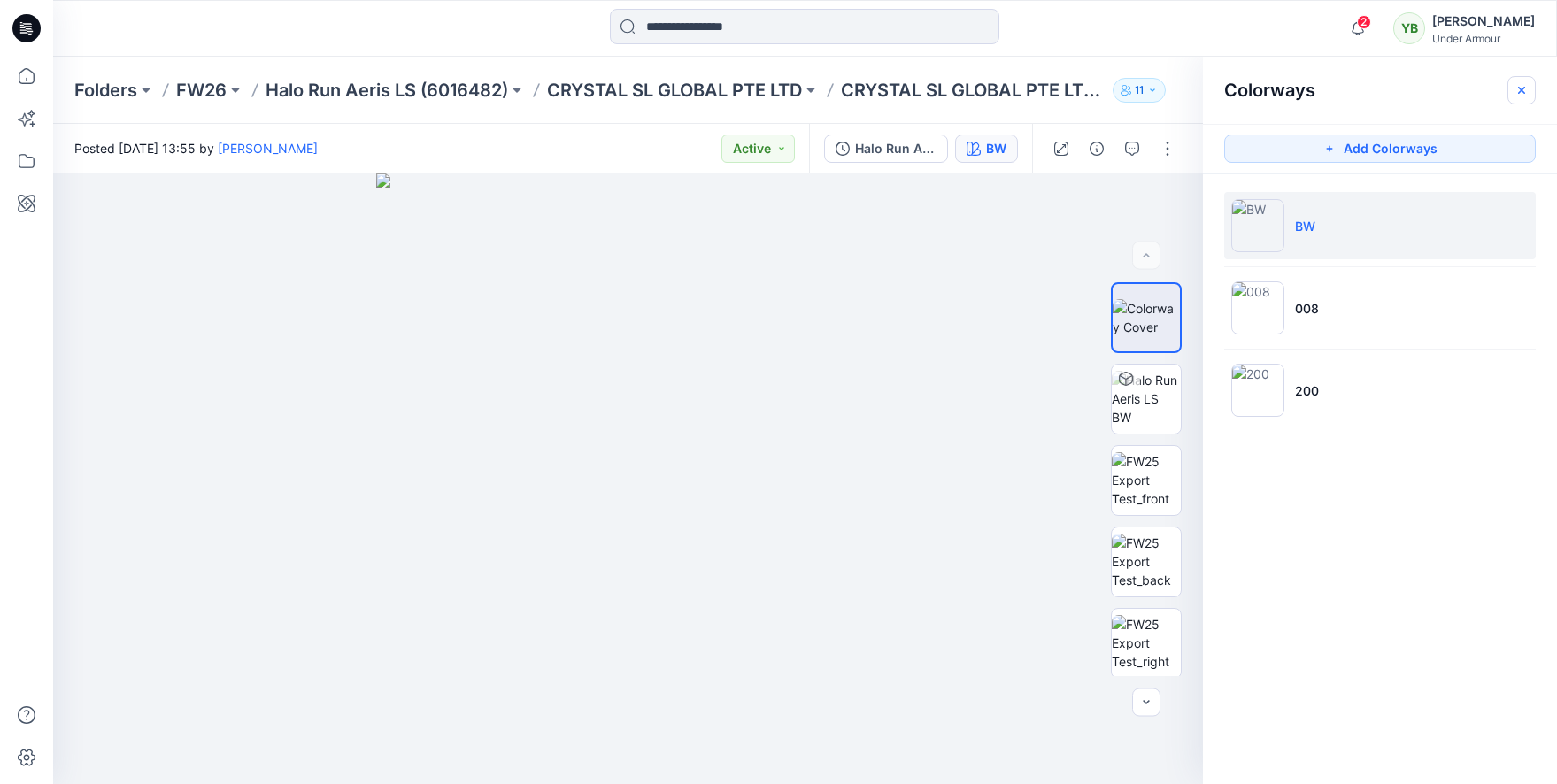
click at [1518, 91] on icon "button" at bounding box center [1521, 90] width 14 height 14
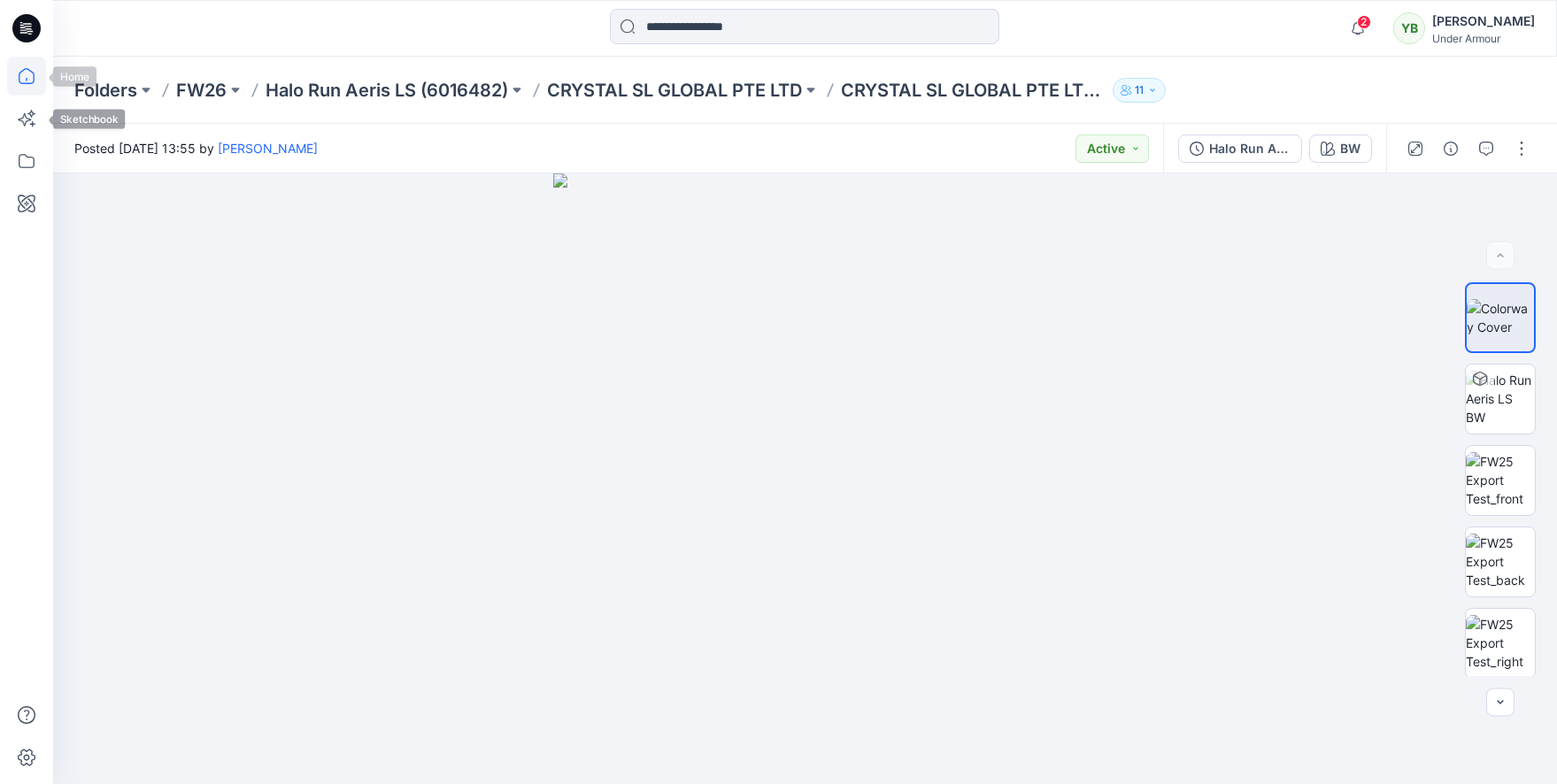
click at [39, 72] on icon at bounding box center [27, 76] width 39 height 39
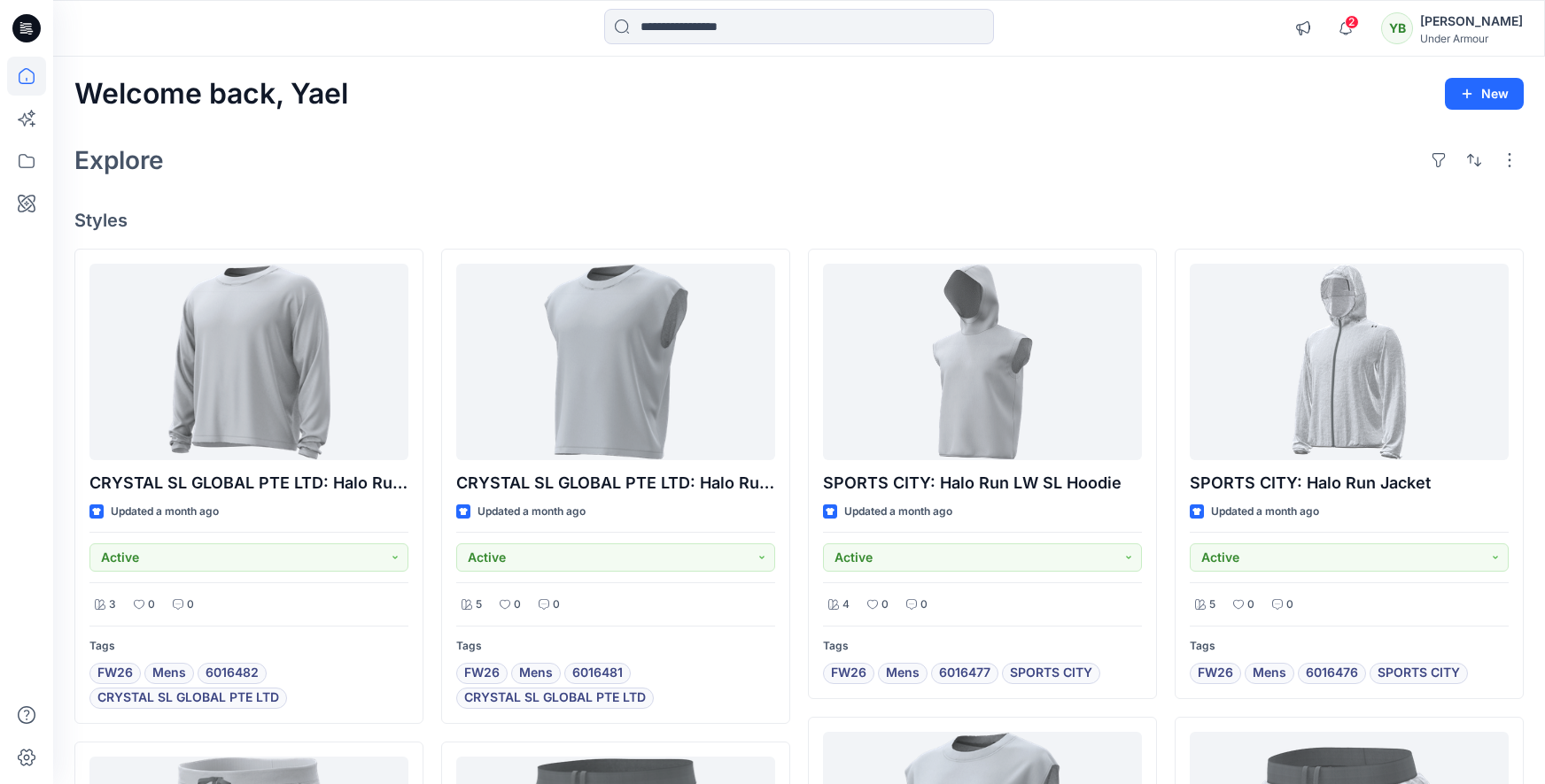
click at [38, 72] on icon at bounding box center [27, 76] width 39 height 39
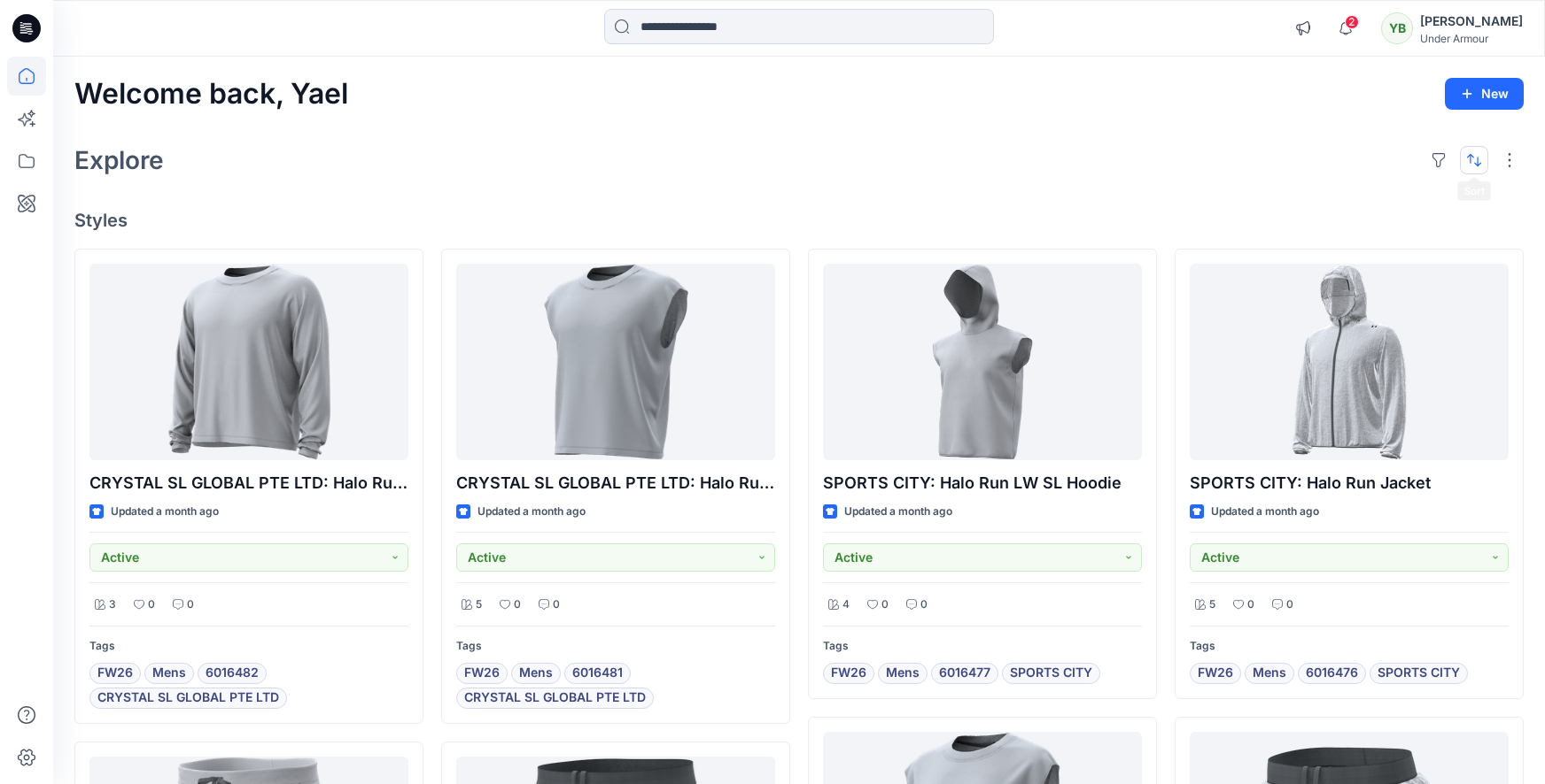
click at [1483, 167] on button "button" at bounding box center [1473, 160] width 28 height 28
click at [1450, 199] on p "Last update" at bounding box center [1414, 205] width 111 height 18
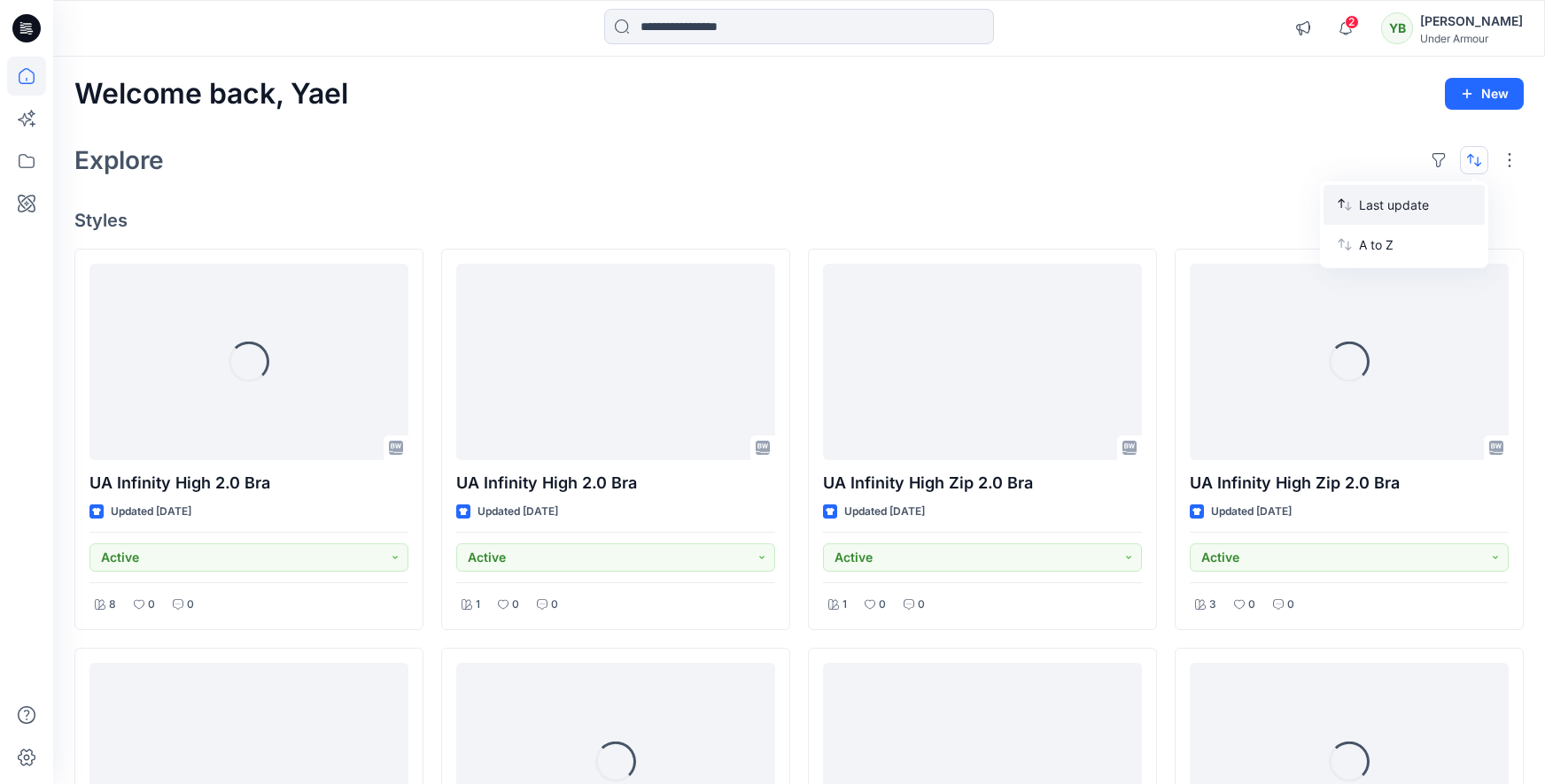
click at [1450, 200] on p "Last update" at bounding box center [1414, 205] width 111 height 18
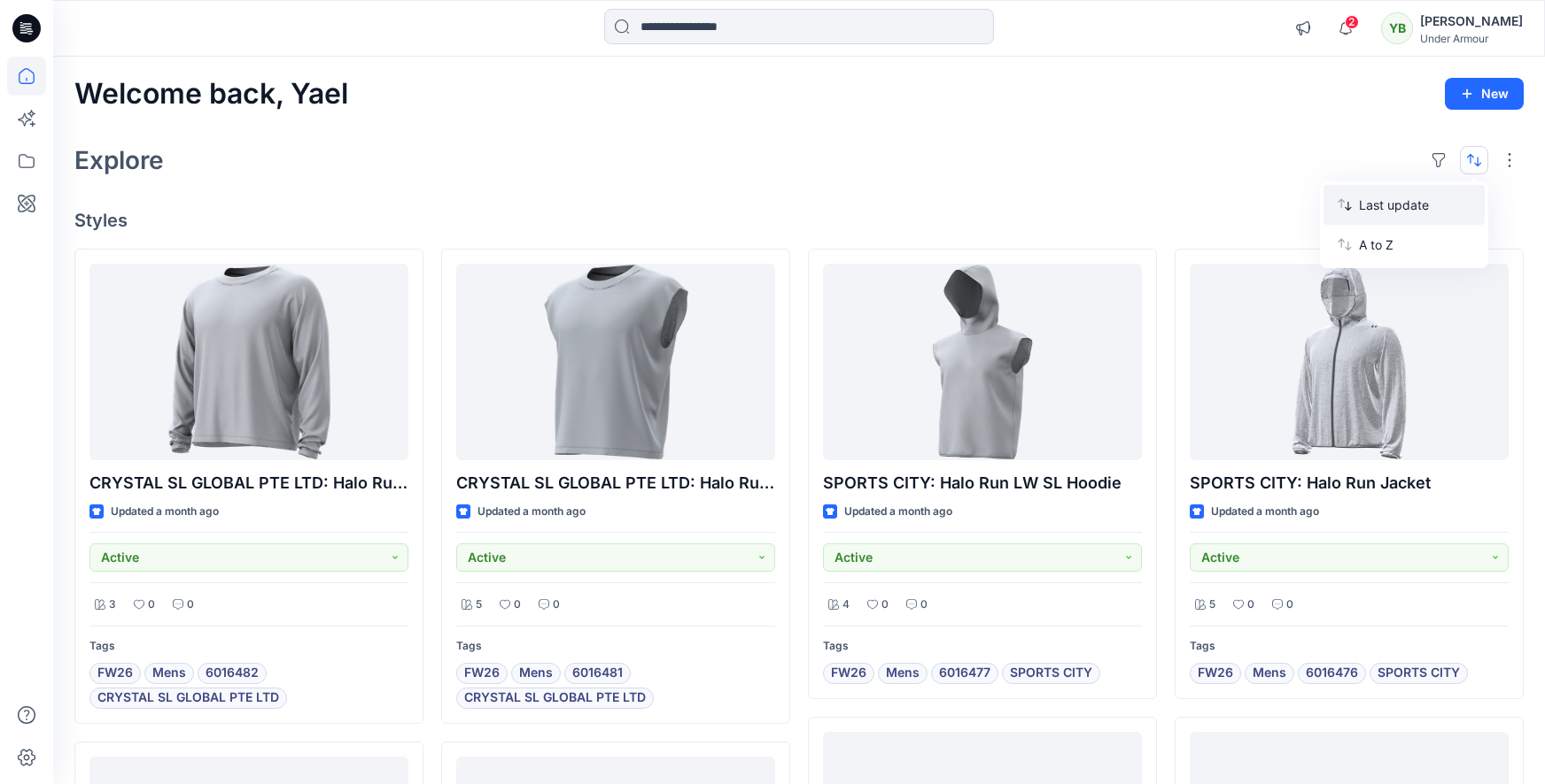
click at [1340, 205] on icon "button" at bounding box center [1344, 204] width 14 height 14
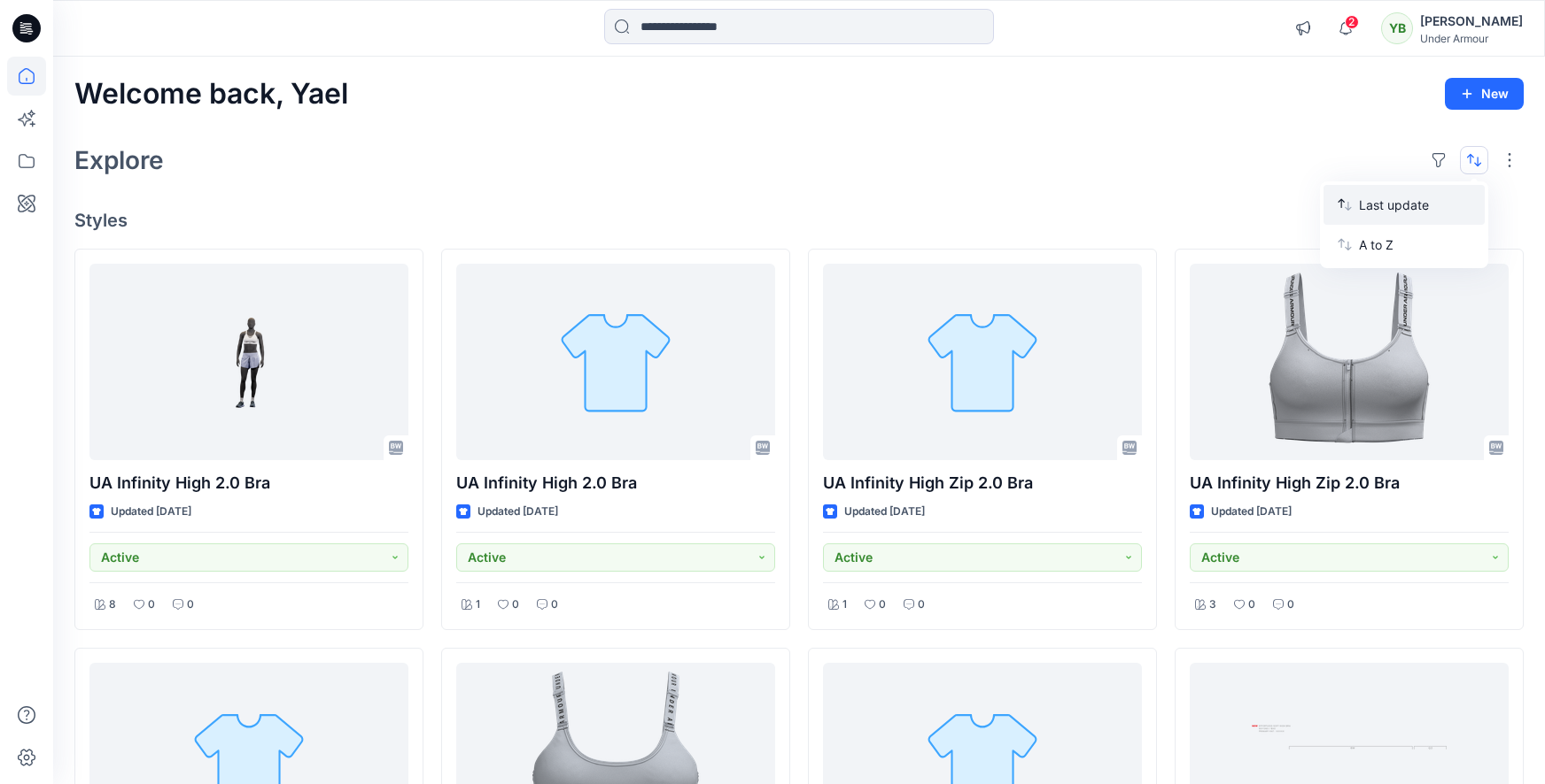
click at [1351, 206] on button "Last update" at bounding box center [1403, 205] width 161 height 39
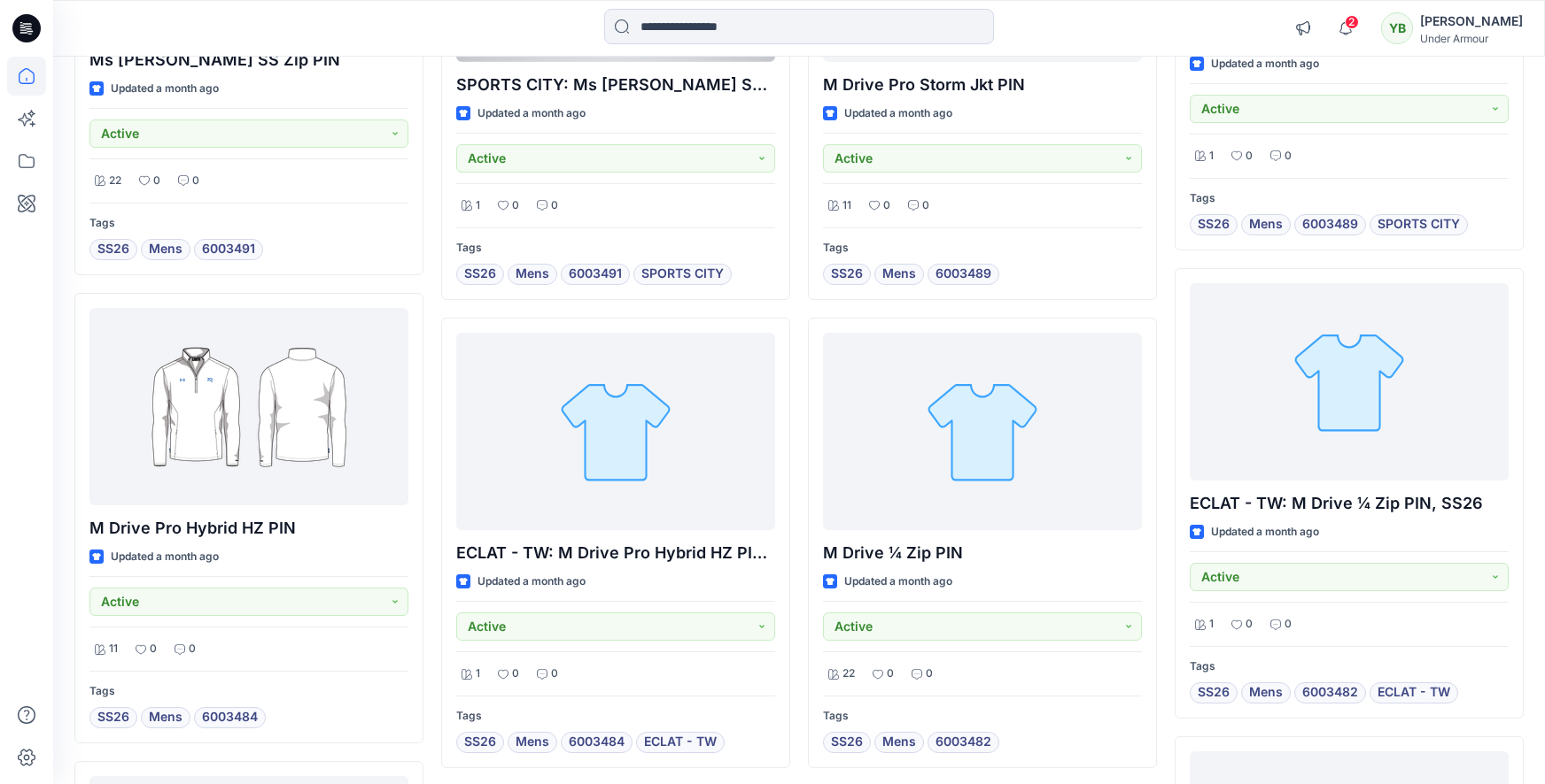
scroll to position [2621, 0]
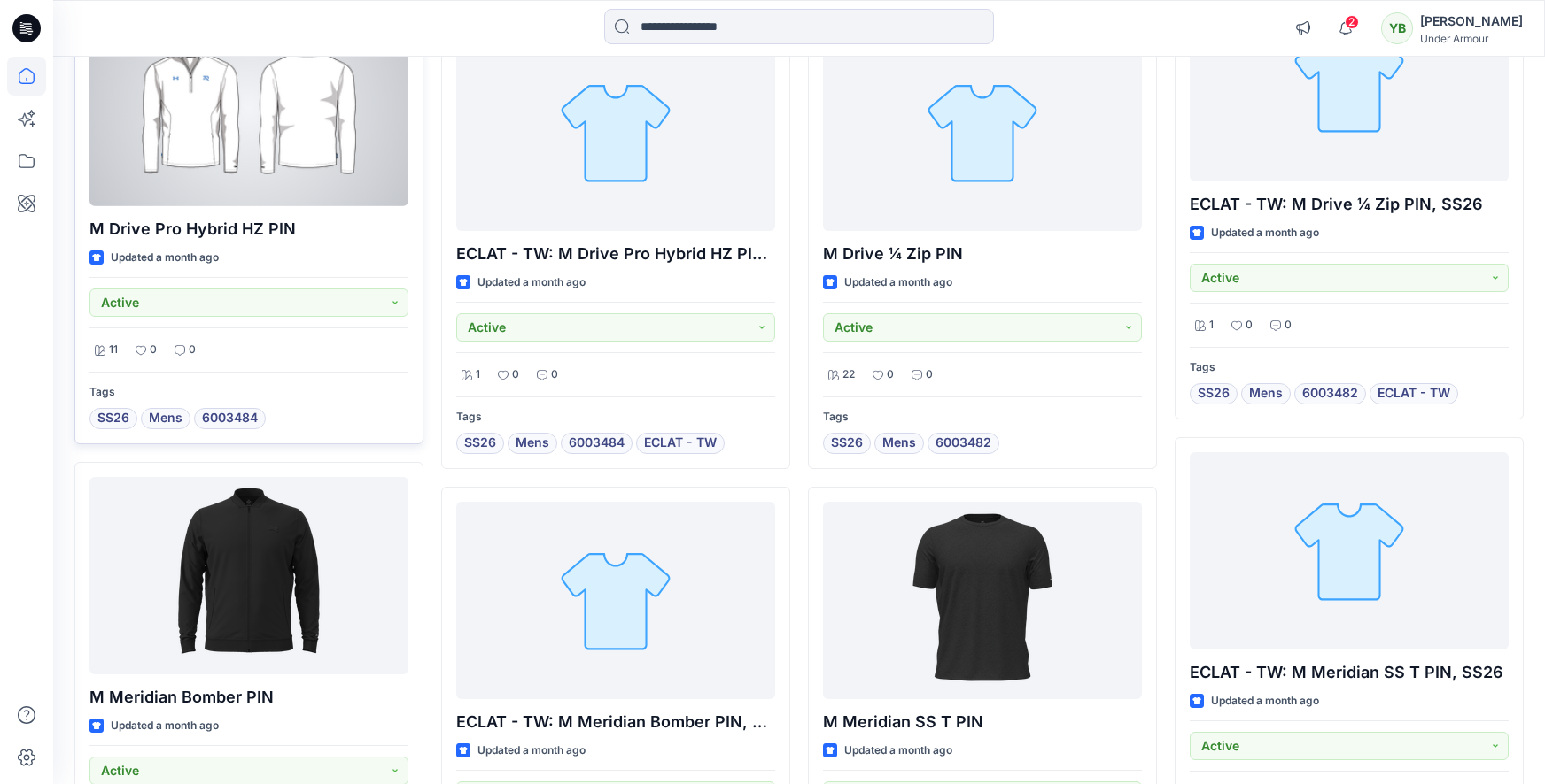
click at [285, 190] on div at bounding box center [248, 107] width 319 height 196
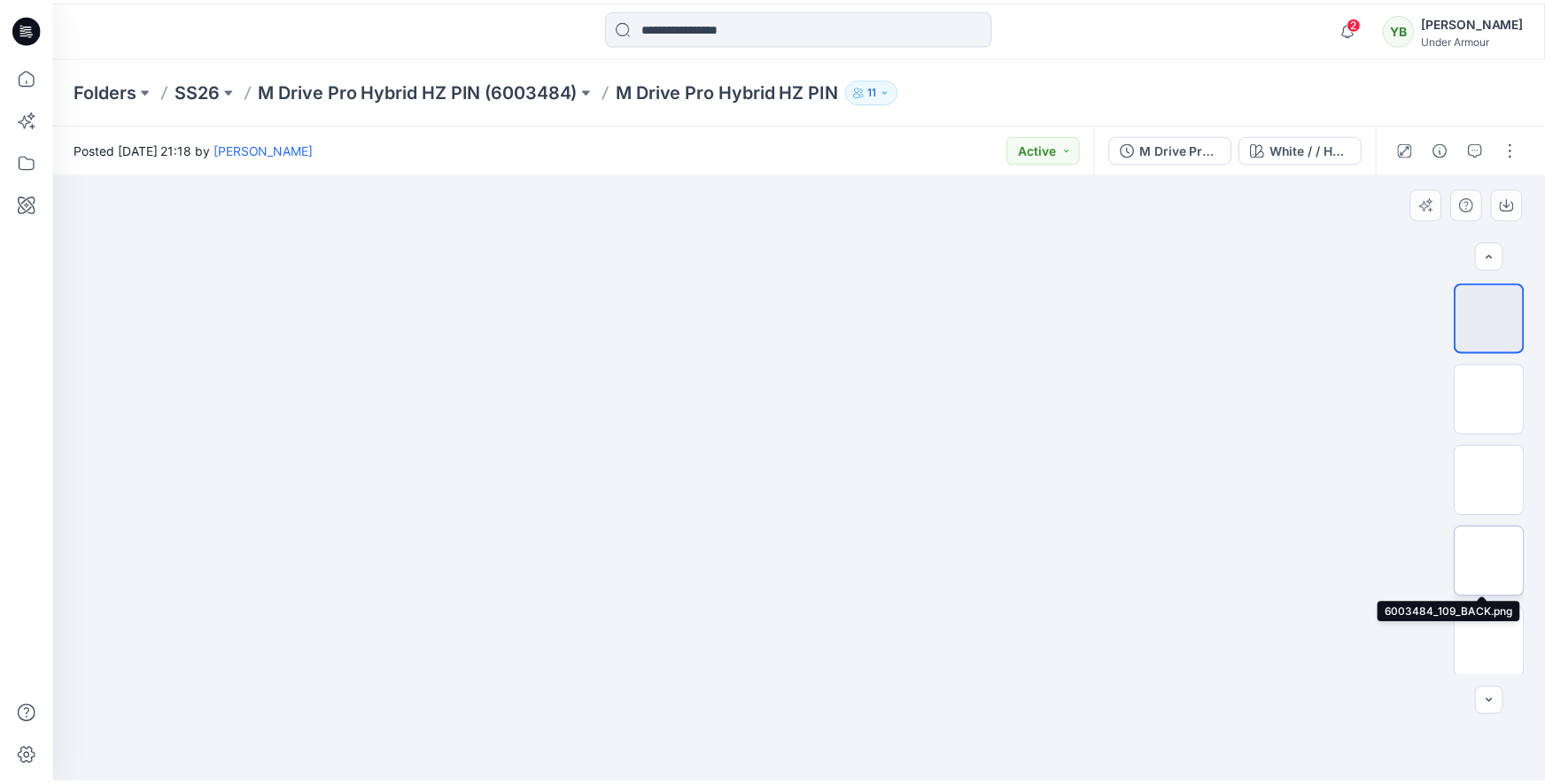
scroll to position [3, 0]
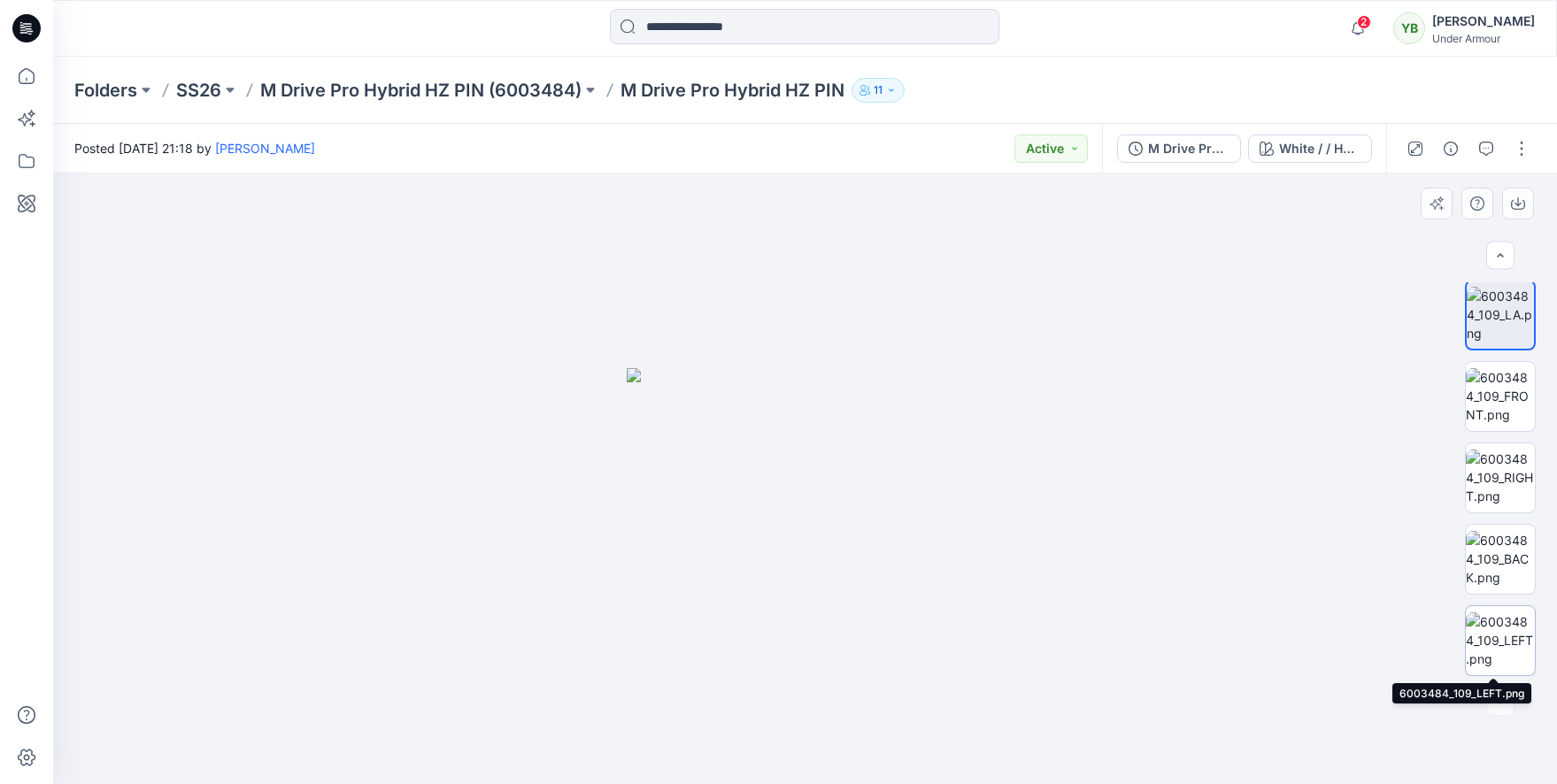
click at [1510, 631] on img at bounding box center [1500, 640] width 69 height 56
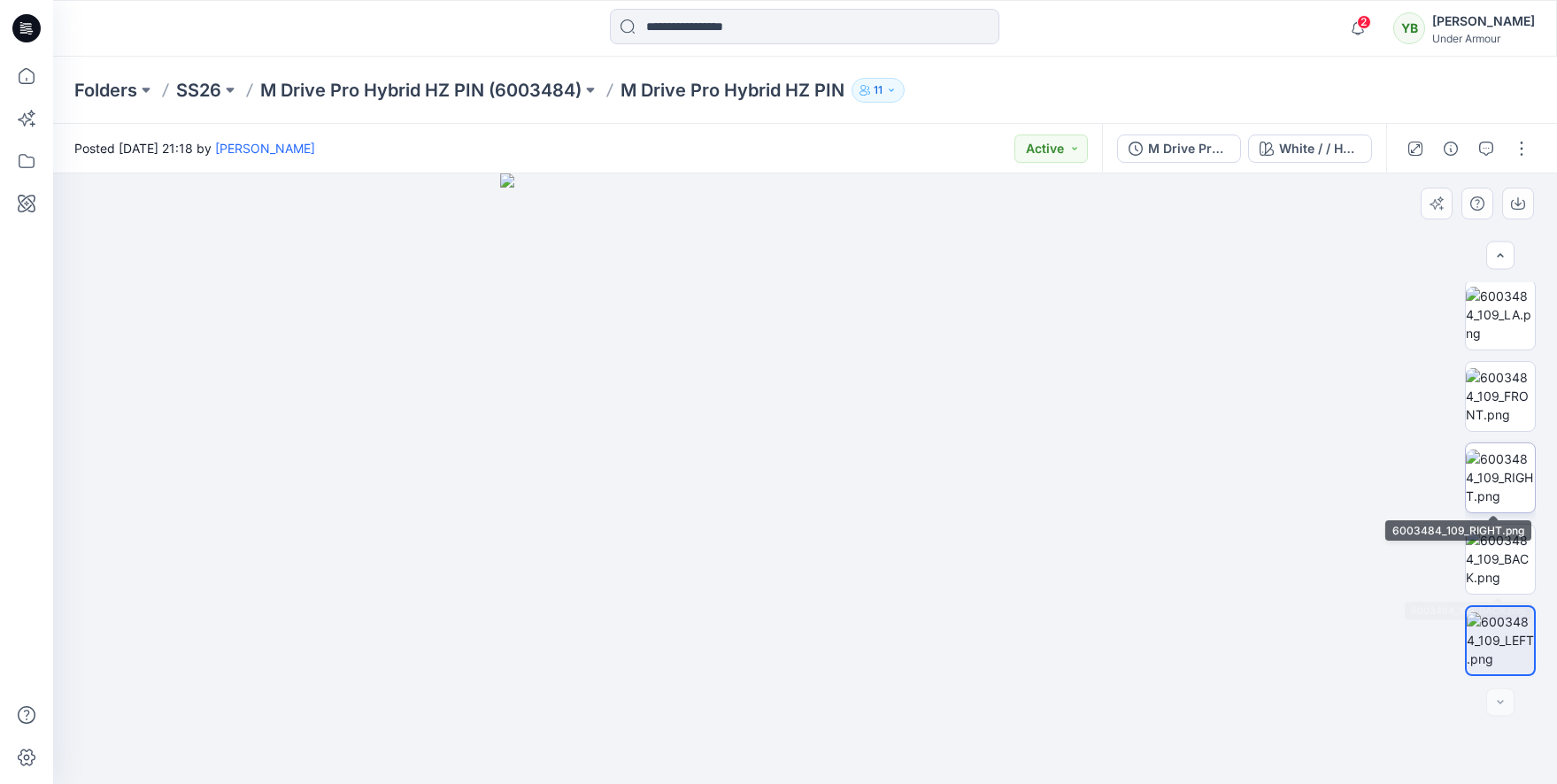
click at [1507, 497] on img at bounding box center [1500, 477] width 69 height 56
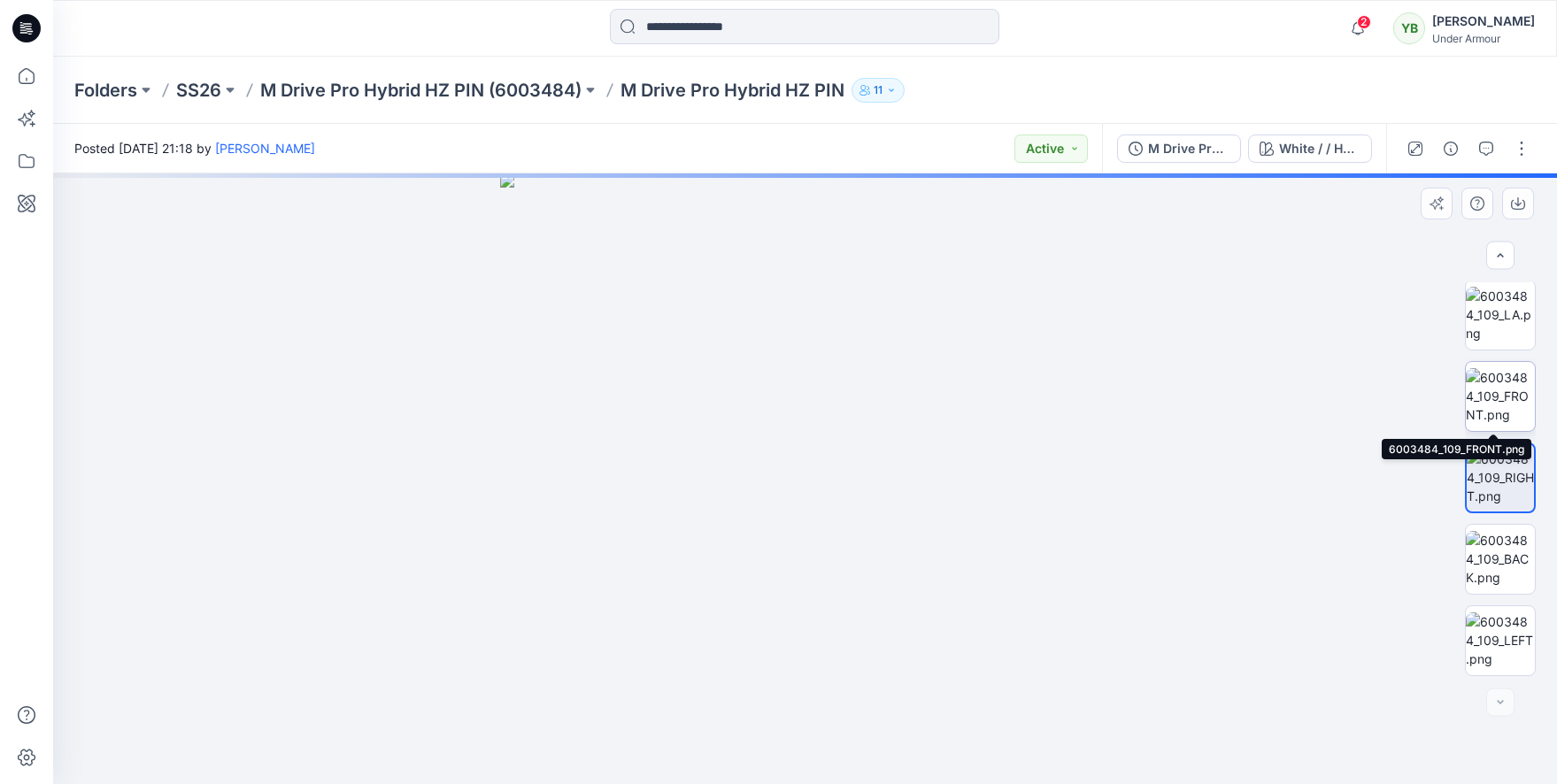
click at [1515, 414] on img at bounding box center [1500, 396] width 69 height 56
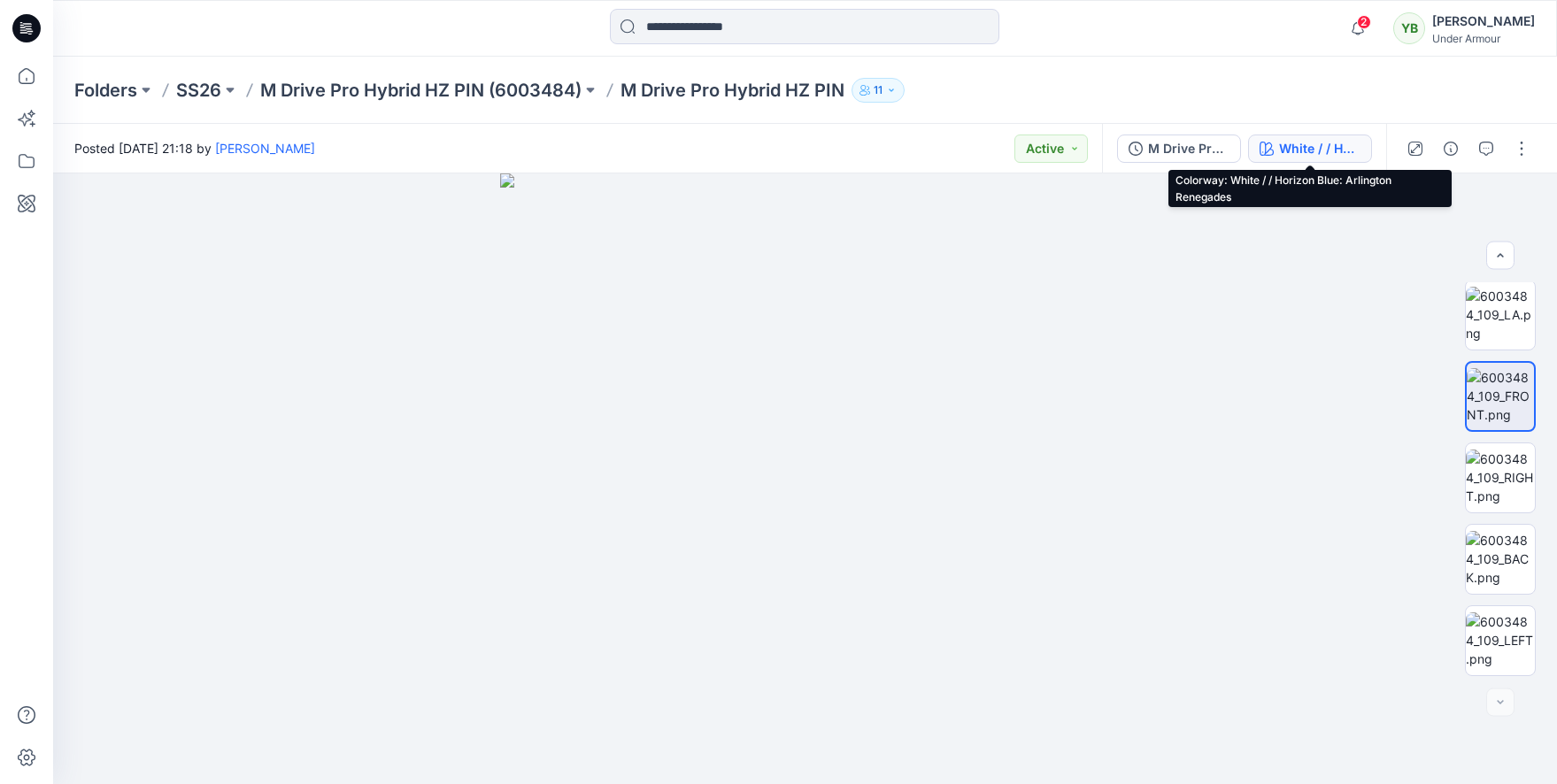
click at [1289, 155] on div "White / / Horizon Blue: Arlington Renegades" at bounding box center [1319, 148] width 82 height 19
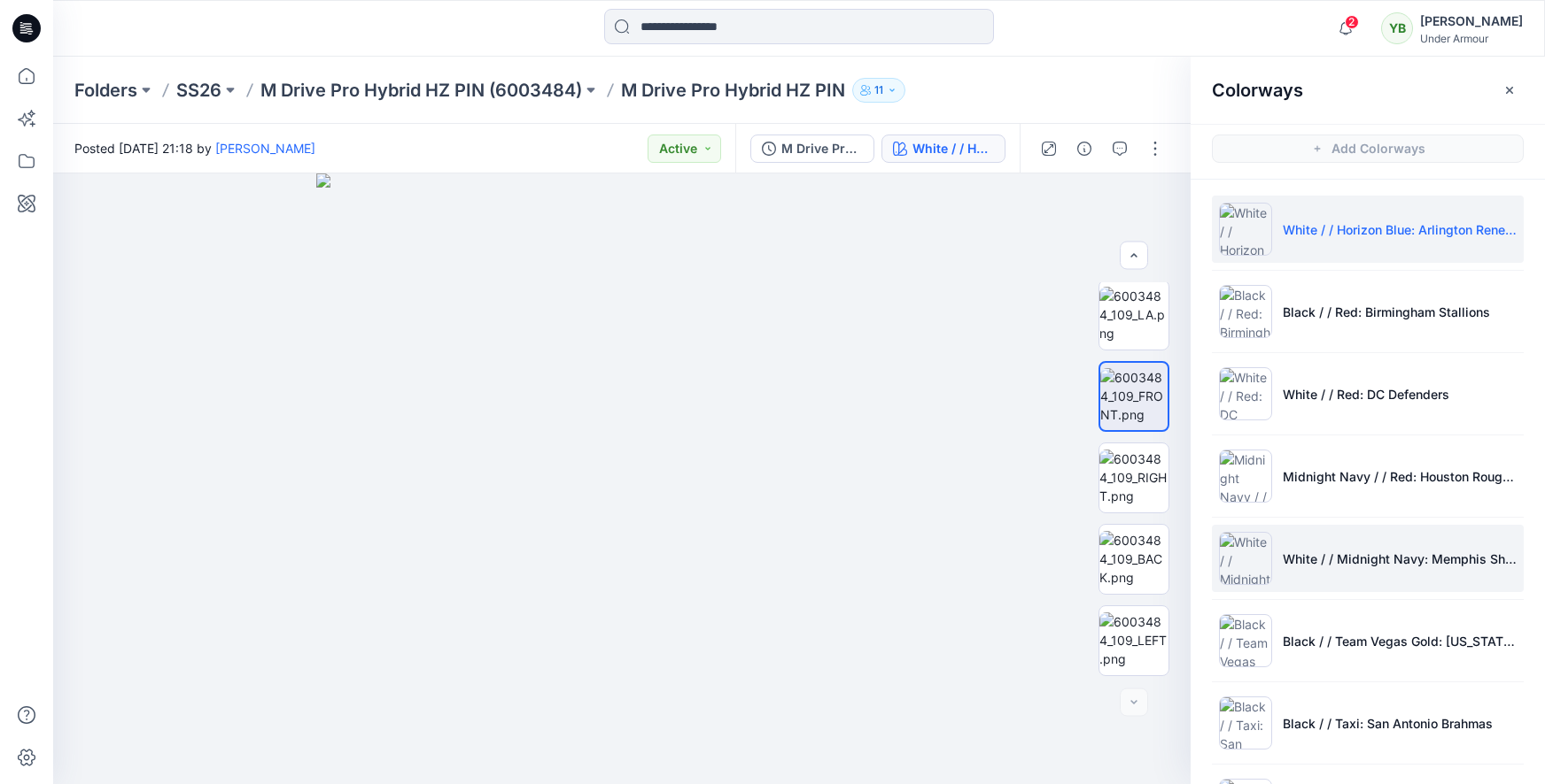
scroll to position [0, 0]
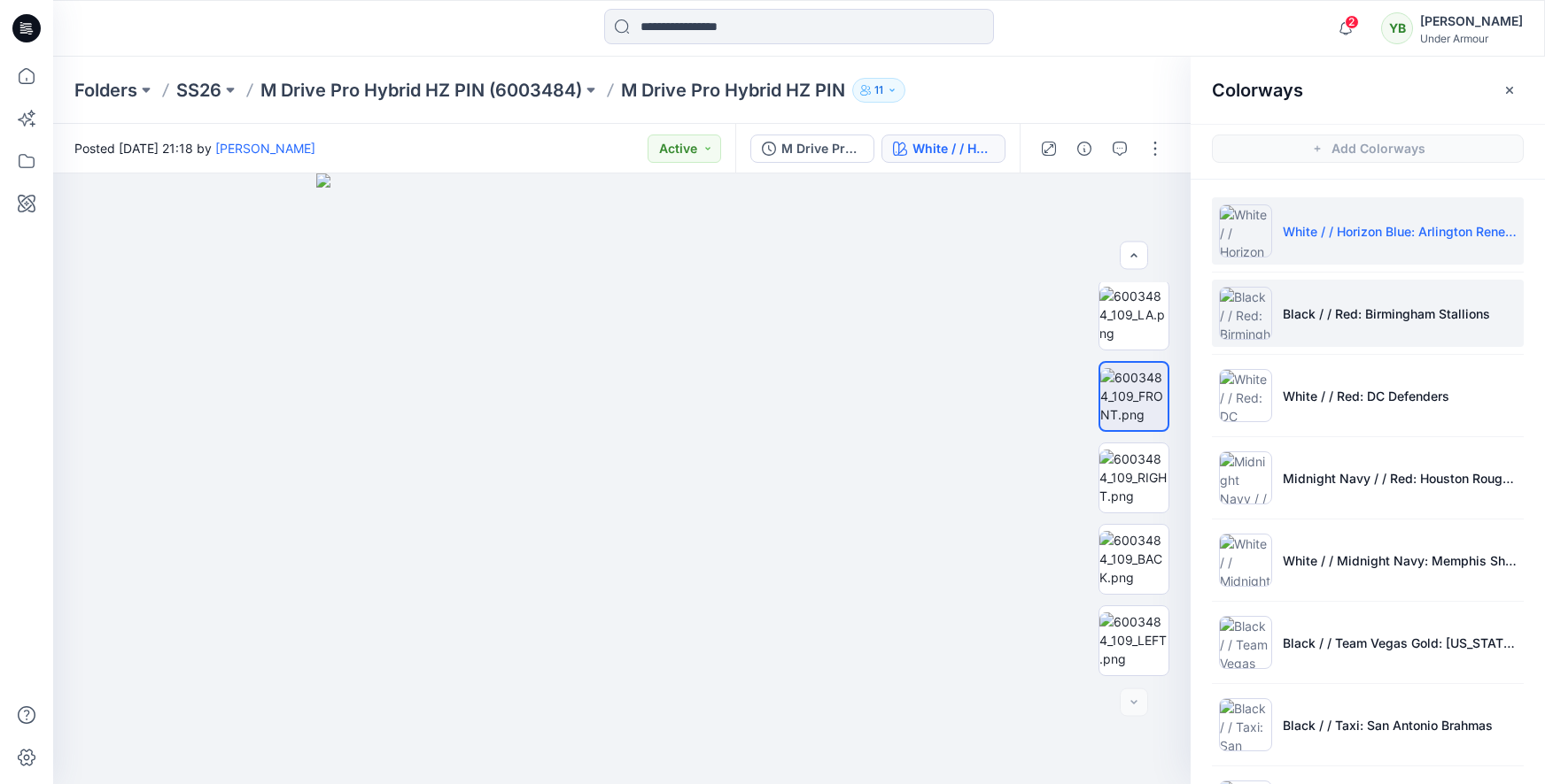
click at [1337, 299] on li "Black / / Red: Birmingham Stallions" at bounding box center [1367, 313] width 311 height 67
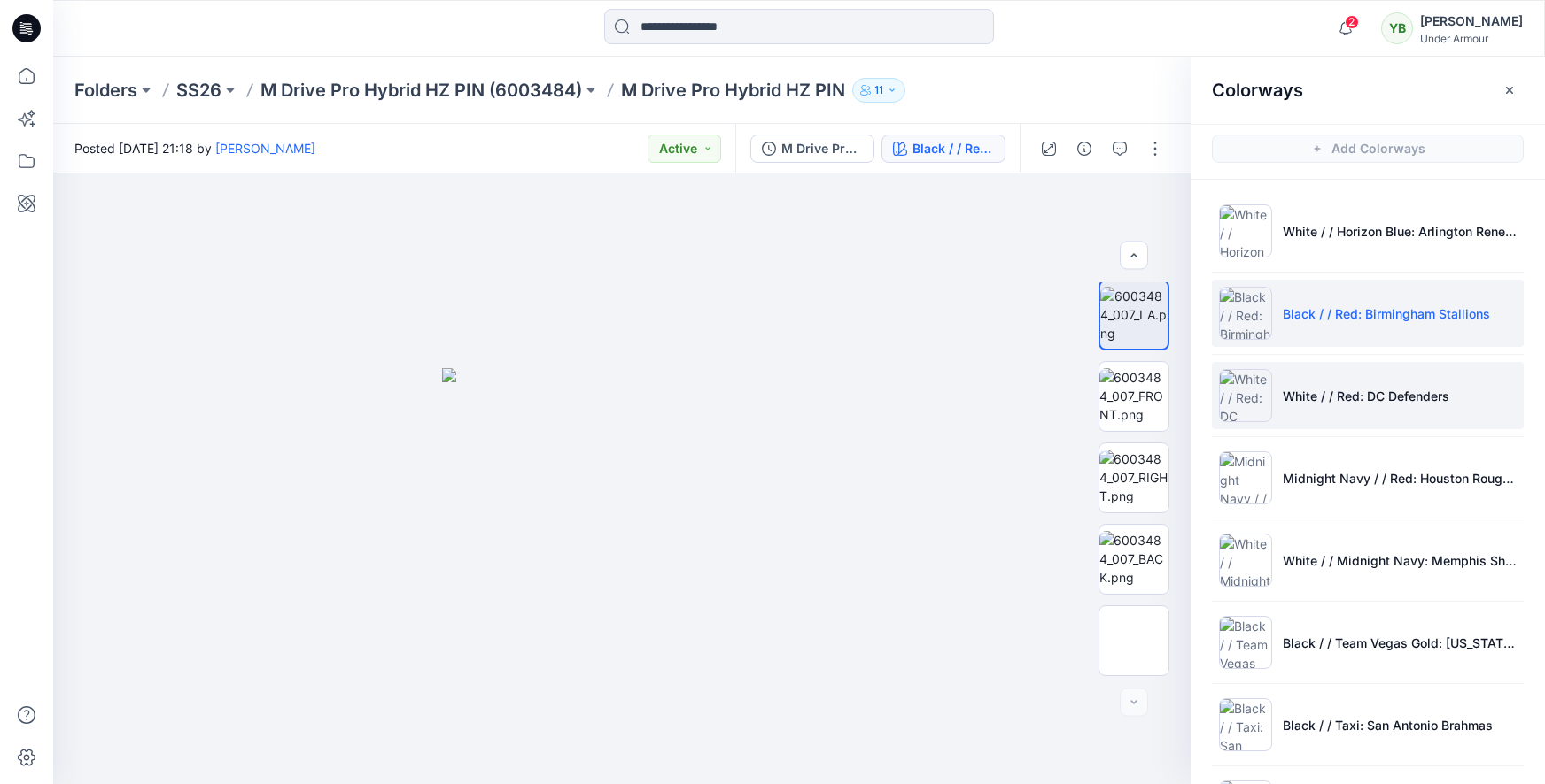
click at [1336, 408] on li "White / / Red: DC Defenders" at bounding box center [1367, 395] width 311 height 67
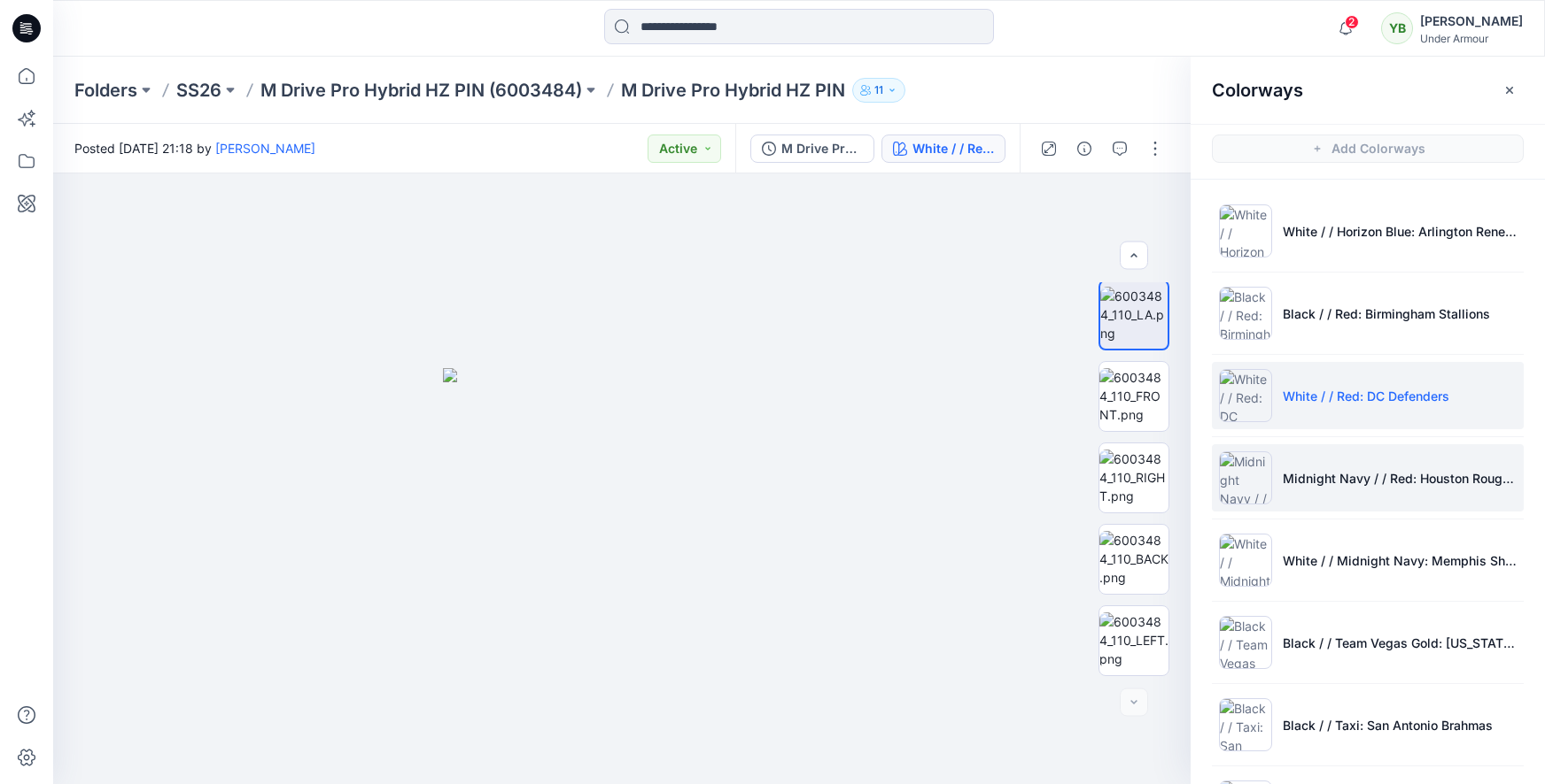
click at [1328, 492] on li "Midnight Navy / / Red: Houston Roughnecks" at bounding box center [1367, 477] width 311 height 67
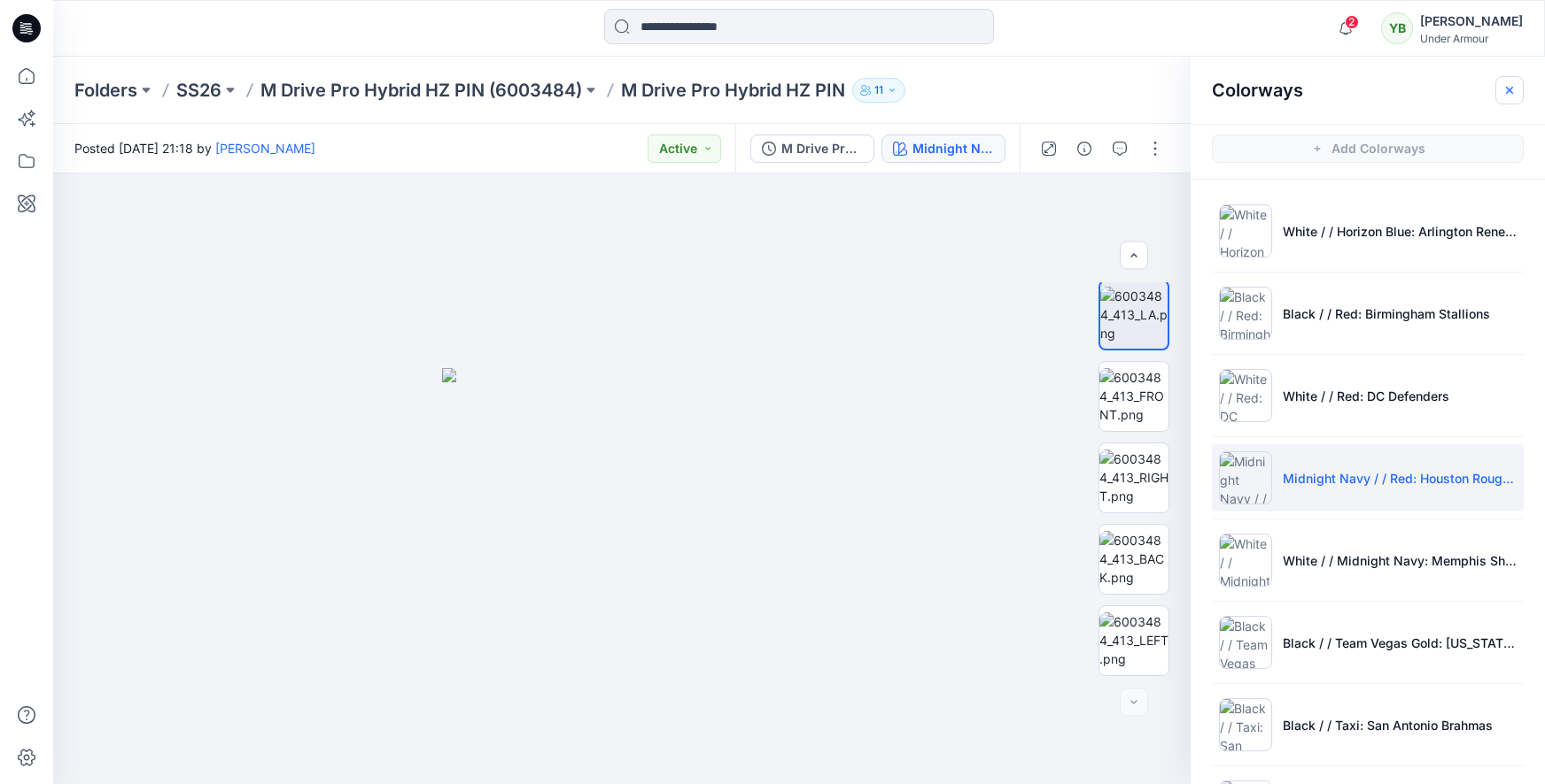
click at [1498, 93] on button "button" at bounding box center [1509, 90] width 28 height 28
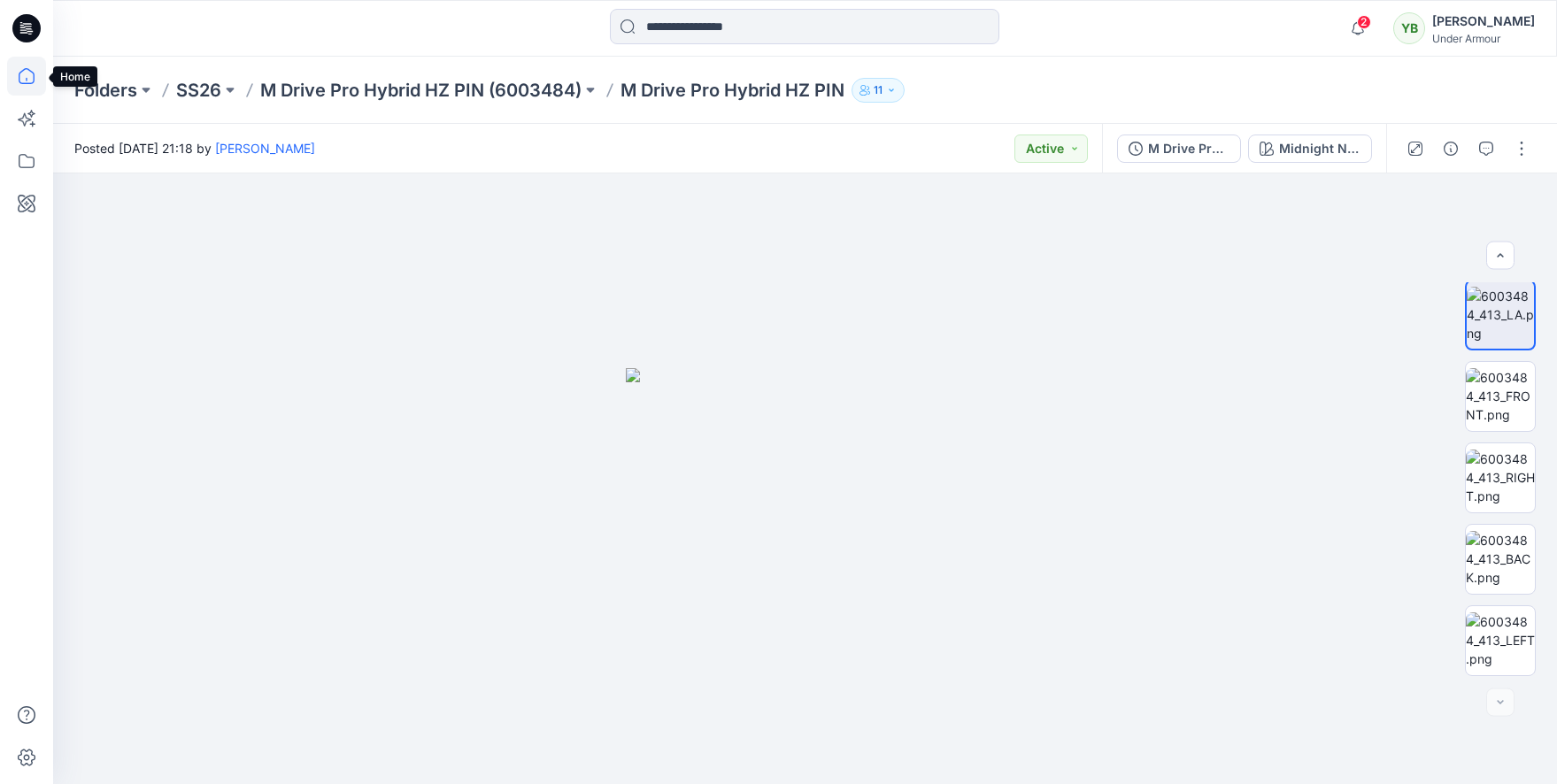
click at [30, 73] on icon at bounding box center [27, 76] width 39 height 39
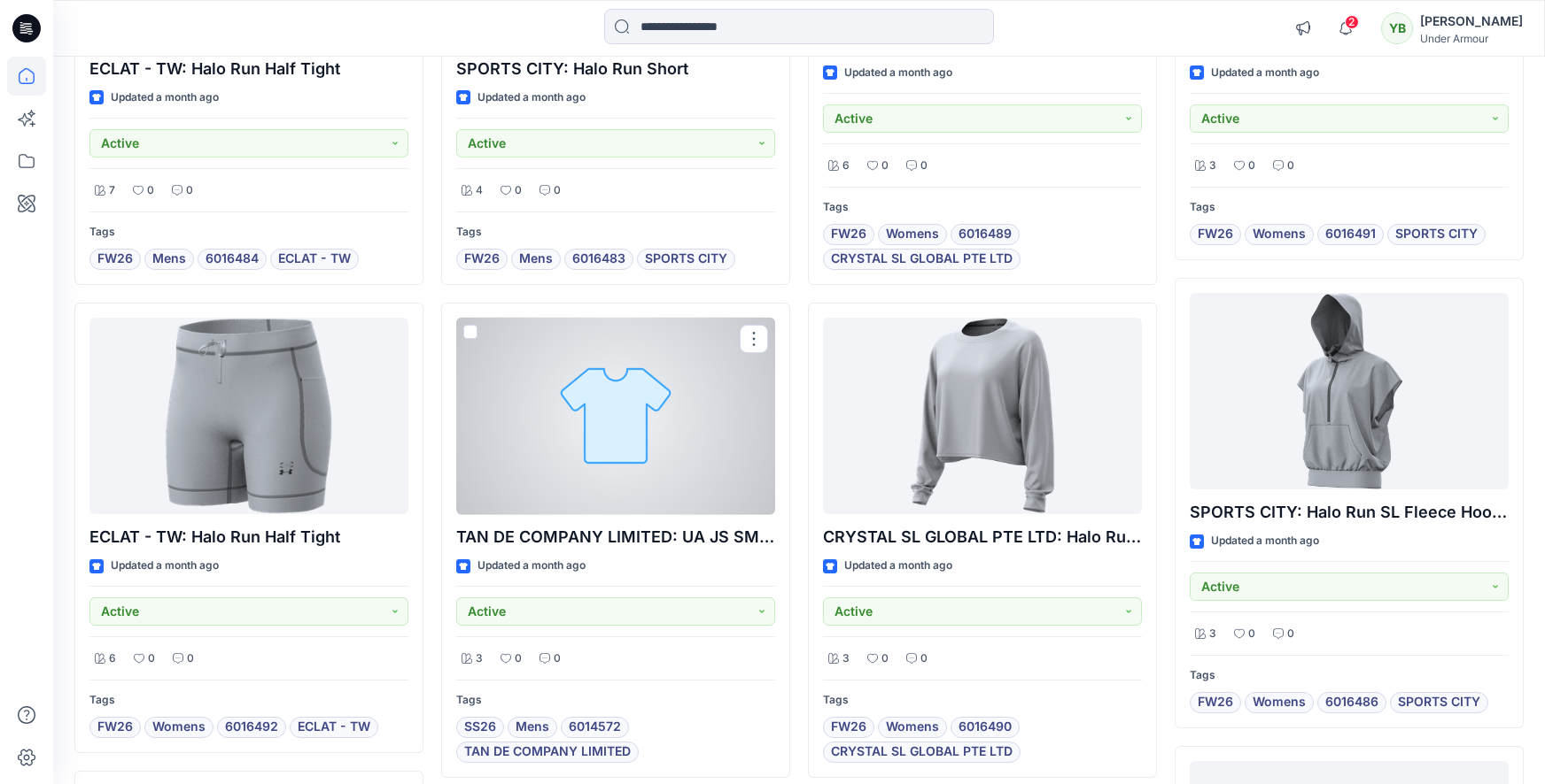
scroll to position [84, 0]
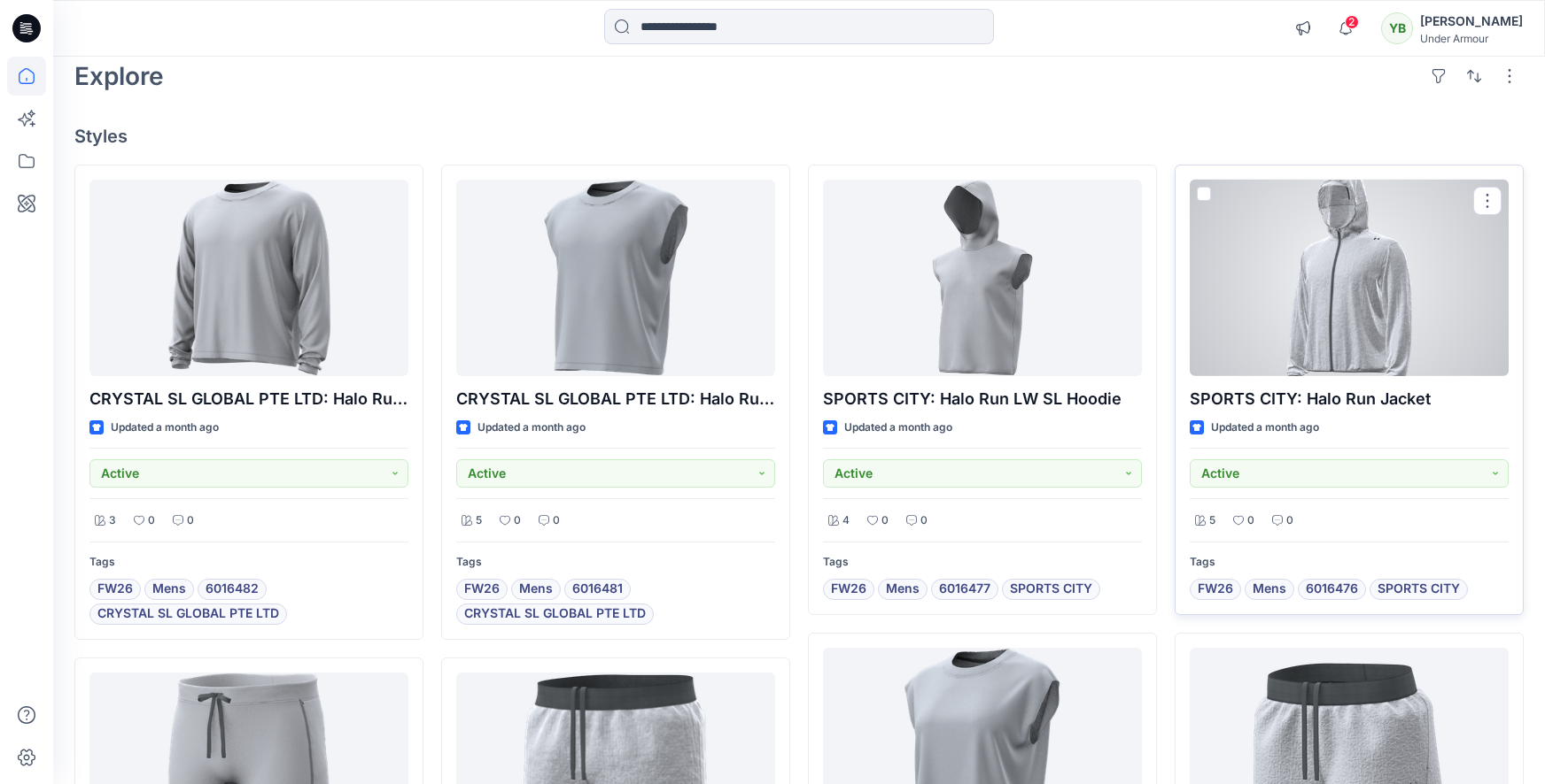
click at [1361, 353] on div at bounding box center [1348, 278] width 319 height 196
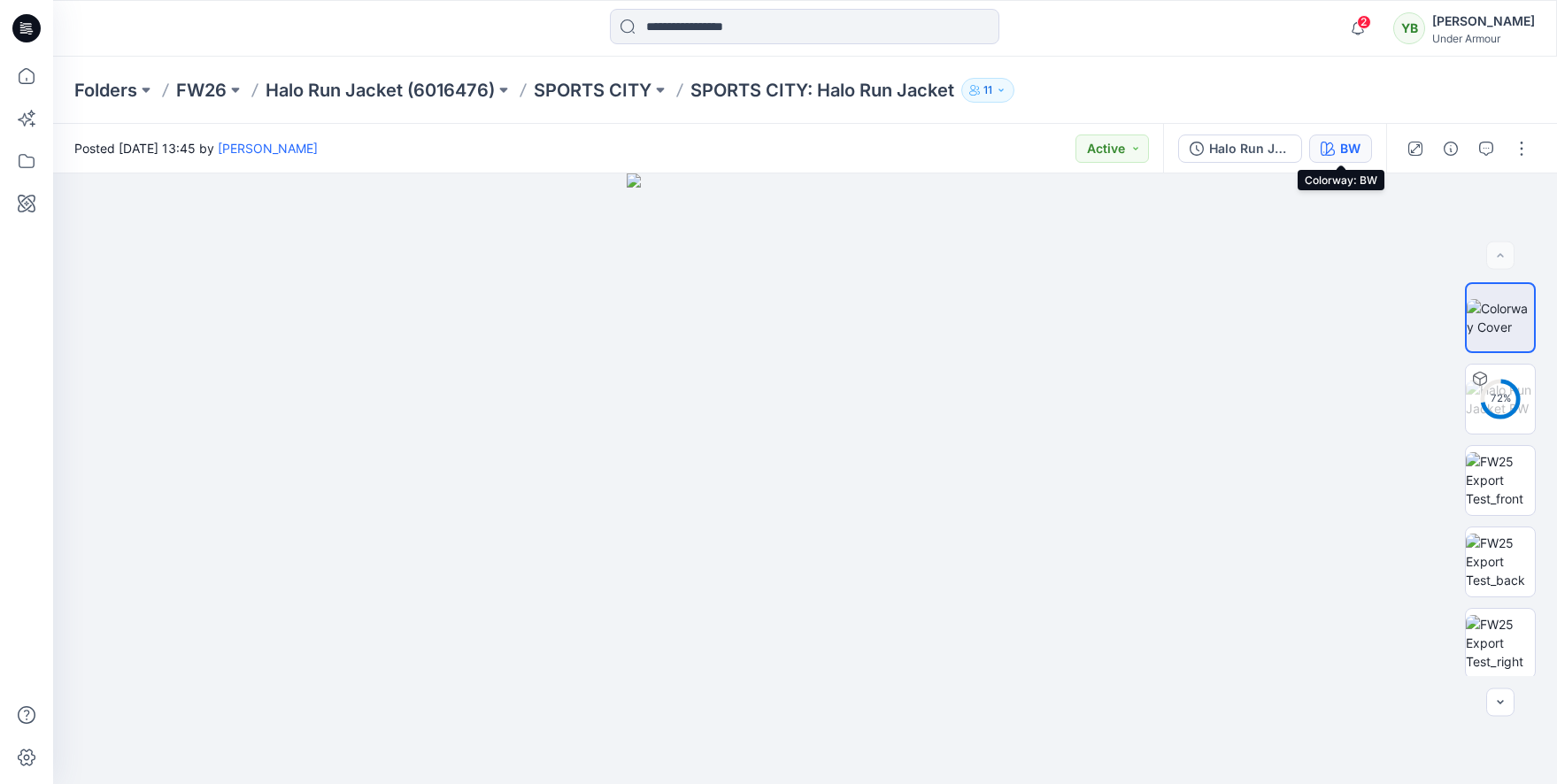
click at [1322, 149] on icon "button" at bounding box center [1327, 148] width 14 height 14
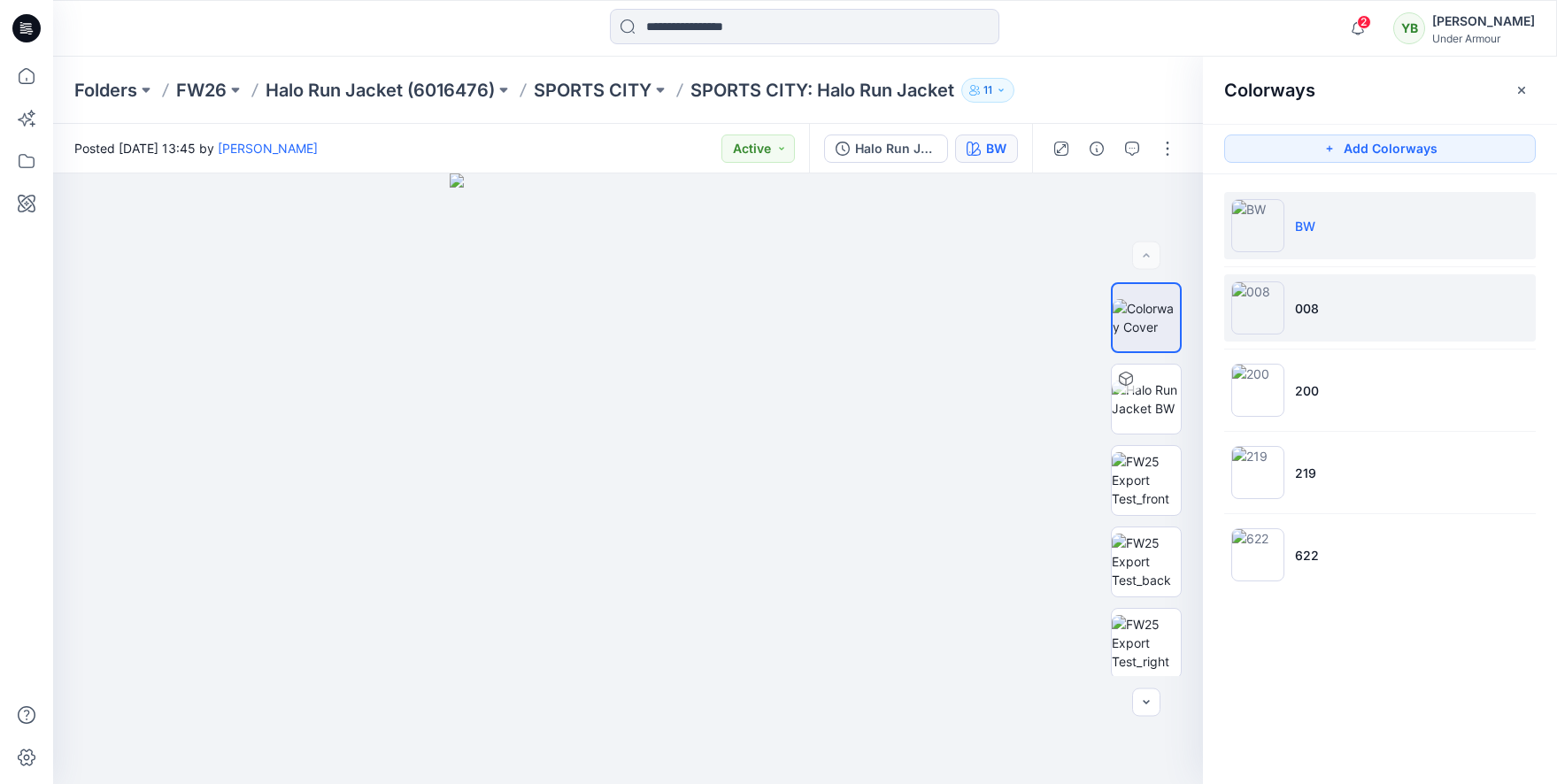
click at [1378, 308] on li "008" at bounding box center [1379, 308] width 311 height 67
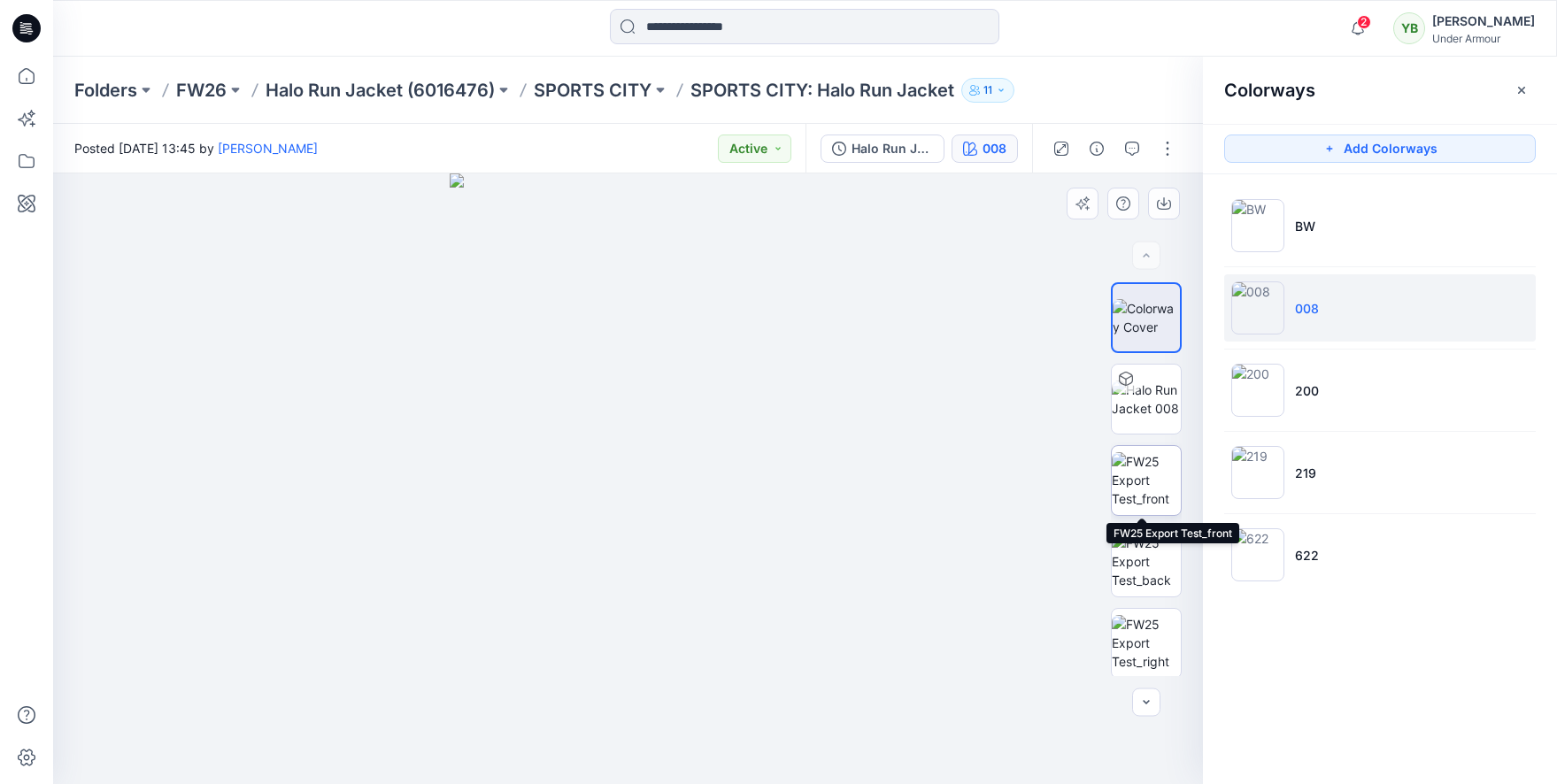
click at [1155, 487] on img at bounding box center [1146, 480] width 69 height 56
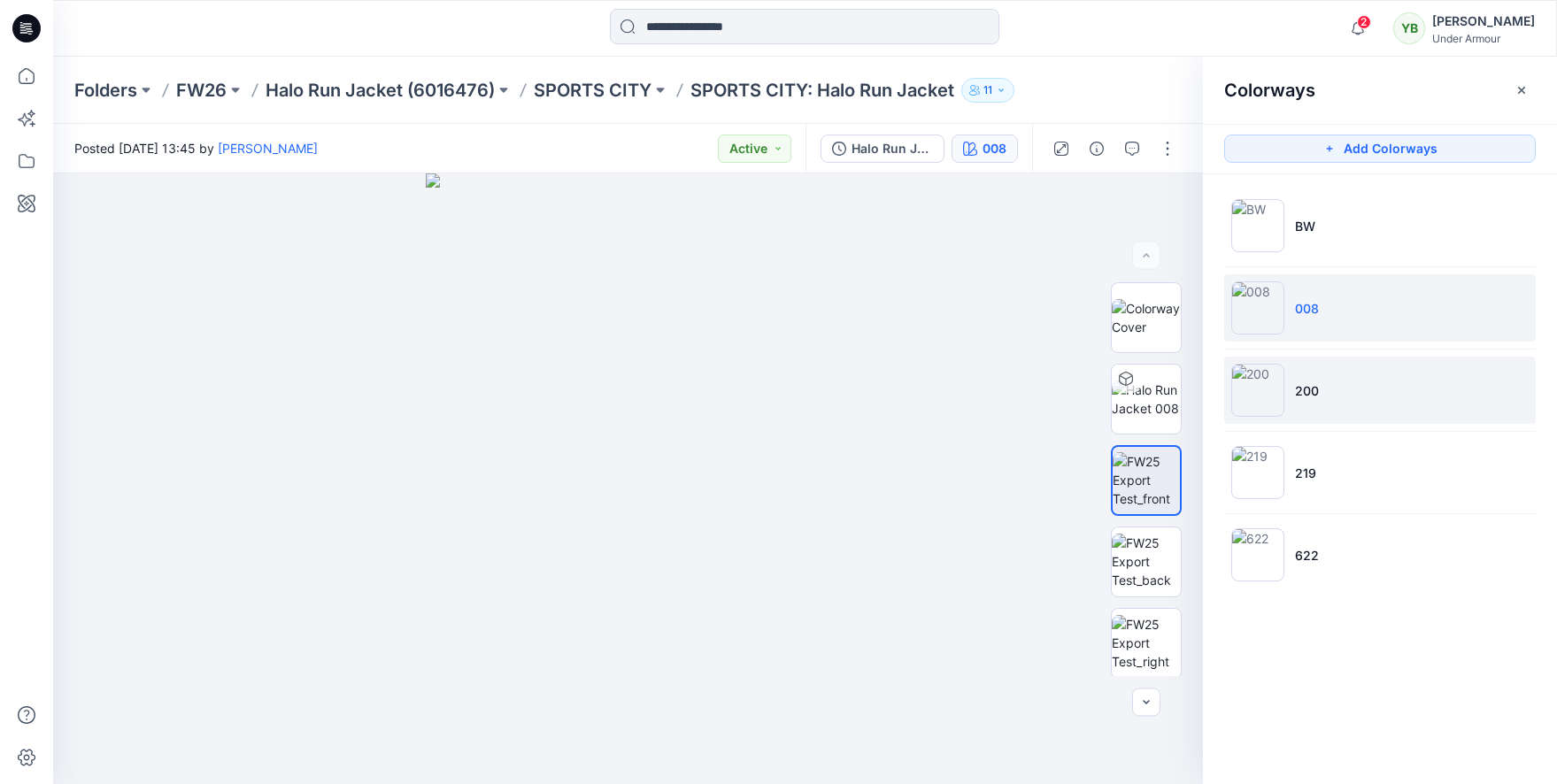
click at [1308, 398] on p "200" at bounding box center [1307, 391] width 24 height 18
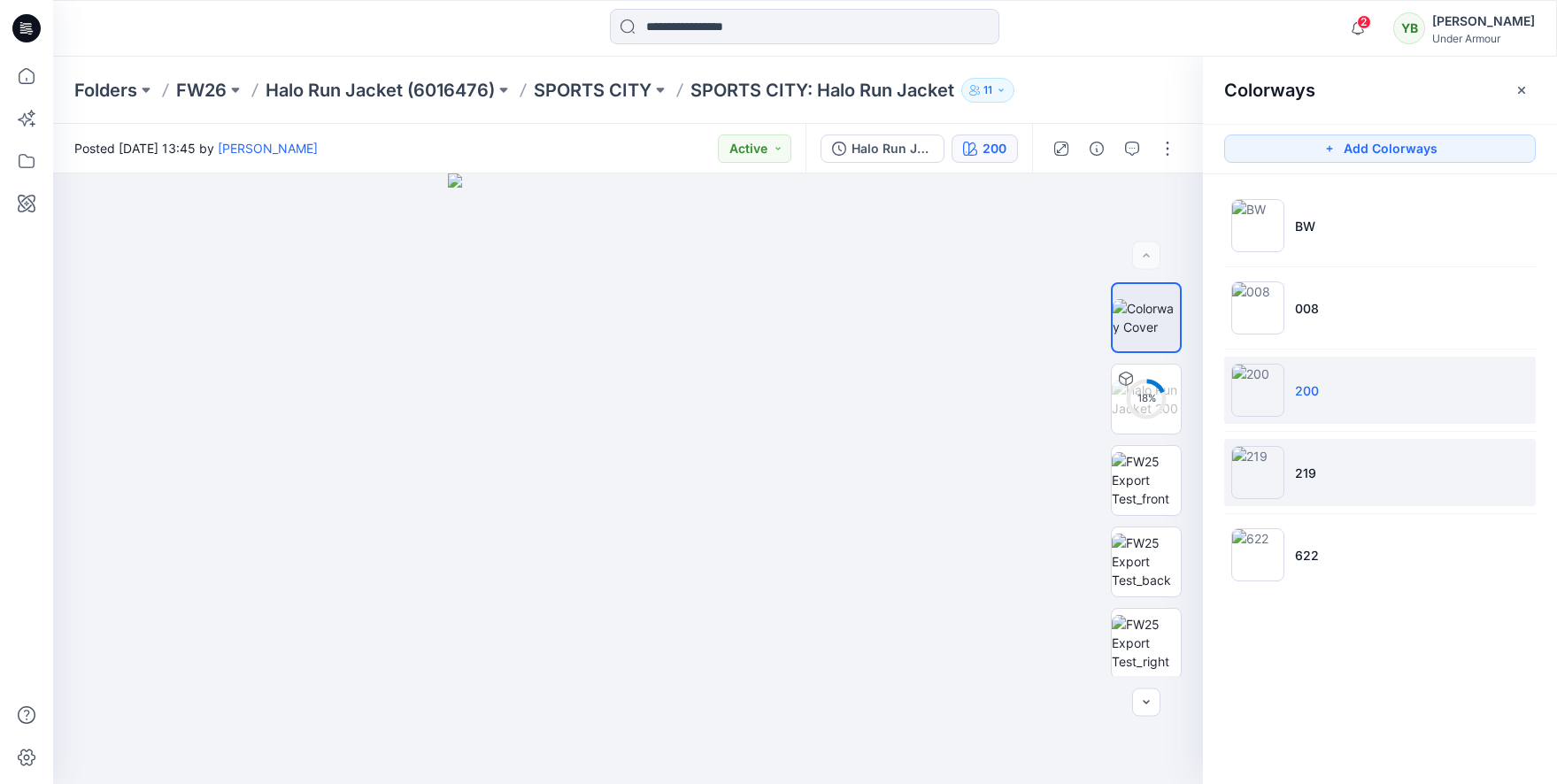
click at [1309, 478] on p "219" at bounding box center [1305, 473] width 21 height 18
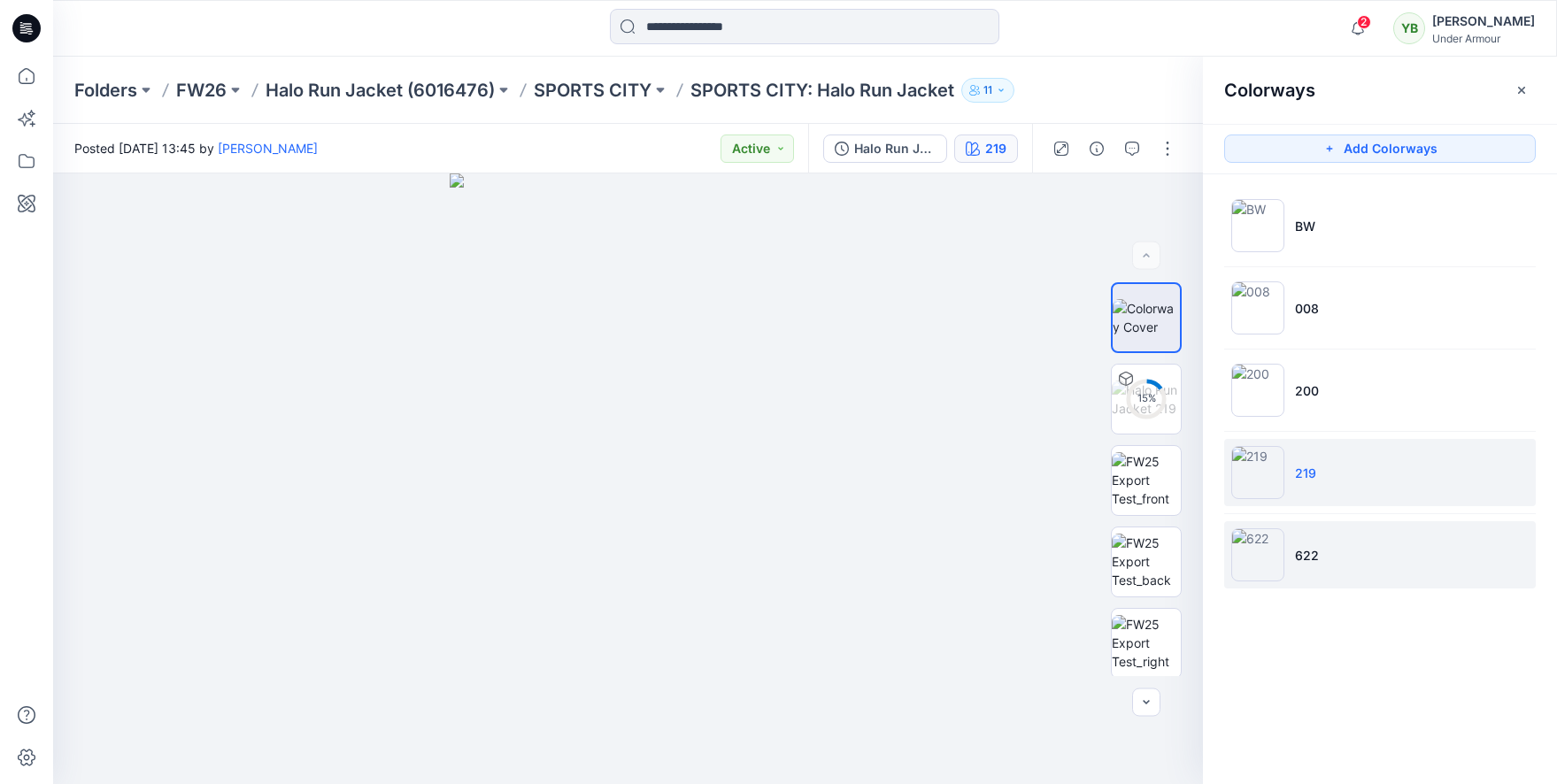
click at [1302, 551] on p "622" at bounding box center [1307, 555] width 24 height 18
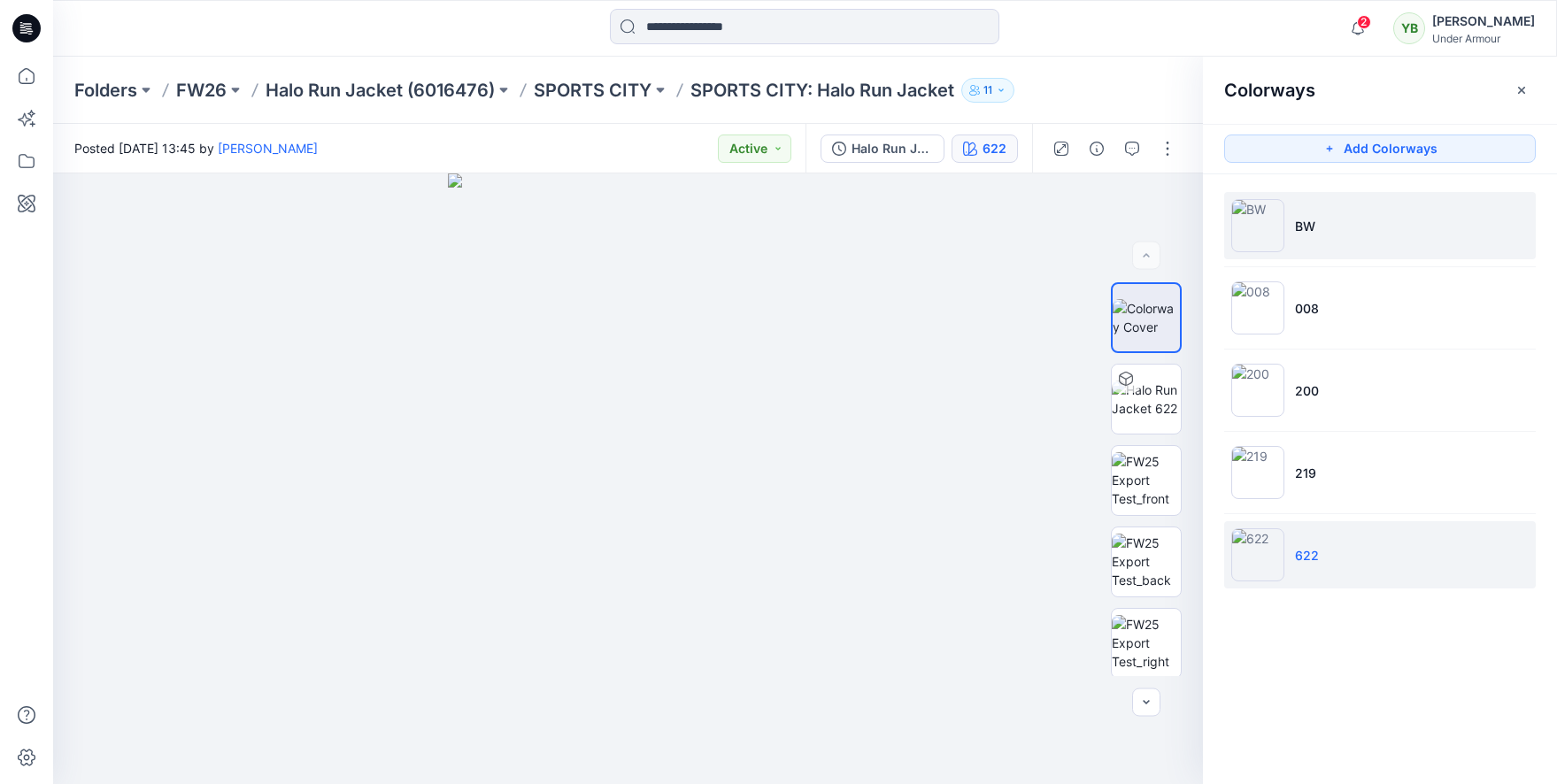
click at [1311, 230] on p "BW" at bounding box center [1305, 226] width 20 height 18
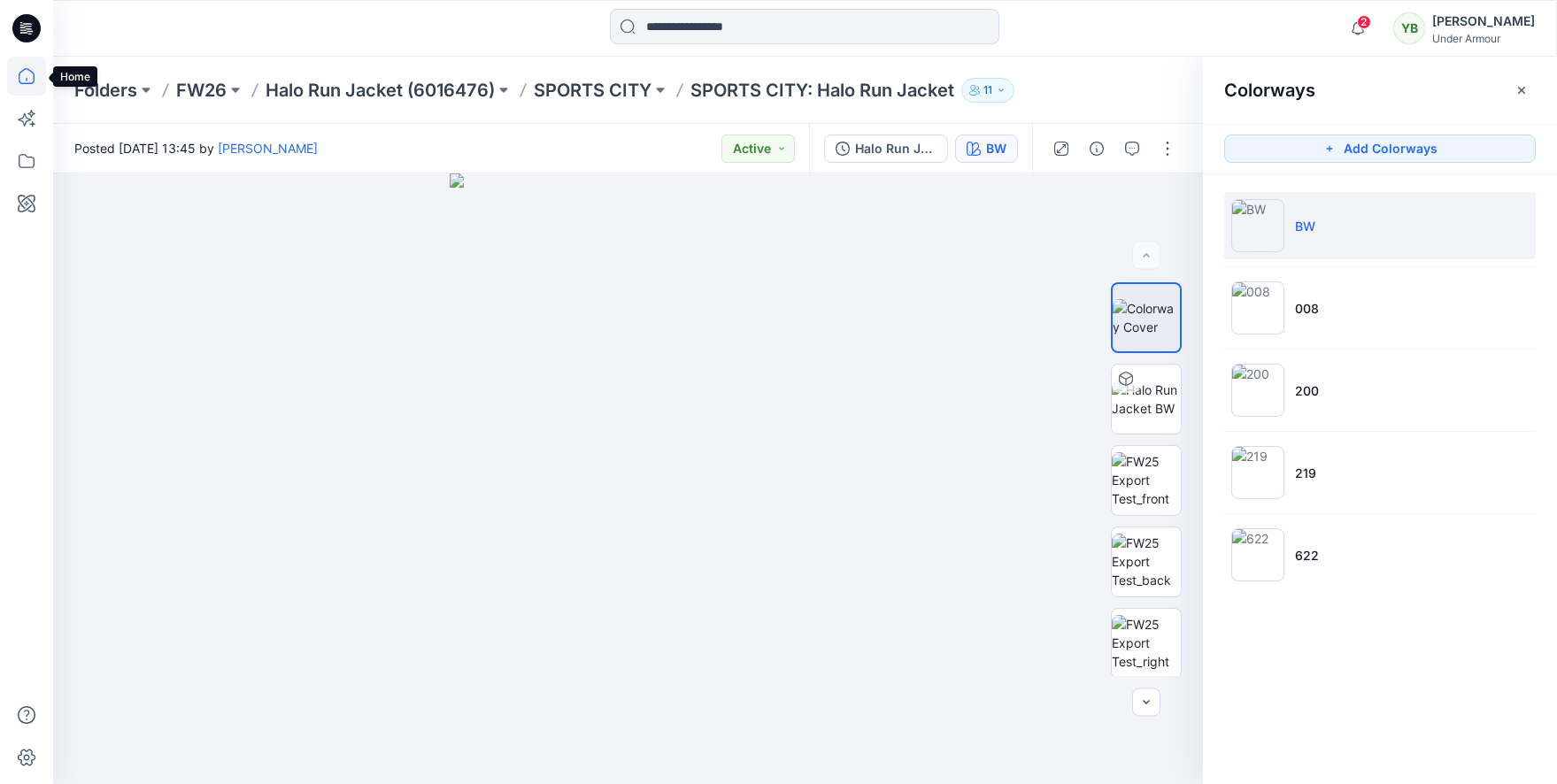
click at [23, 87] on icon at bounding box center [27, 76] width 39 height 39
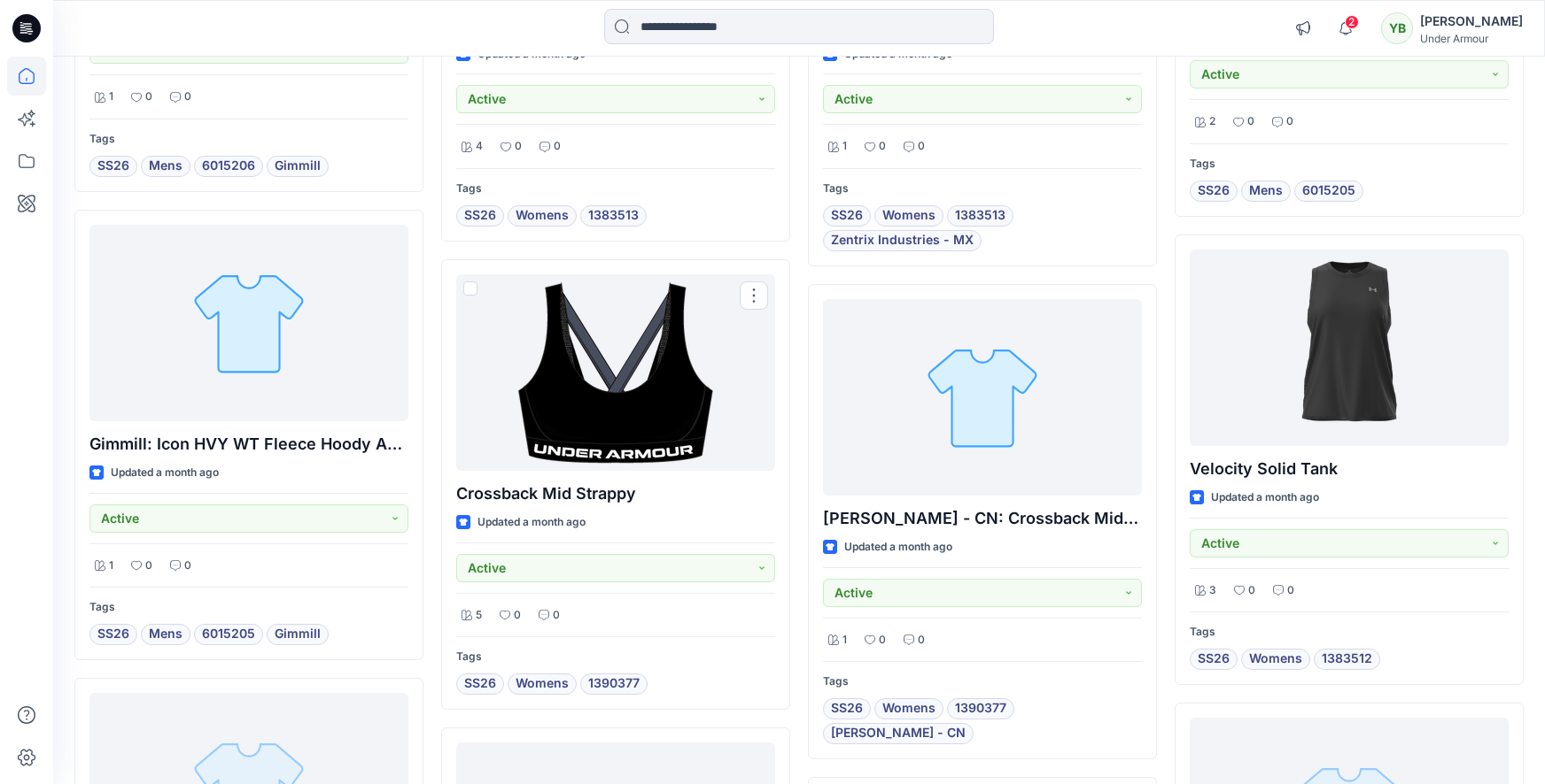
scroll to position [6051, 0]
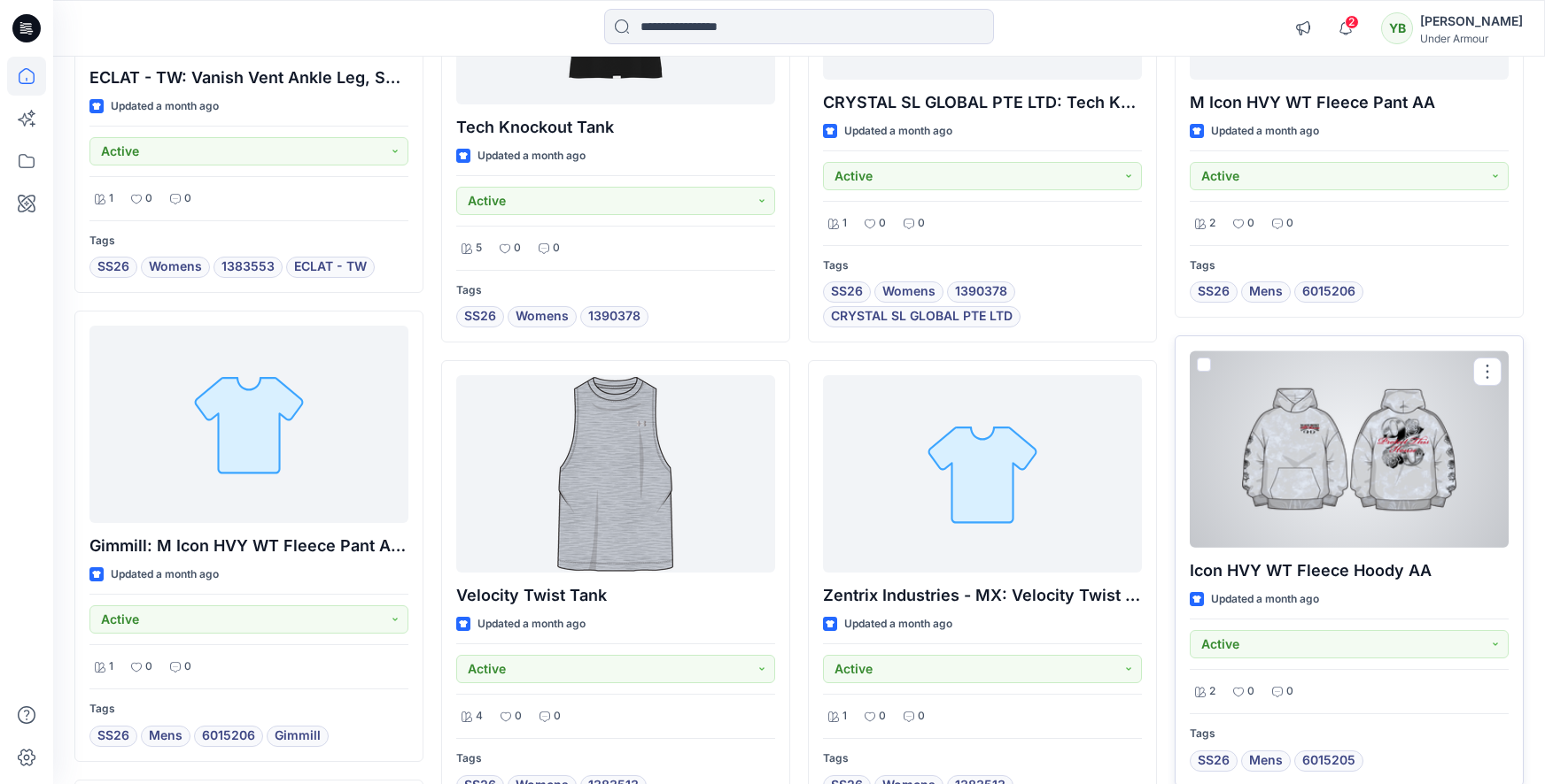
click at [1249, 472] on div at bounding box center [1348, 449] width 319 height 196
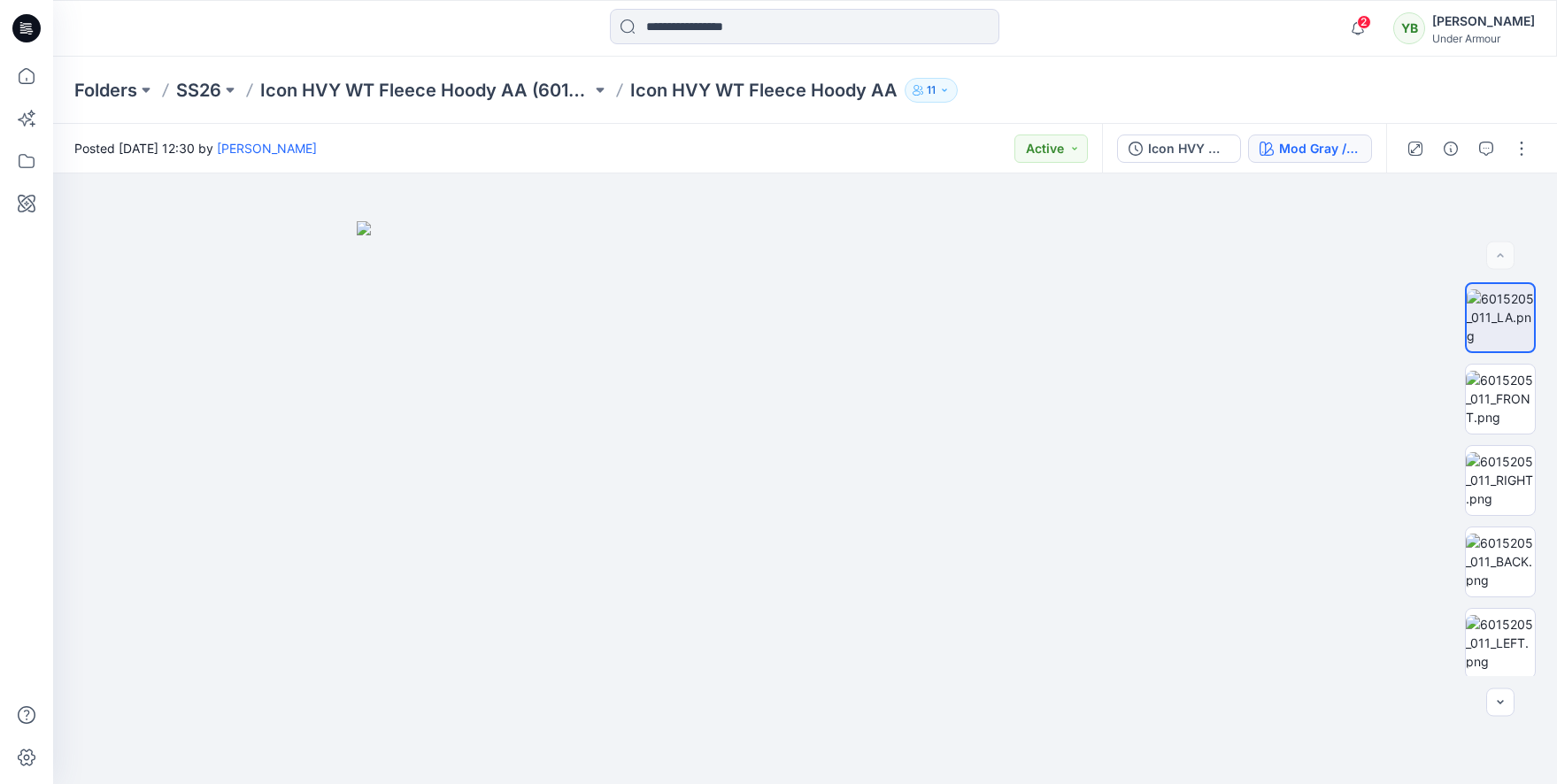
click at [1311, 147] on div "Mod Gray / / Black" at bounding box center [1319, 148] width 82 height 19
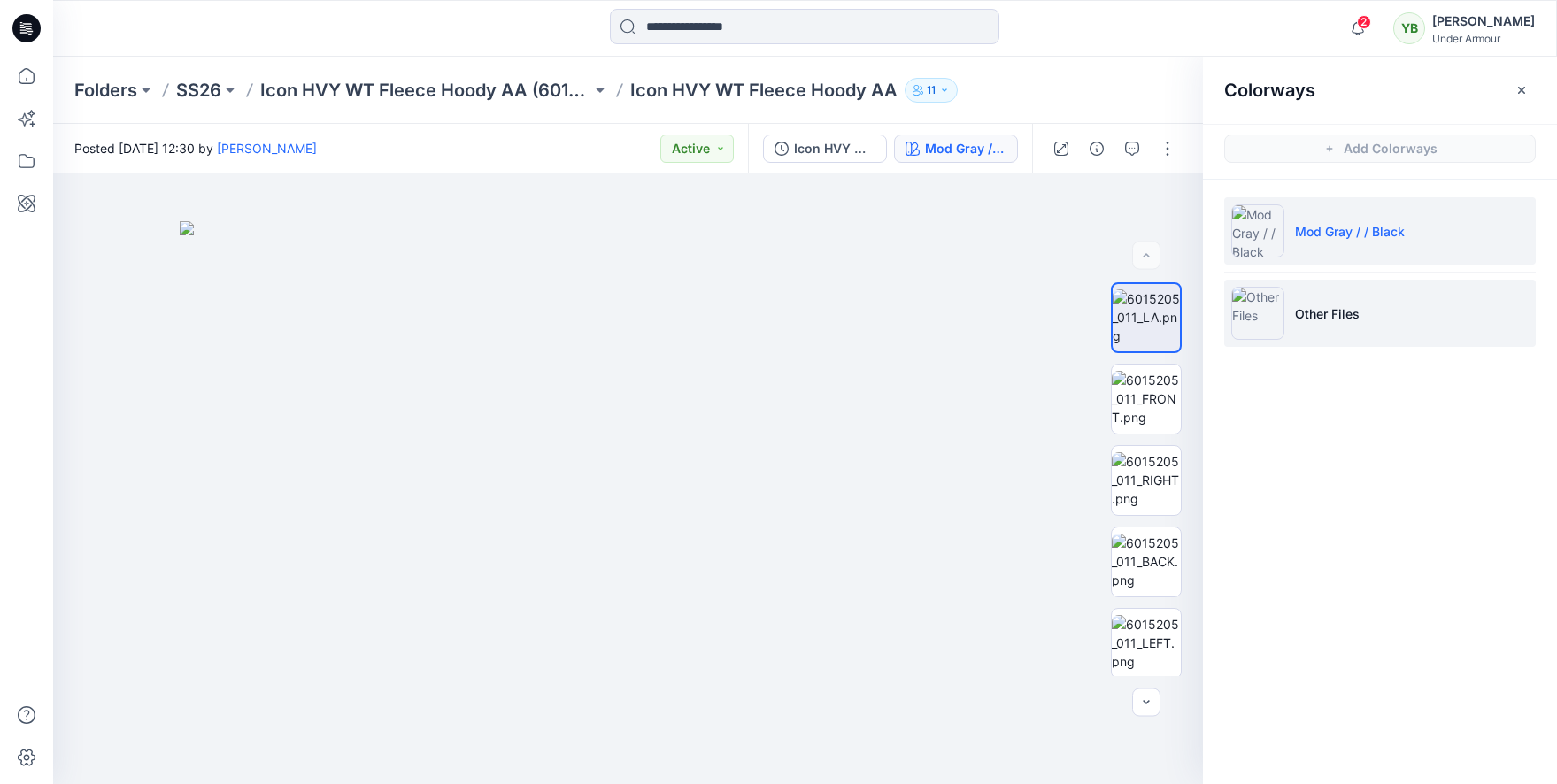
click at [1371, 305] on li "Other Files" at bounding box center [1379, 313] width 311 height 67
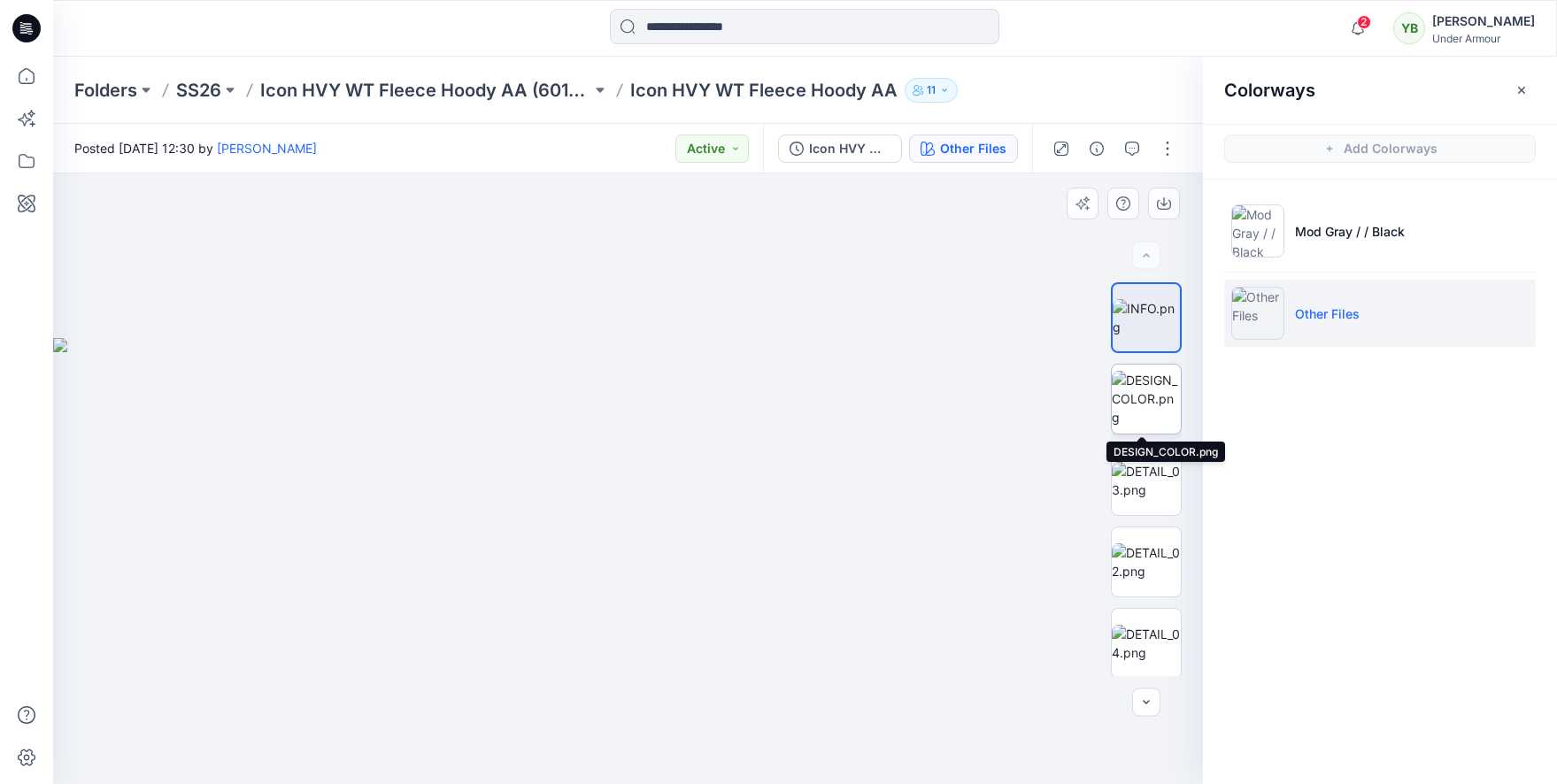
click at [1137, 417] on img at bounding box center [1146, 398] width 69 height 56
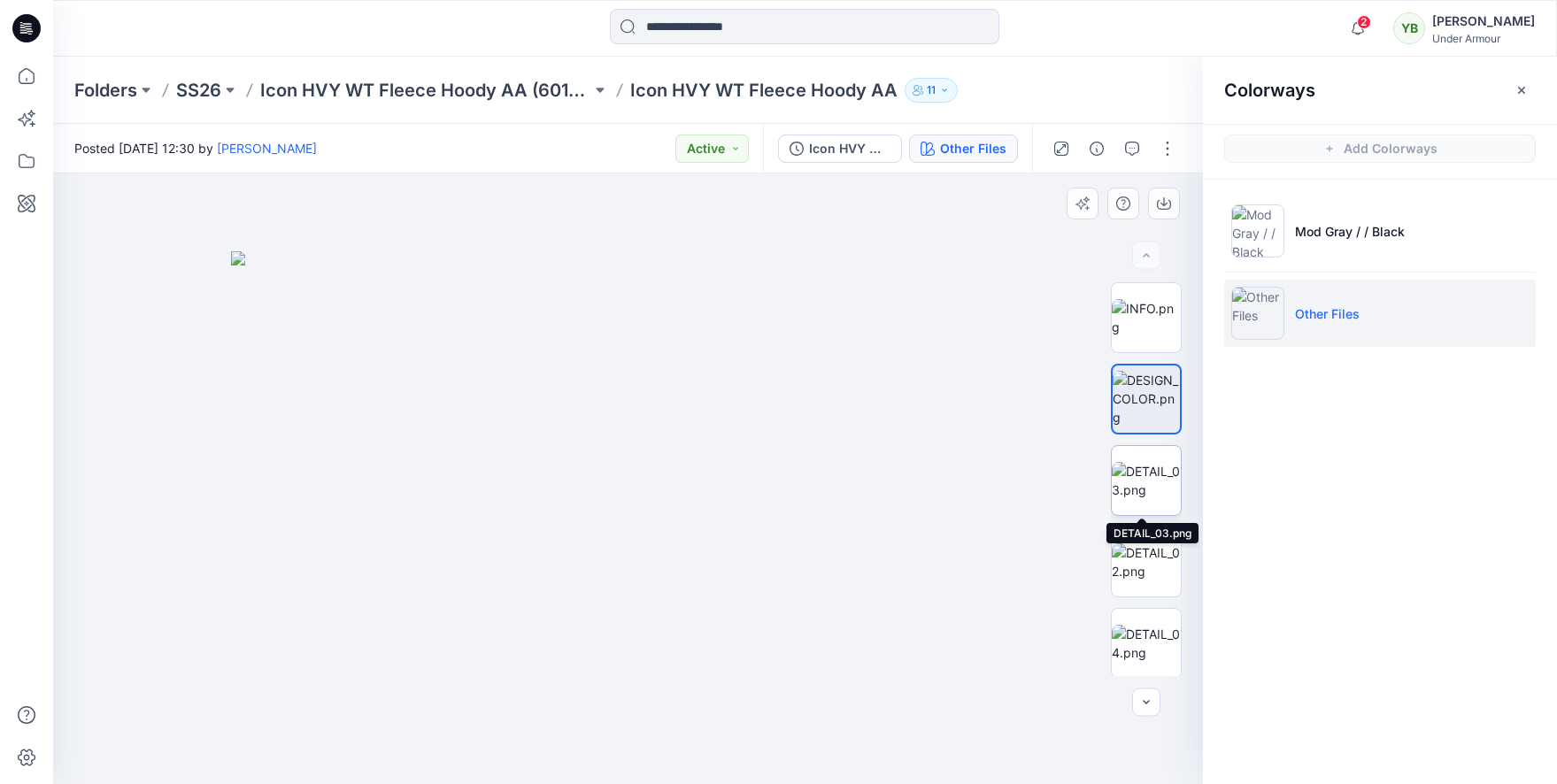
click at [1139, 492] on img at bounding box center [1146, 480] width 69 height 37
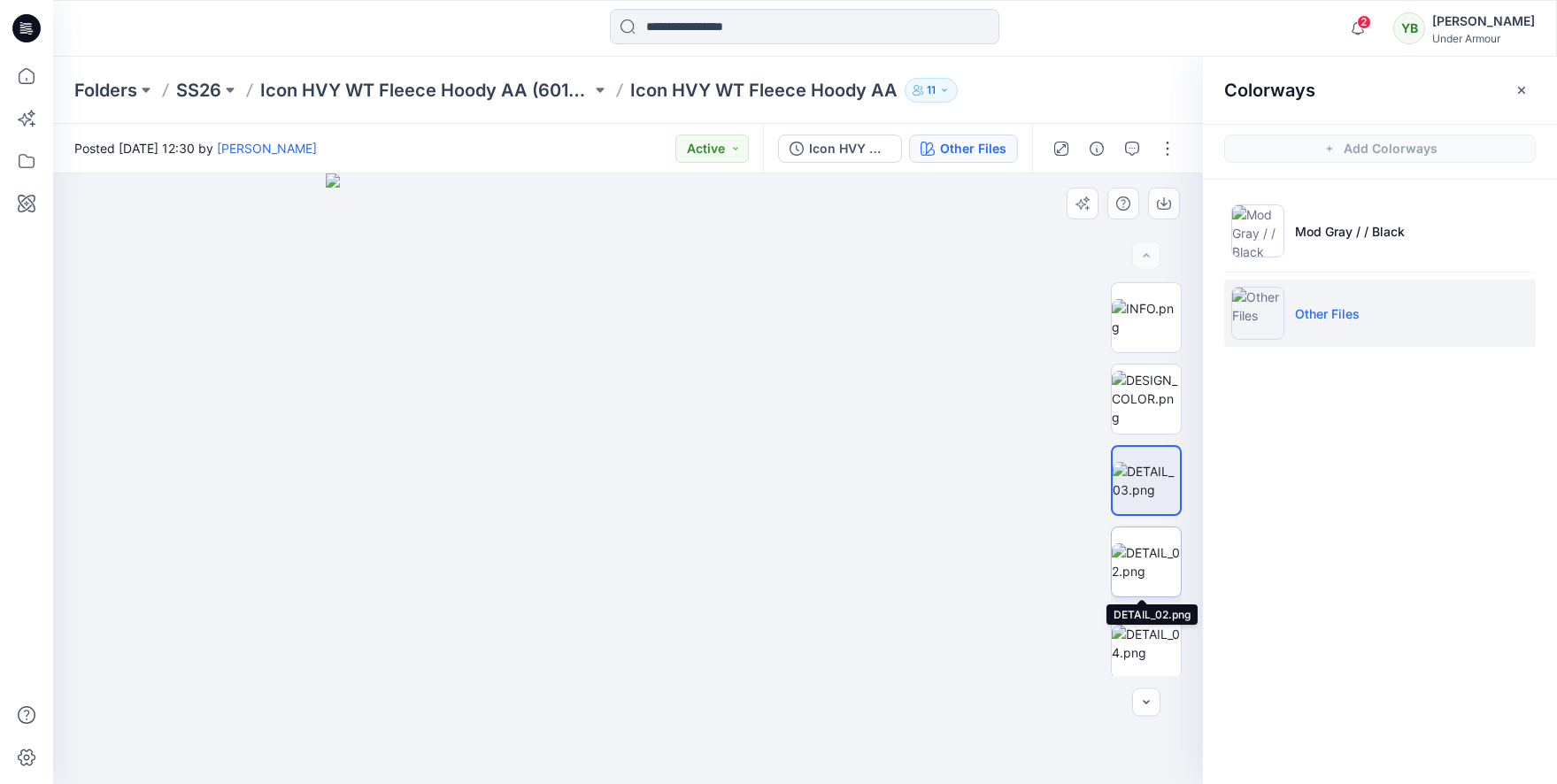
click at [1149, 566] on img at bounding box center [1146, 562] width 69 height 37
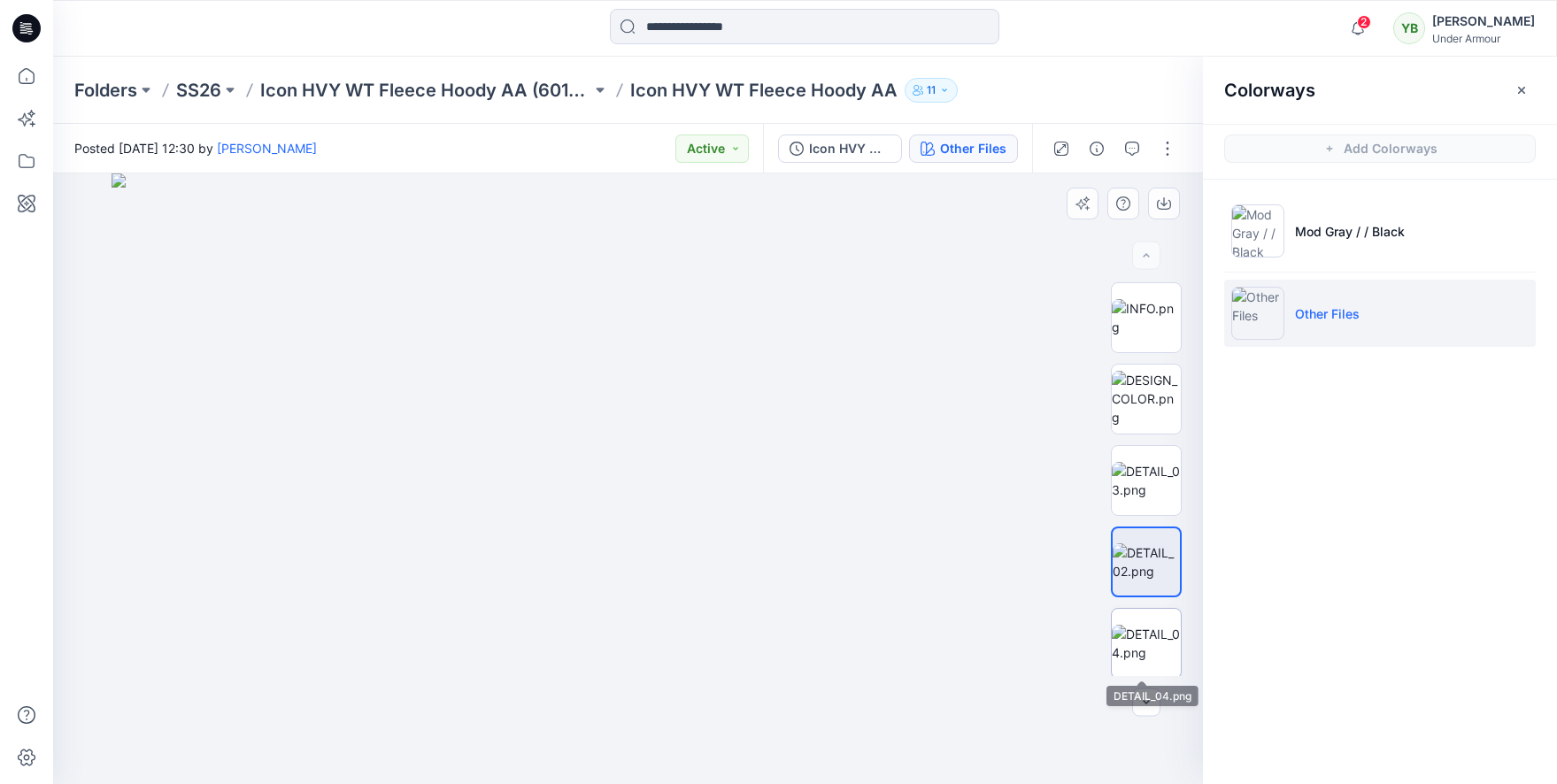
click at [1146, 636] on img at bounding box center [1146, 644] width 69 height 37
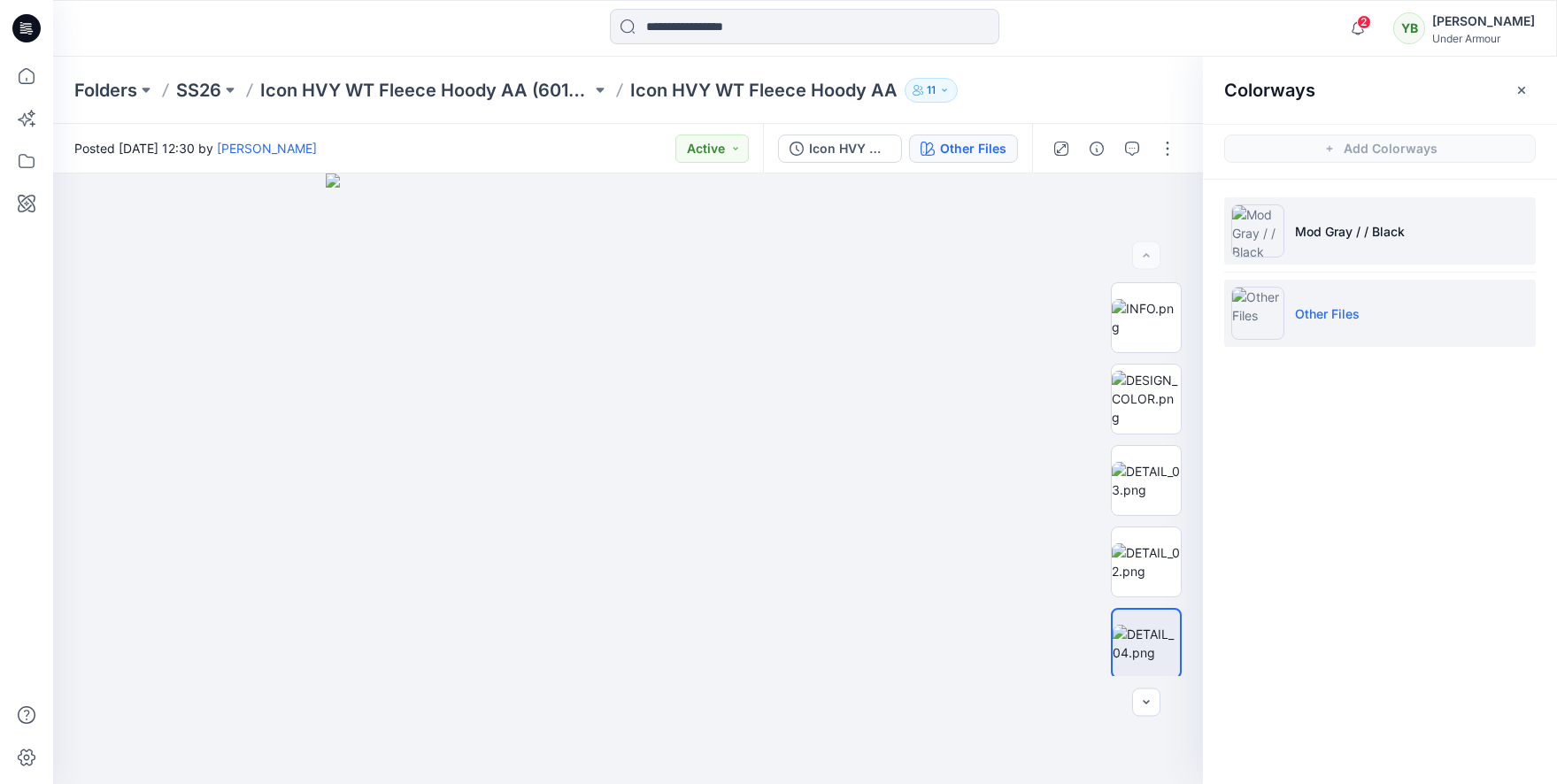
click at [1400, 222] on p "Mod Gray / / Black" at bounding box center [1350, 231] width 110 height 18
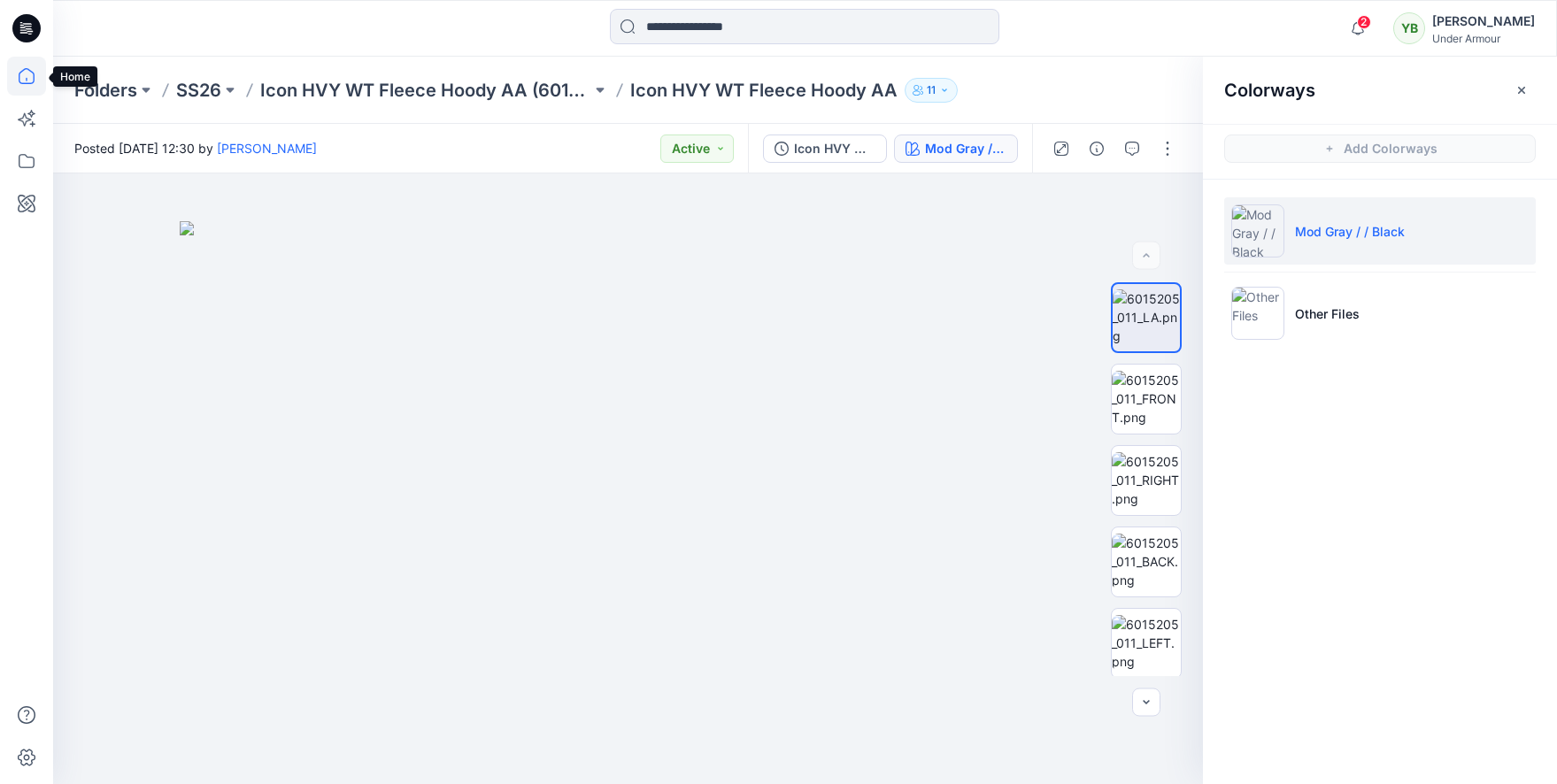
click at [16, 69] on icon at bounding box center [27, 76] width 39 height 39
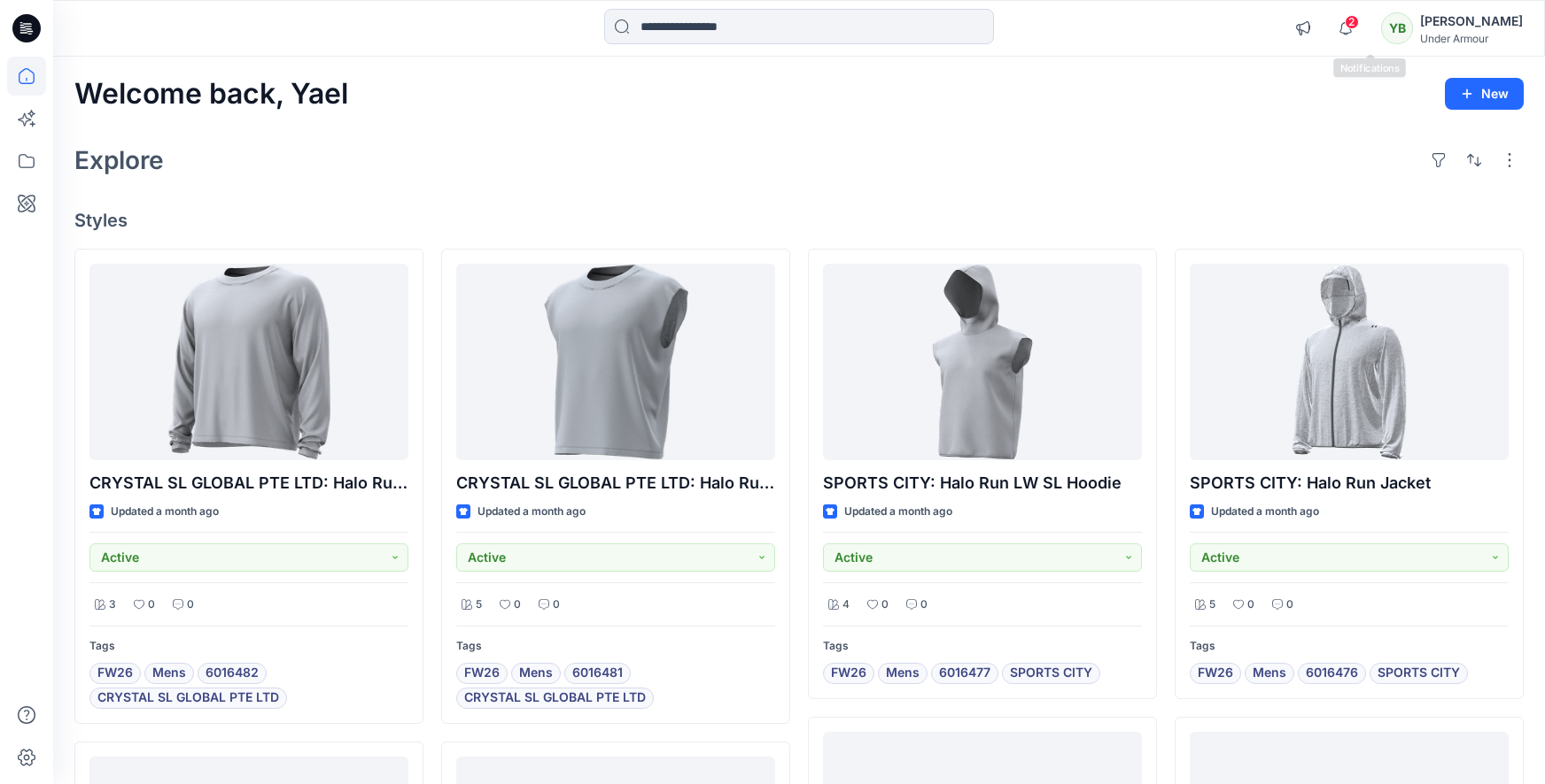
click at [1389, 18] on div "2 Notifications Ewa Sołtysiak has invited you to the Folder SS26 Wednesday, Jul…" at bounding box center [1404, 28] width 237 height 39
click at [1359, 21] on span "2" at bounding box center [1351, 21] width 14 height 14
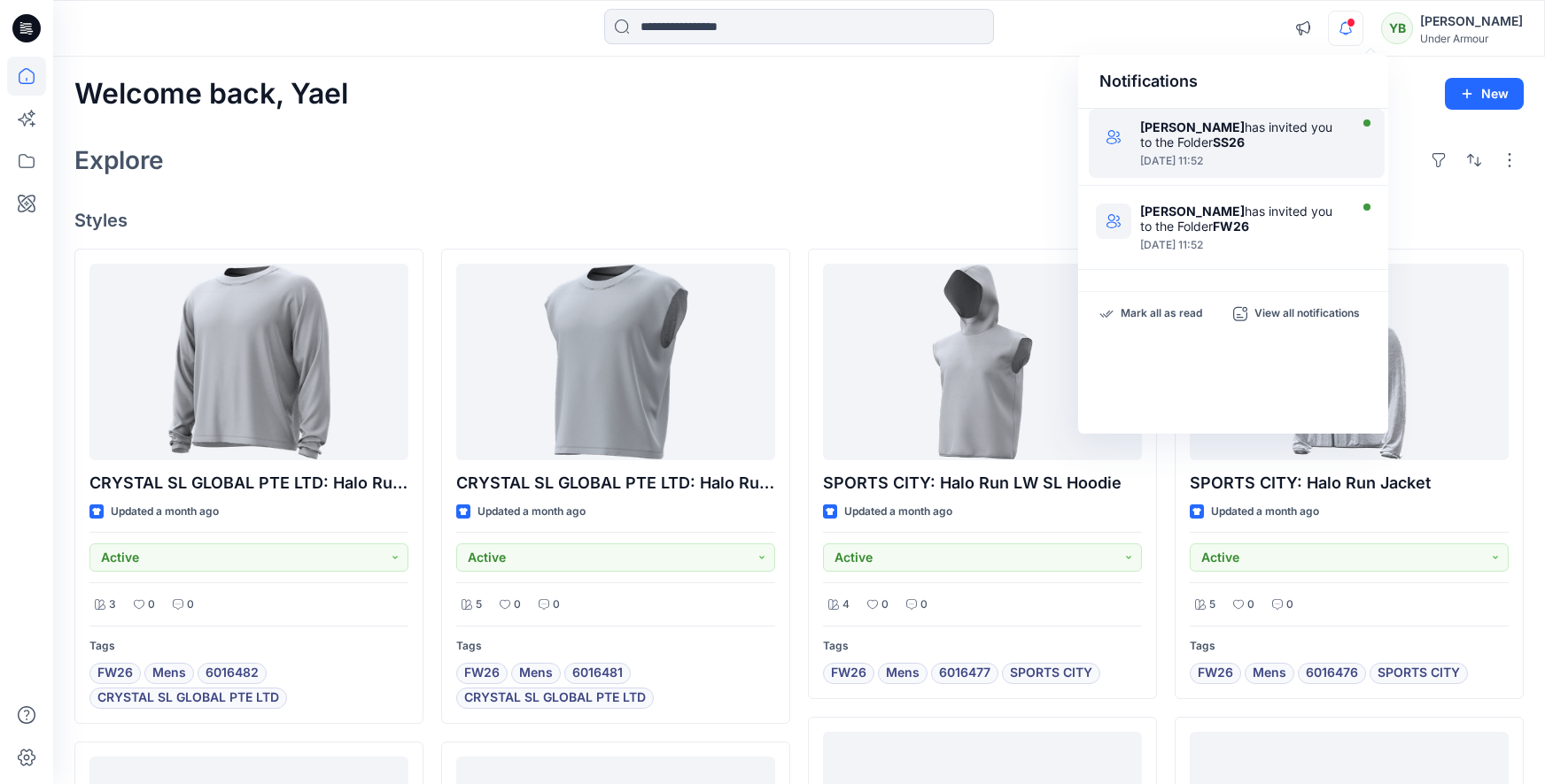
click at [1269, 119] on div "Ewa Sołtysiak has invited you to the Folder SS26" at bounding box center [1242, 134] width 204 height 30
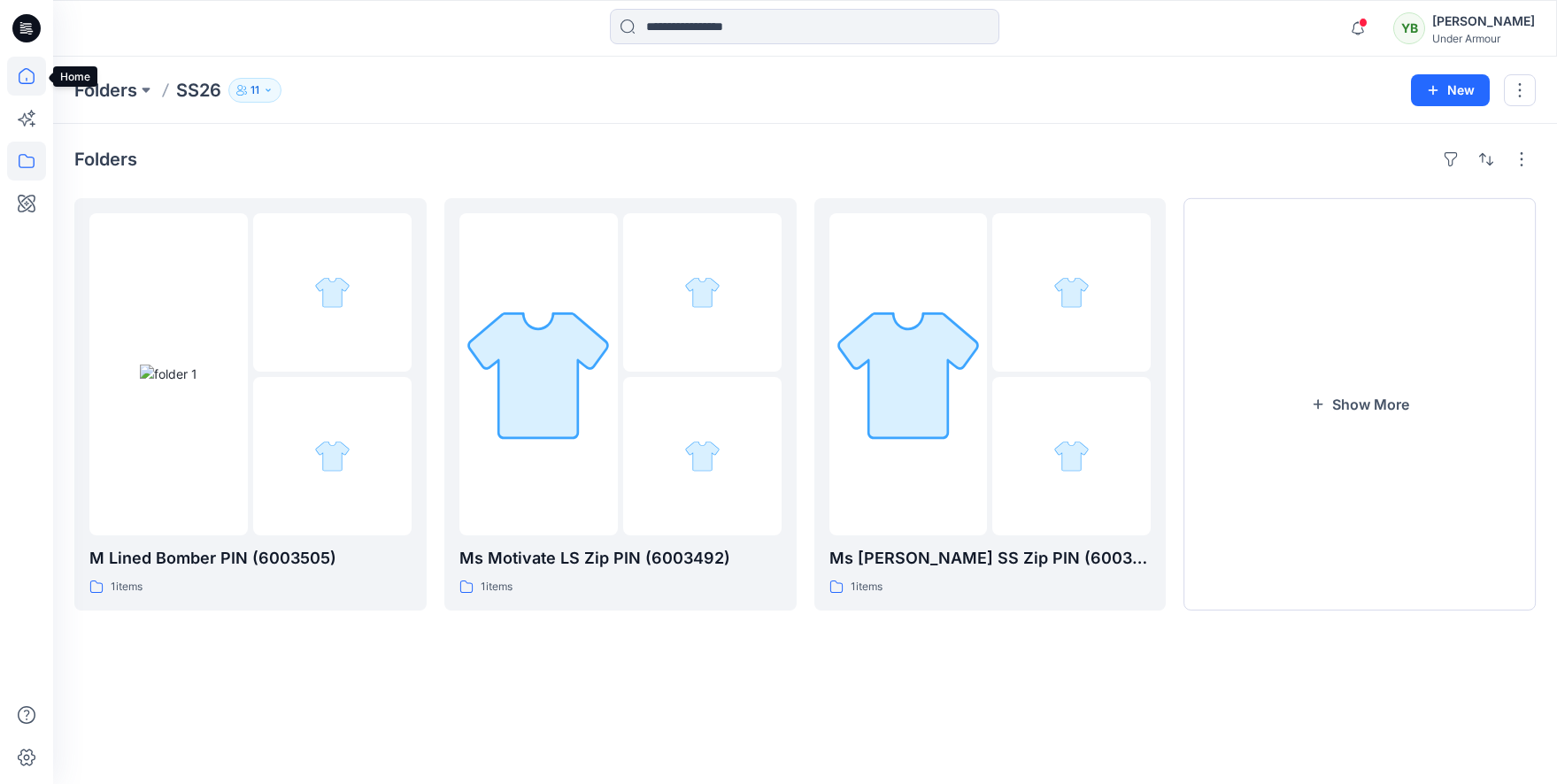
click at [34, 68] on icon at bounding box center [27, 76] width 39 height 39
